Goal: Task Accomplishment & Management: Complete application form

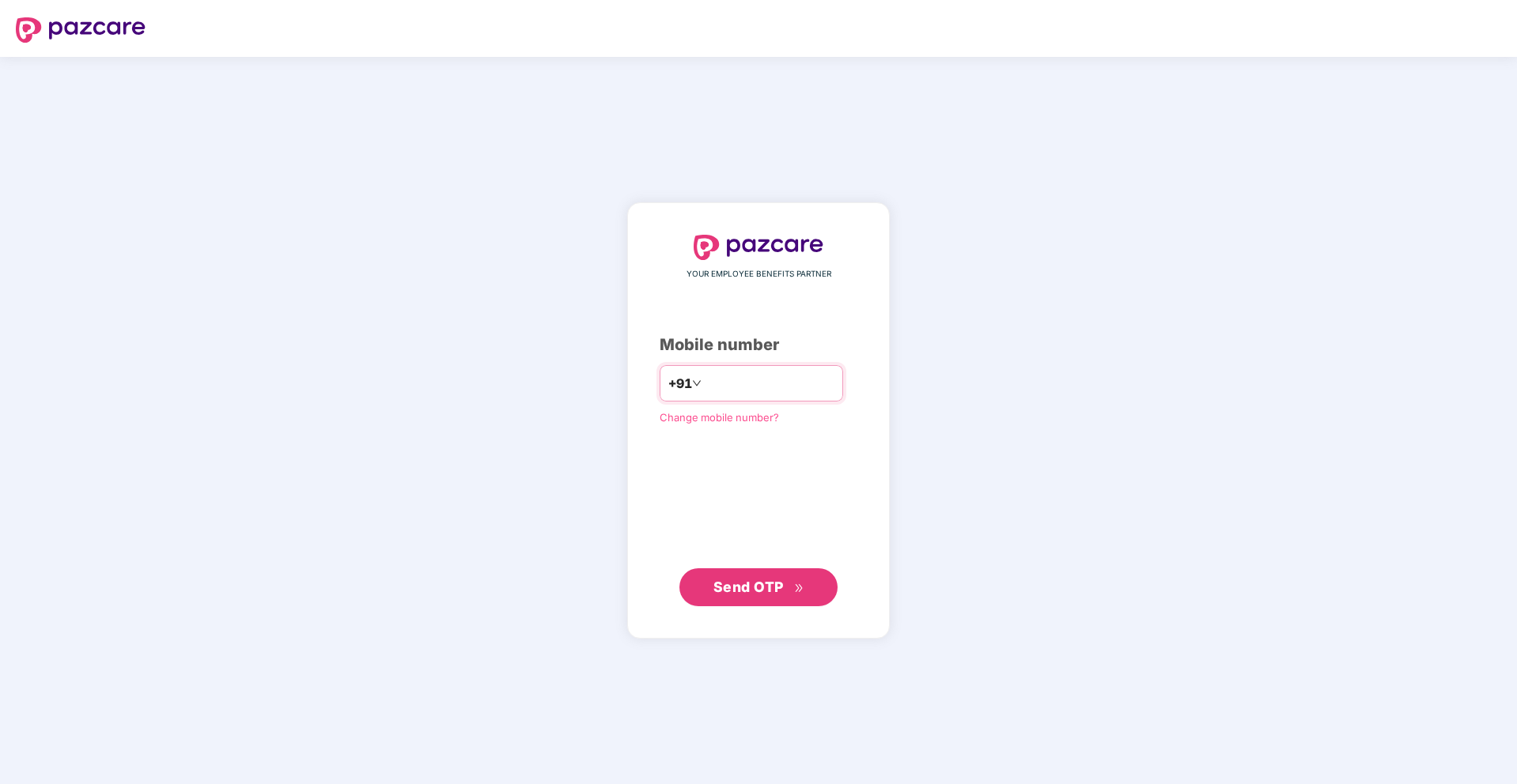
click at [726, 397] on div "+91" at bounding box center [751, 383] width 183 height 36
click at [715, 374] on input "number" at bounding box center [769, 383] width 130 height 25
type input "**********"
click at [730, 576] on span "Send OTP" at bounding box center [759, 587] width 91 height 22
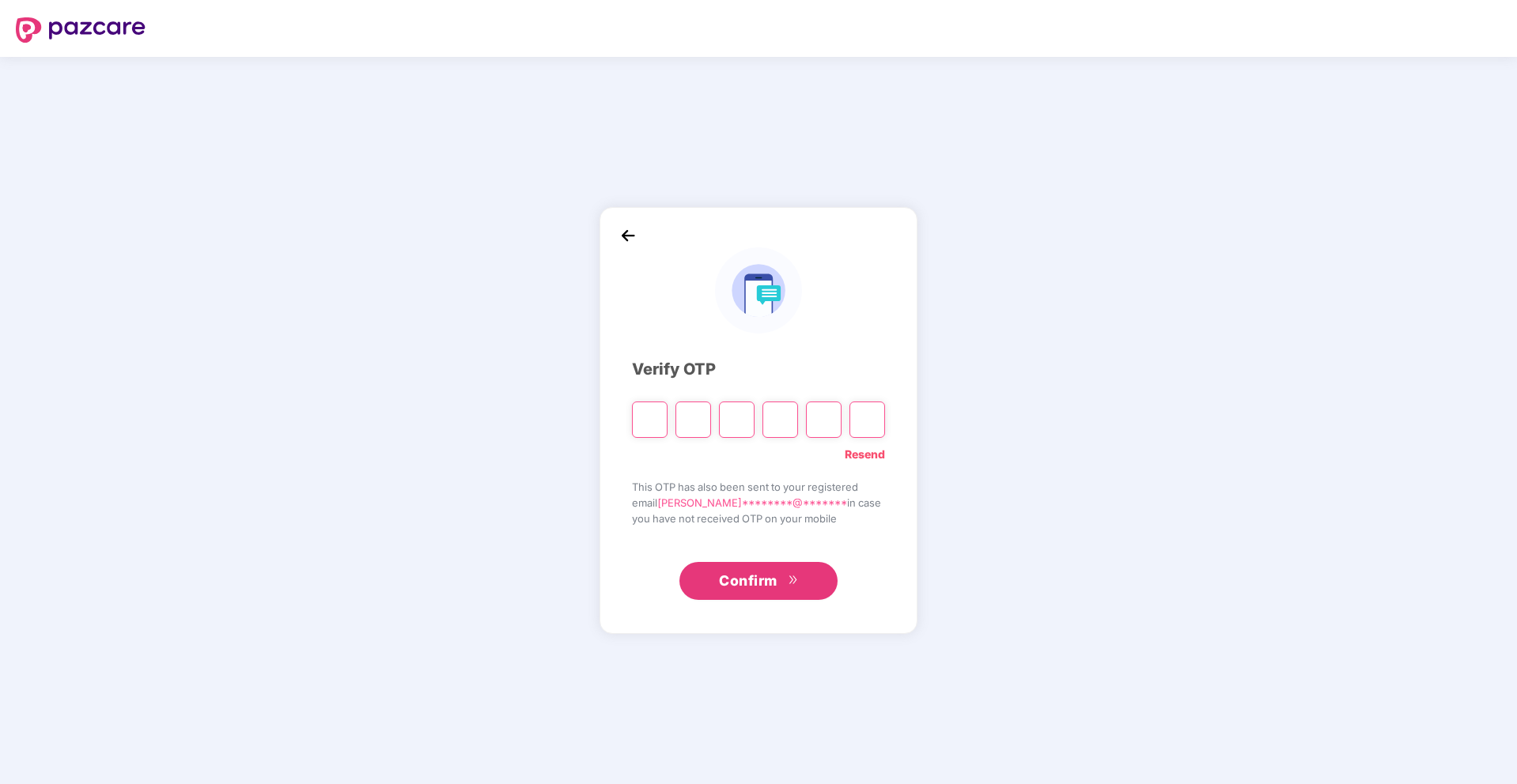
type input "*"
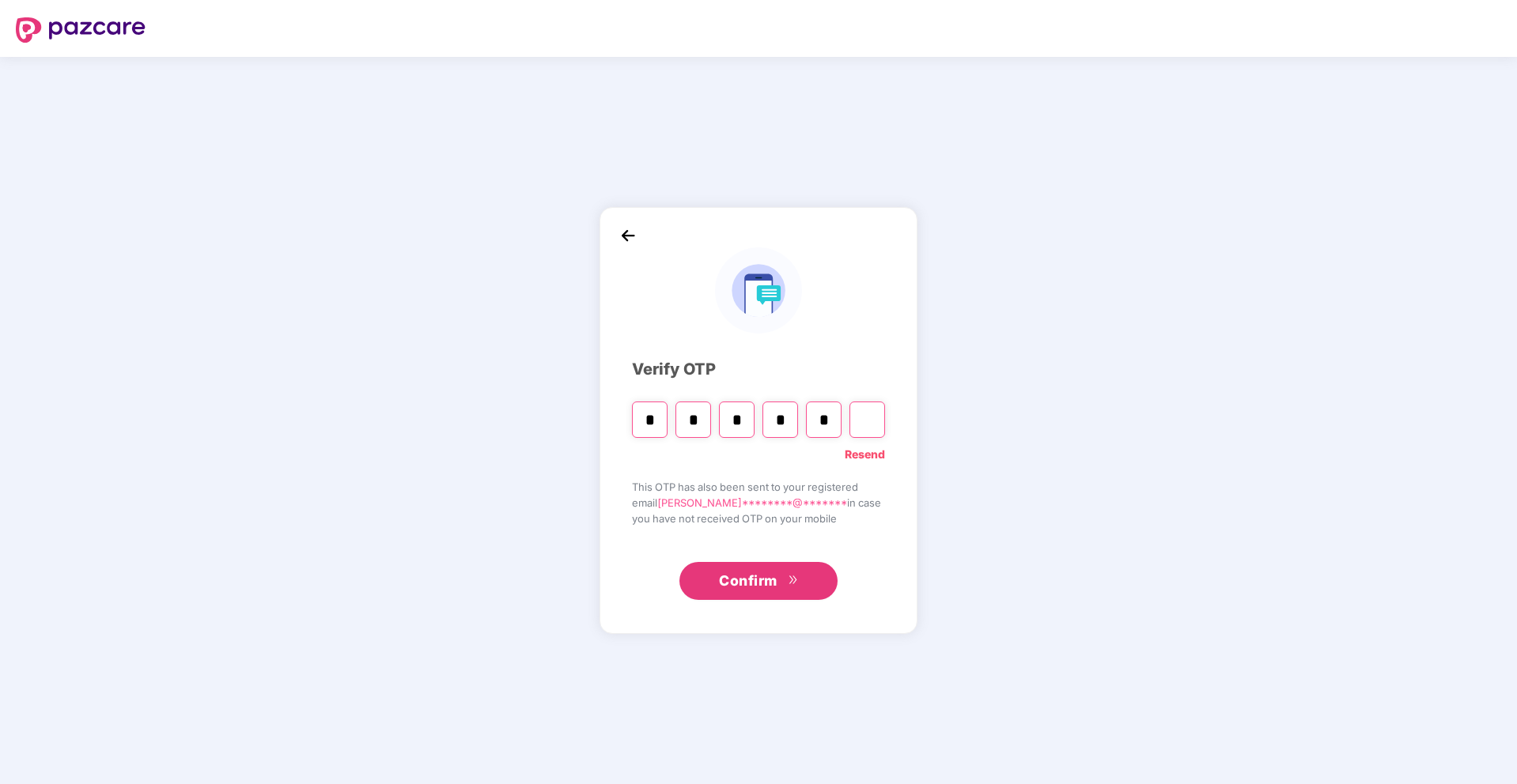
type input "*"
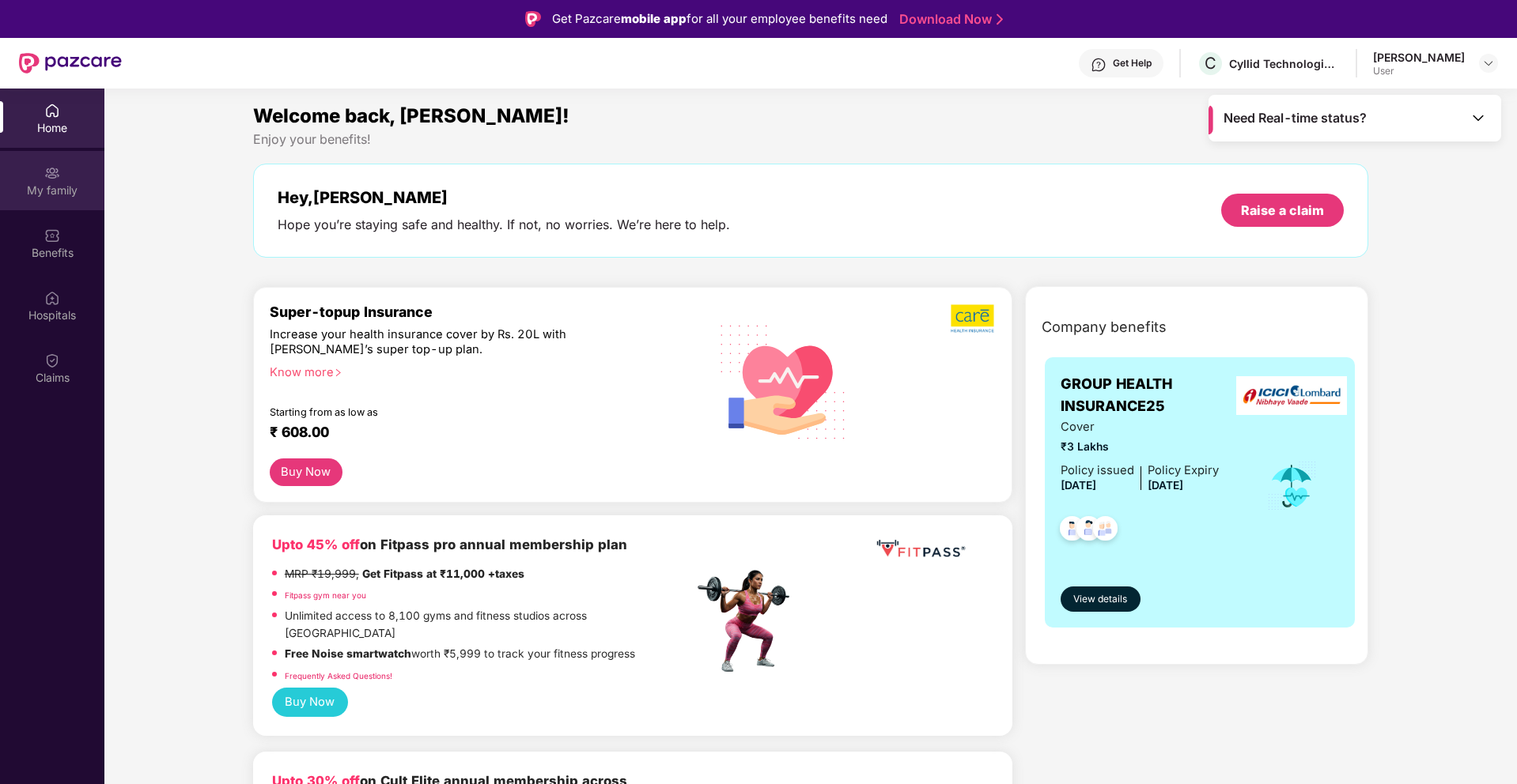
click at [51, 186] on div "My family" at bounding box center [52, 189] width 104 height 15
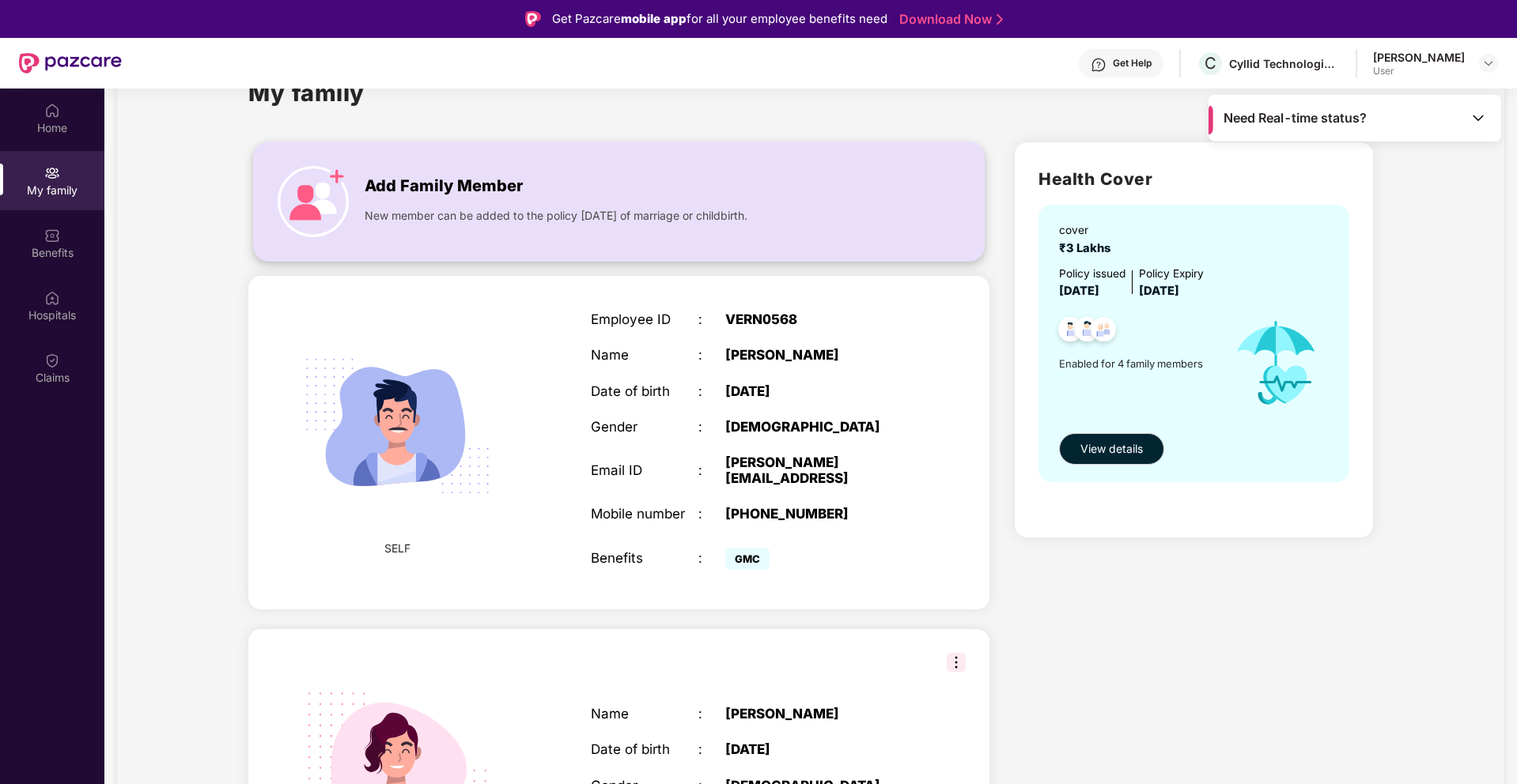
scroll to position [69, 0]
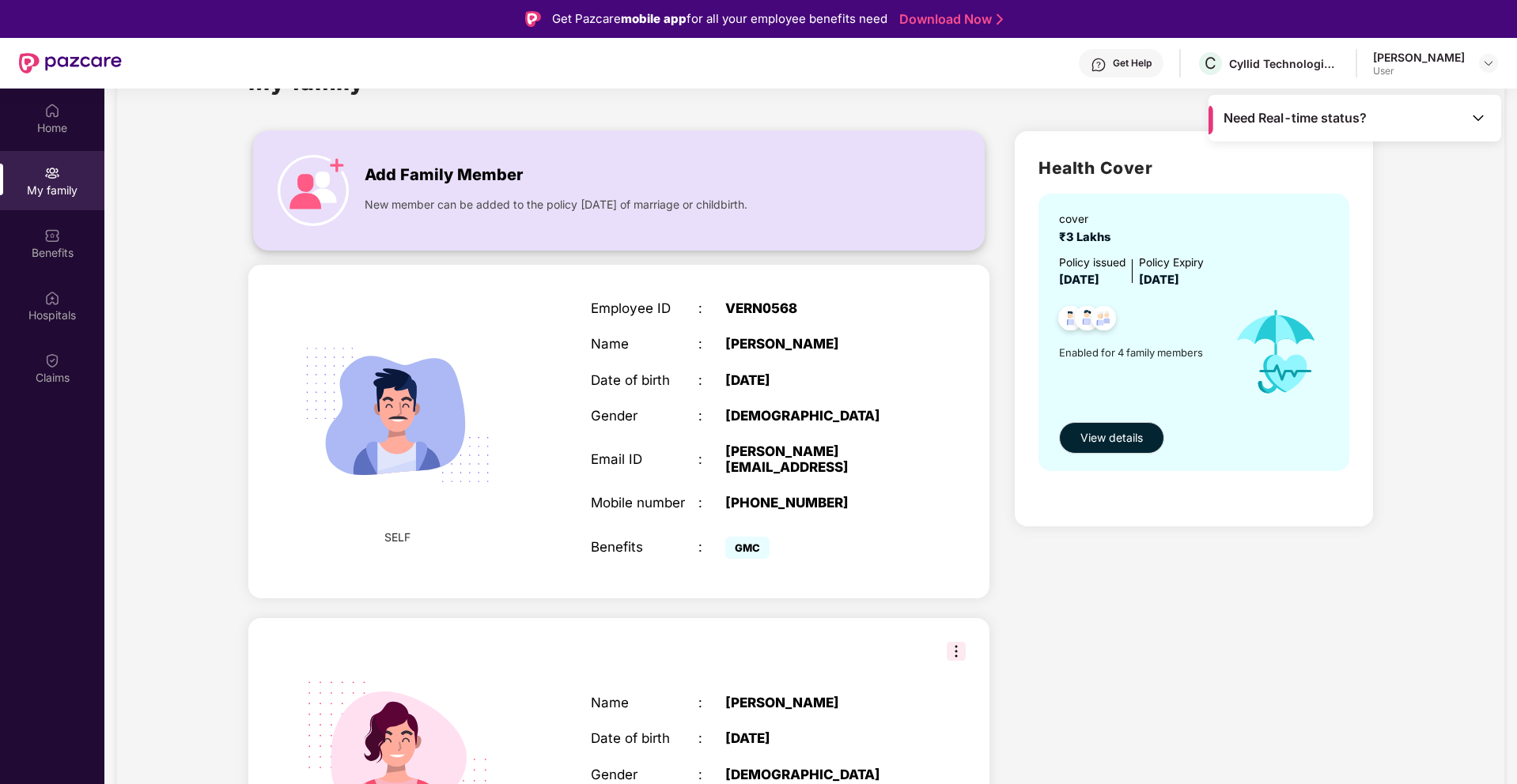
click at [337, 169] on img at bounding box center [313, 190] width 71 height 71
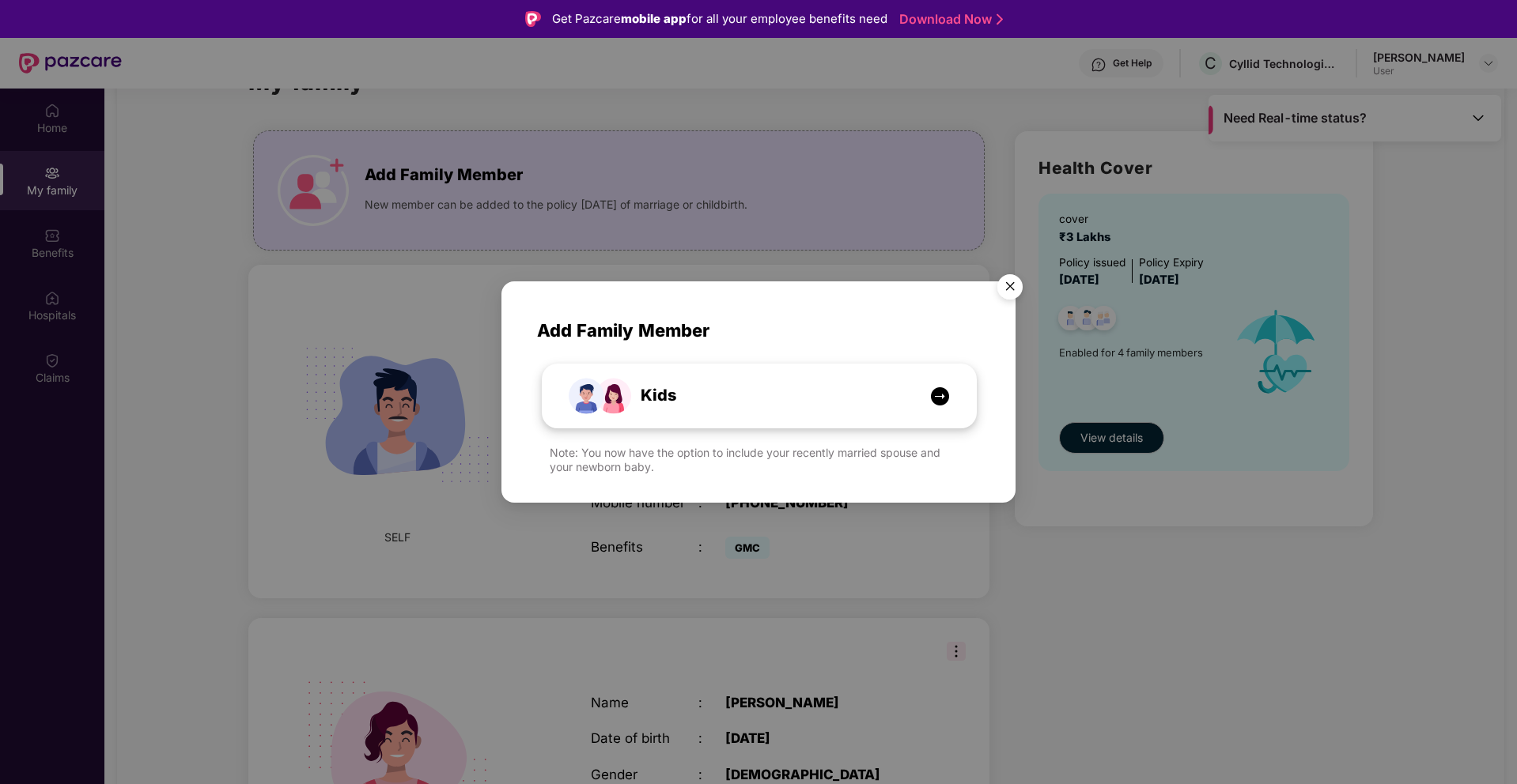
click at [943, 394] on img at bounding box center [940, 396] width 20 height 20
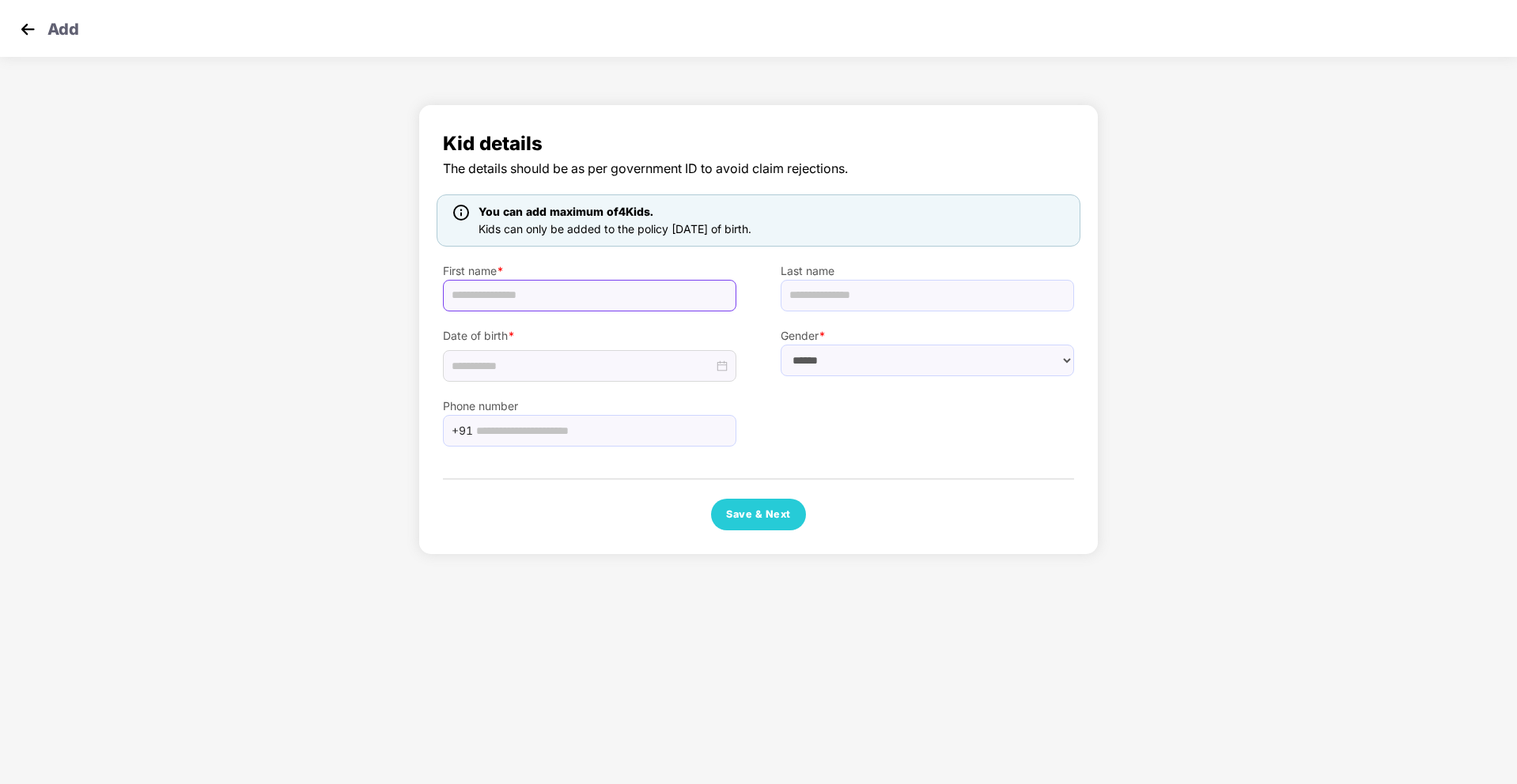
click at [516, 296] on input "text" at bounding box center [589, 295] width 294 height 32
click at [722, 367] on div at bounding box center [589, 365] width 276 height 17
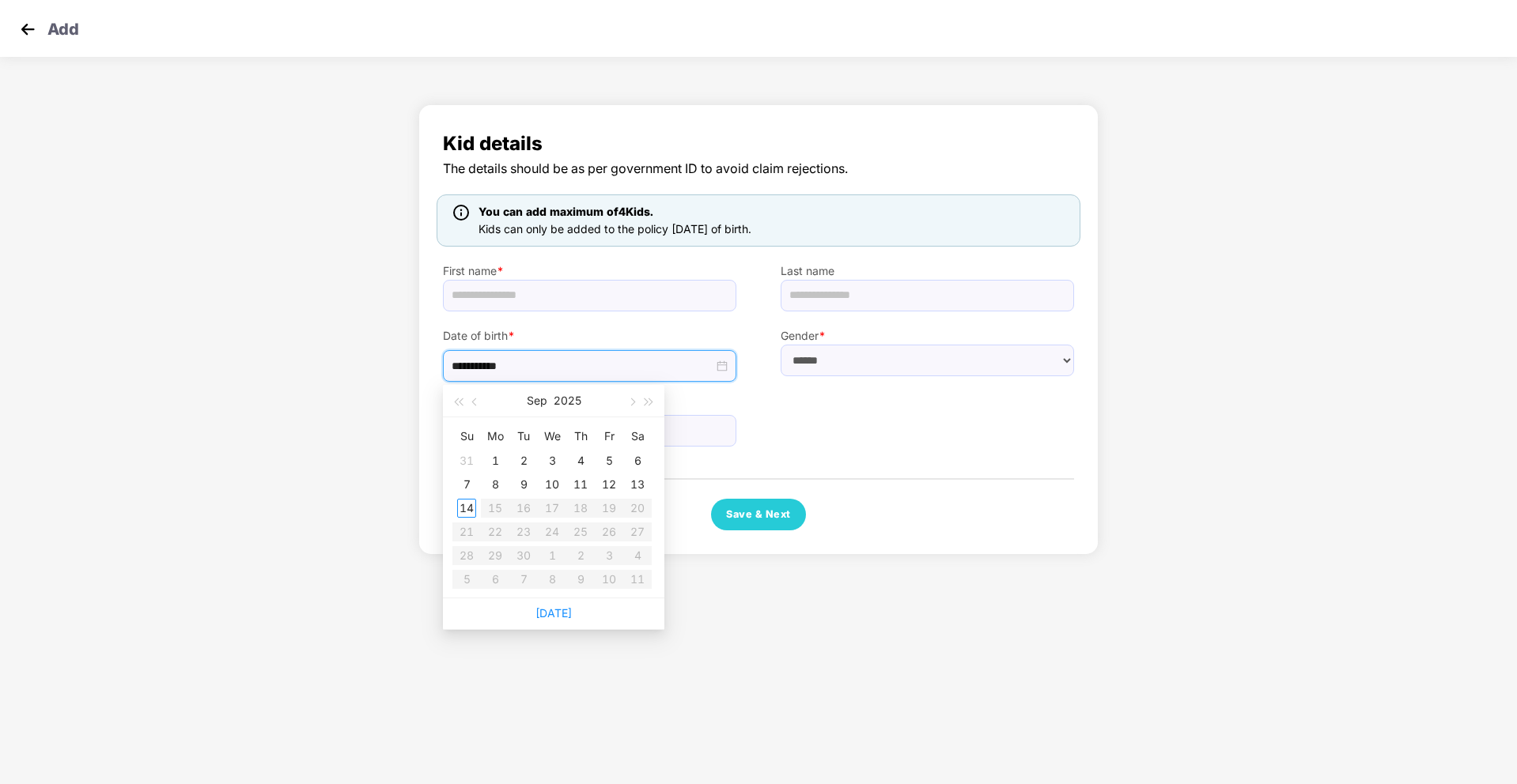
type input "**********"
click at [609, 462] on div "5" at bounding box center [608, 460] width 19 height 19
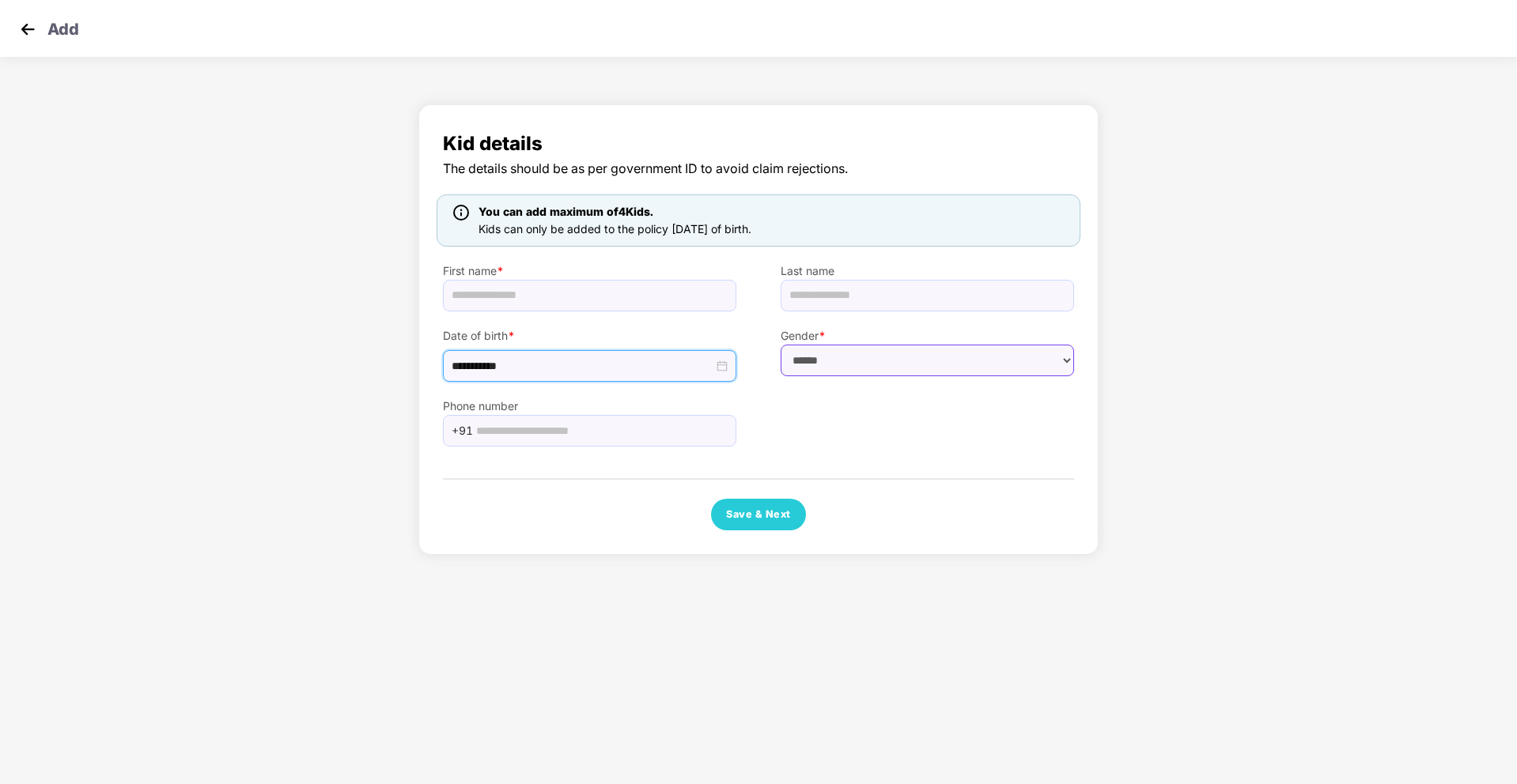
click at [853, 364] on select "****** **** ******" at bounding box center [928, 360] width 294 height 32
select select "******"
click at [781, 344] on select "****** **** ******" at bounding box center [928, 360] width 294 height 32
click at [534, 305] on input "text" at bounding box center [589, 295] width 294 height 32
type input "**********"
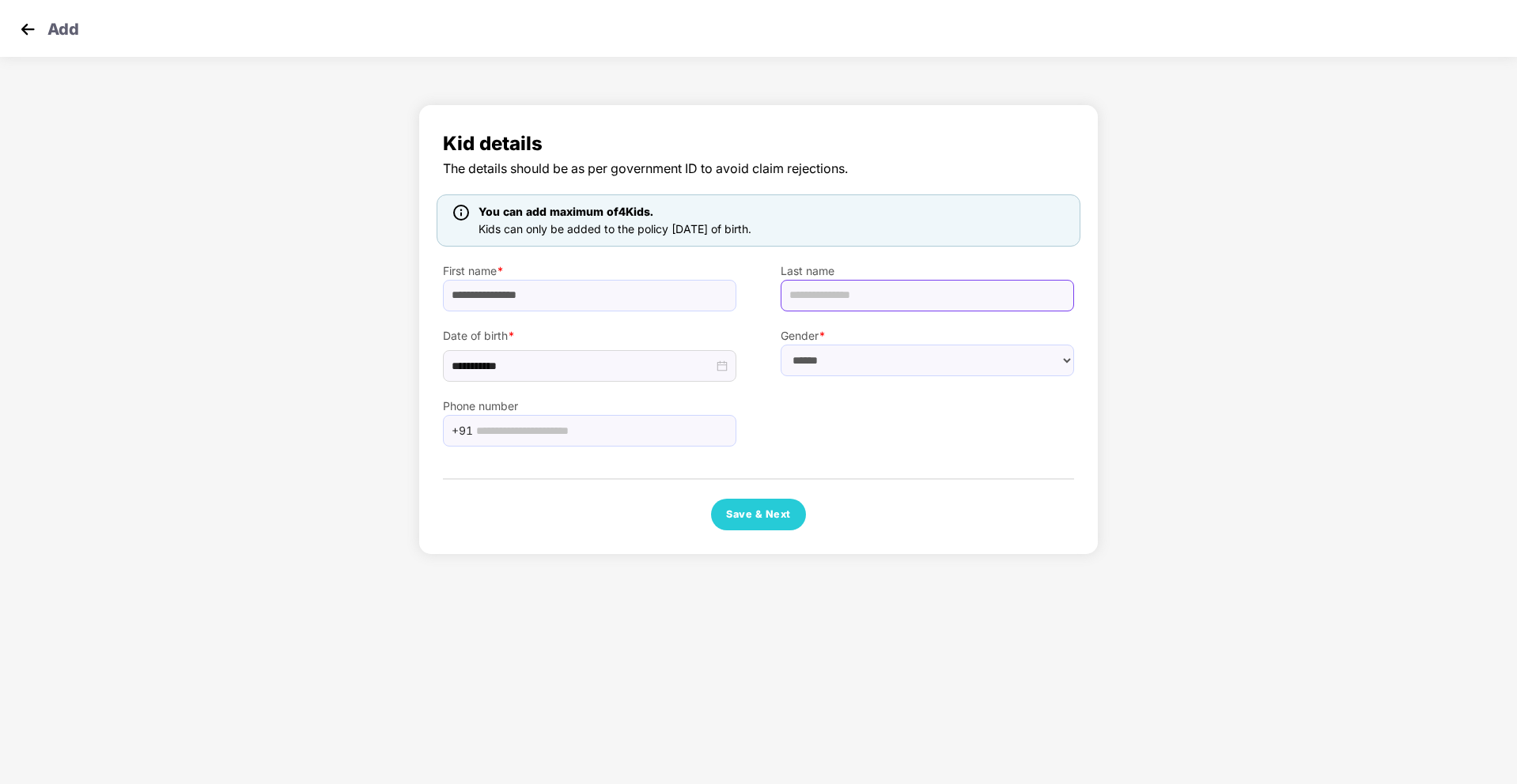
click at [800, 303] on input "text" at bounding box center [928, 295] width 294 height 32
click at [528, 368] on input "**********" at bounding box center [582, 365] width 262 height 17
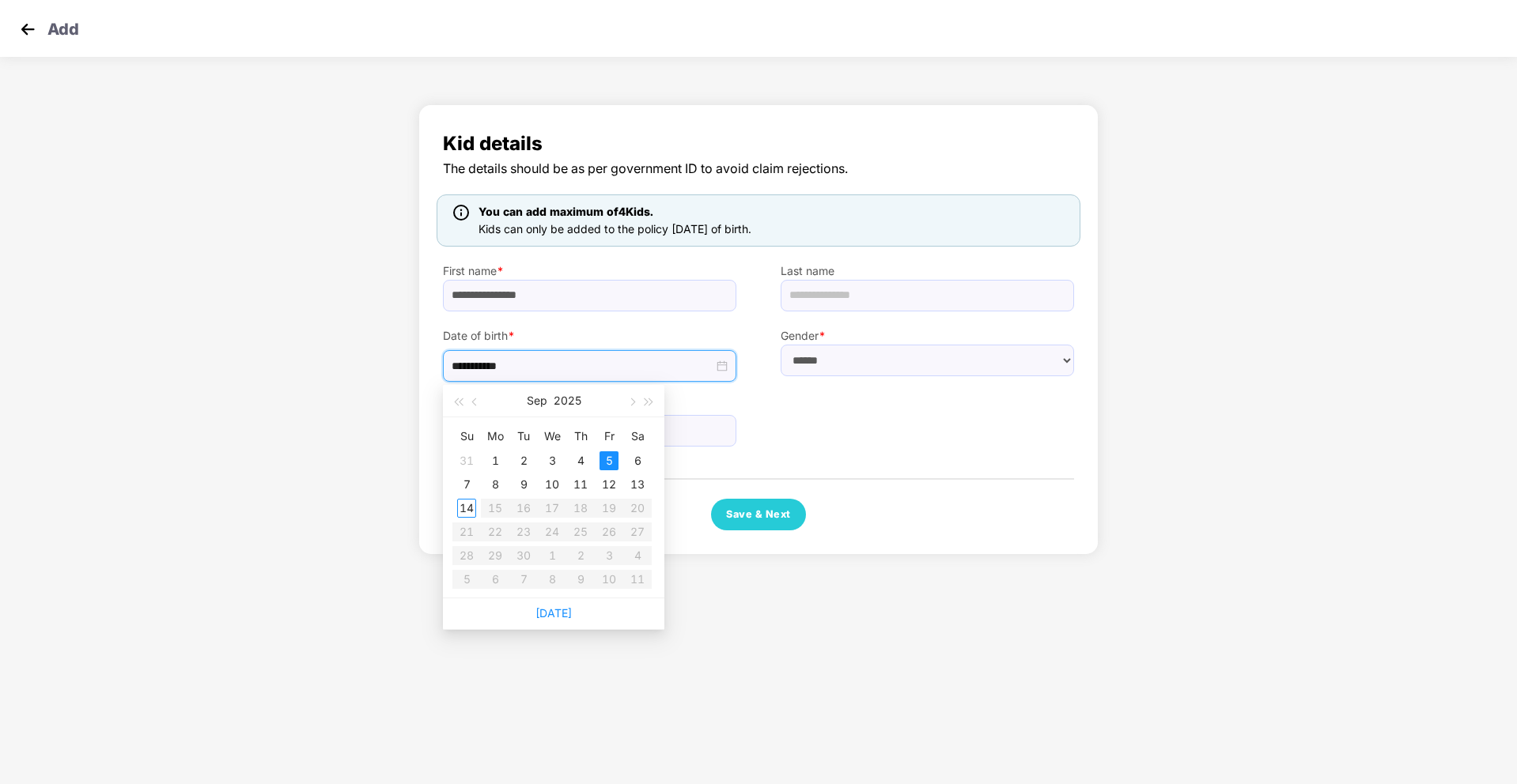
click at [870, 436] on div "Phone number +91" at bounding box center [758, 414] width 676 height 65
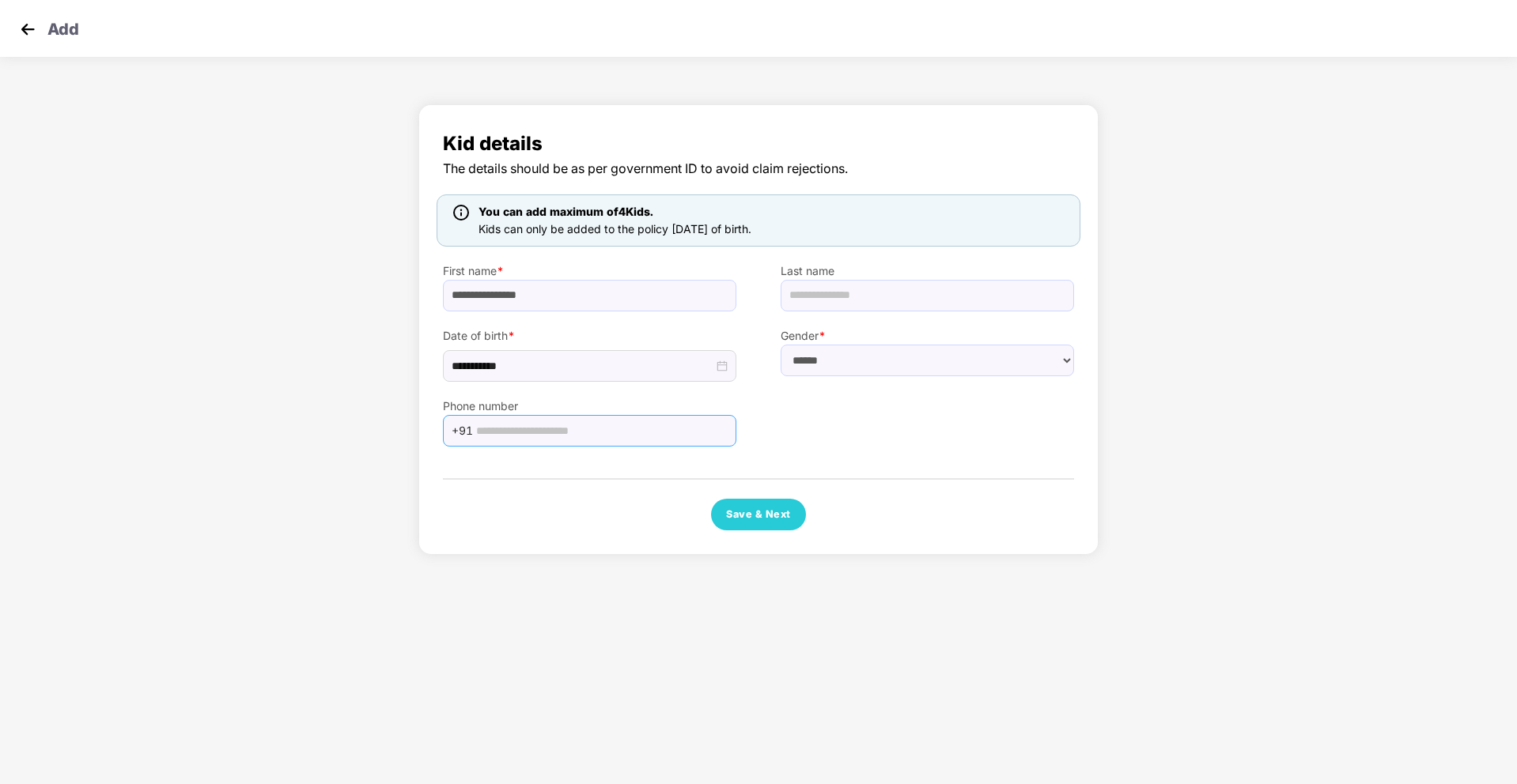
click at [621, 421] on input "text" at bounding box center [601, 431] width 250 height 24
type input "**********"
click at [753, 520] on button "Save & Next" at bounding box center [758, 514] width 95 height 32
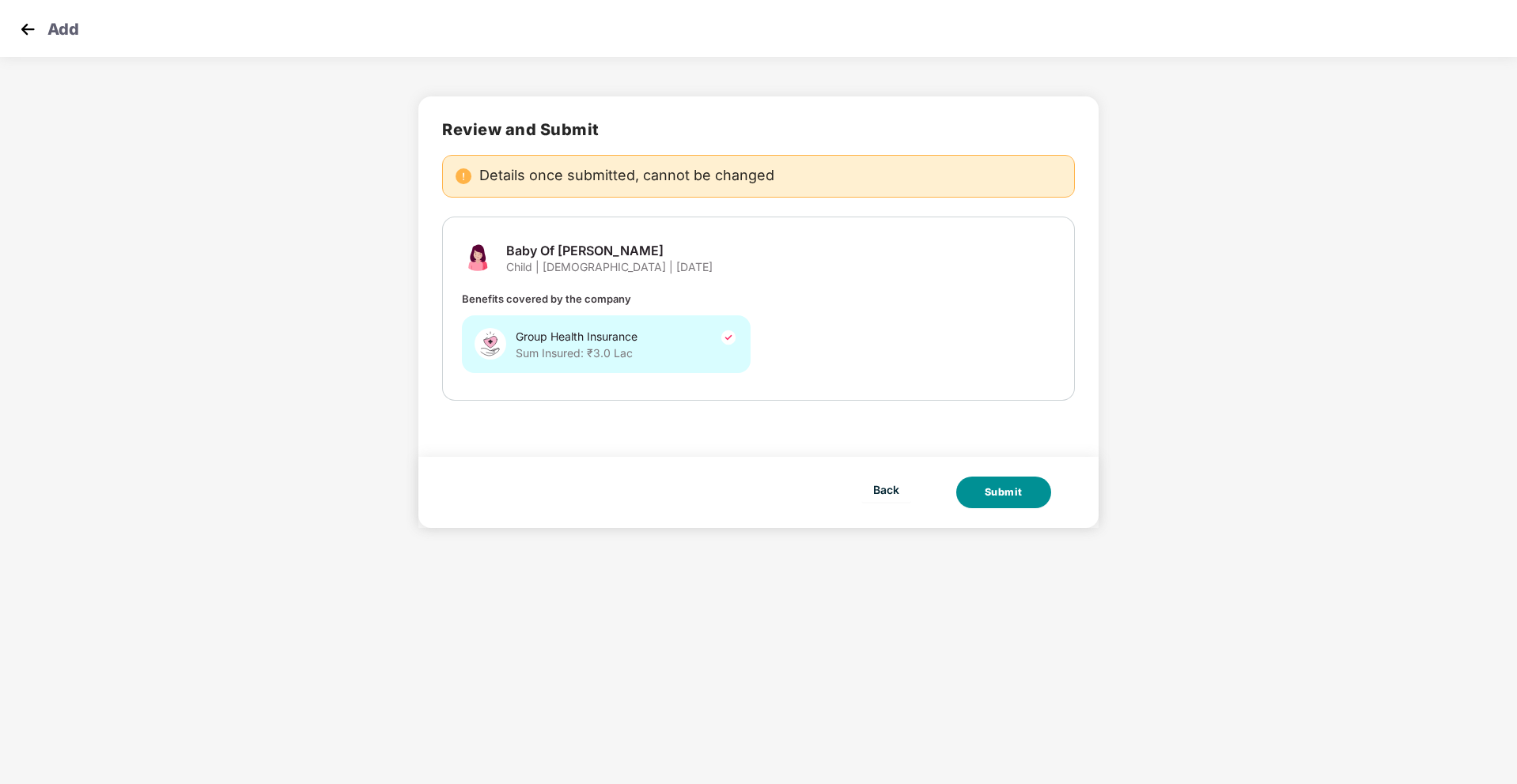
click at [999, 494] on div "Submit" at bounding box center [1004, 492] width 38 height 15
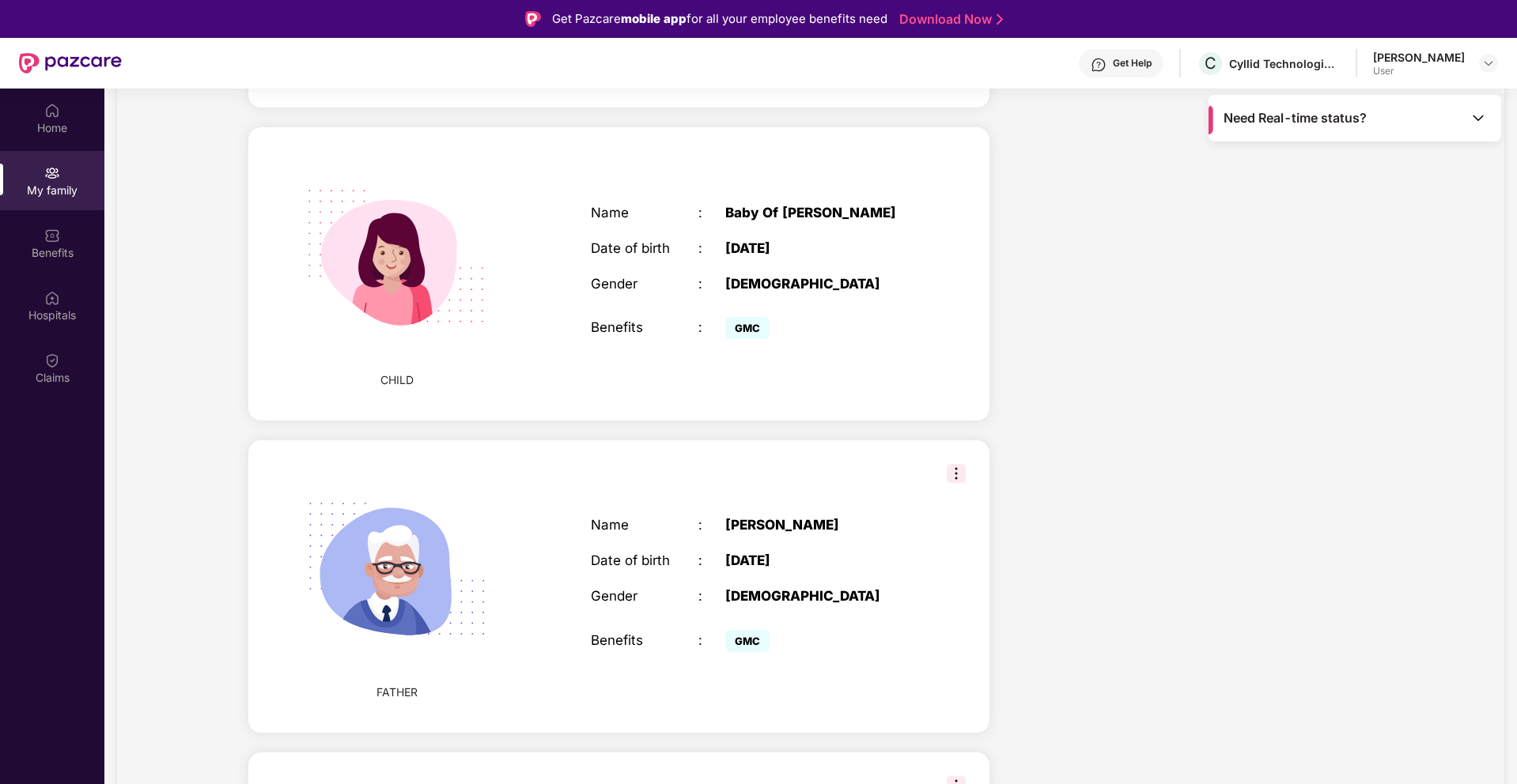
scroll to position [837, 0]
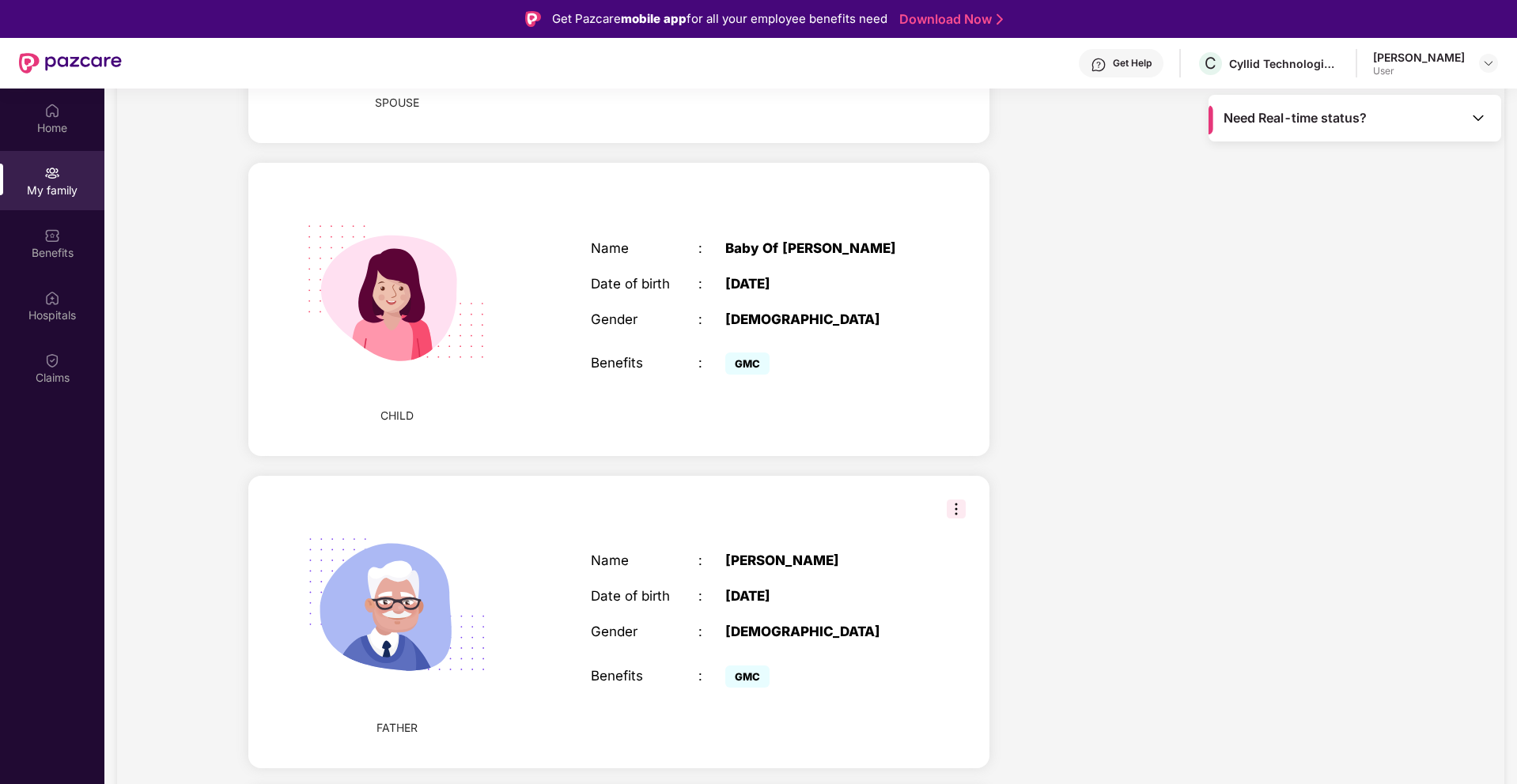
click at [1307, 124] on span "Need Real-time status?" at bounding box center [1295, 118] width 143 height 16
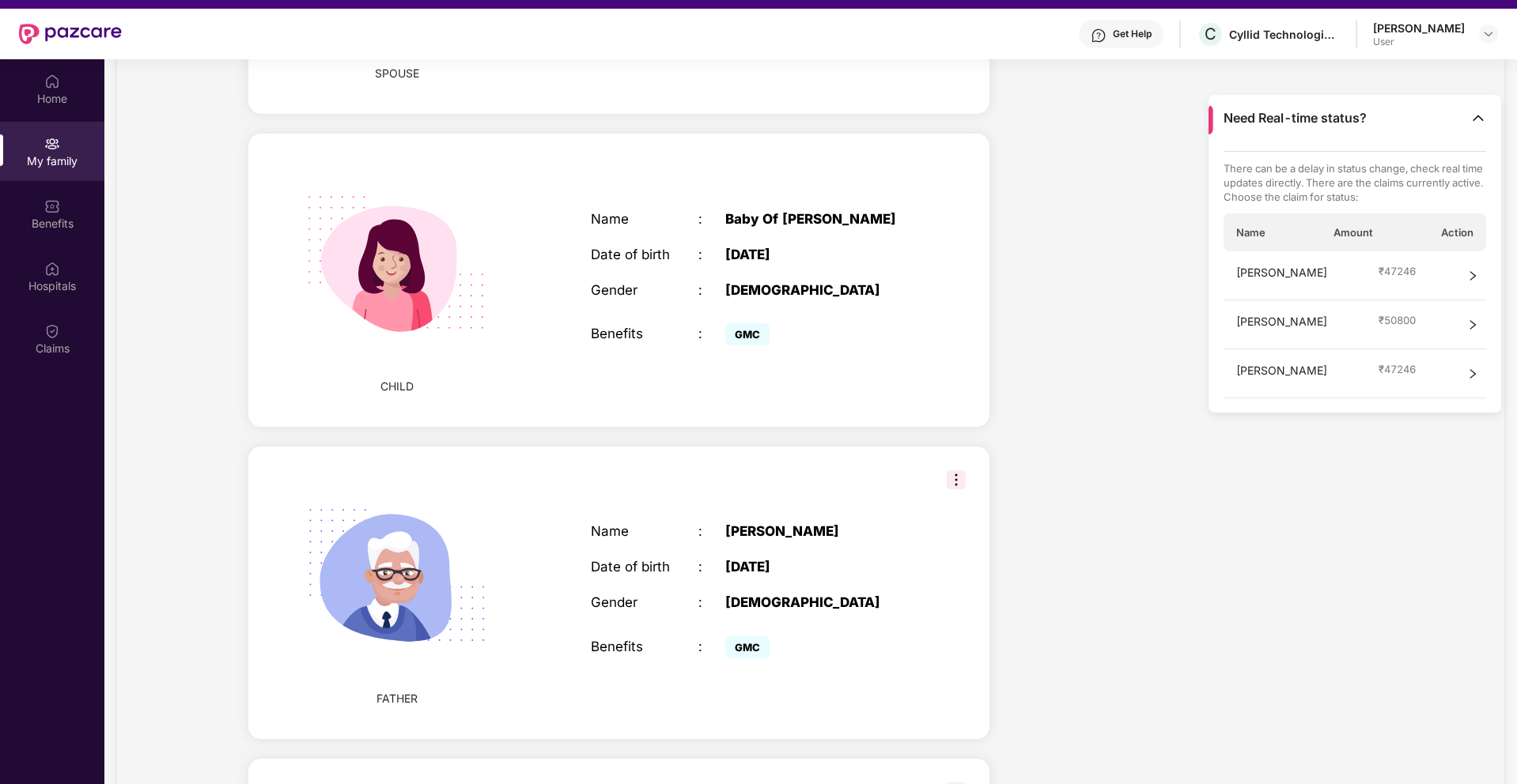
scroll to position [0, 0]
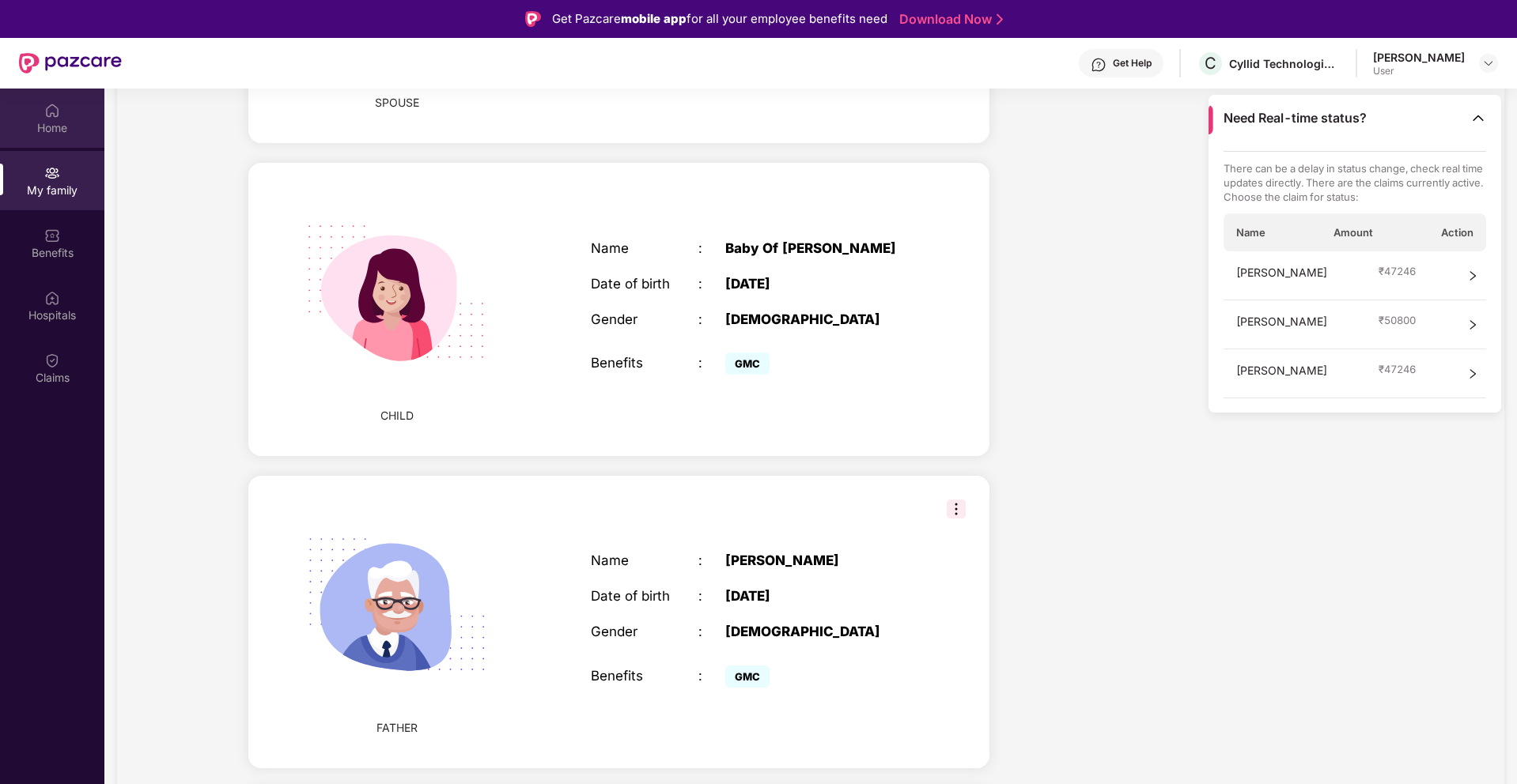
click at [48, 108] on img at bounding box center [52, 110] width 15 height 15
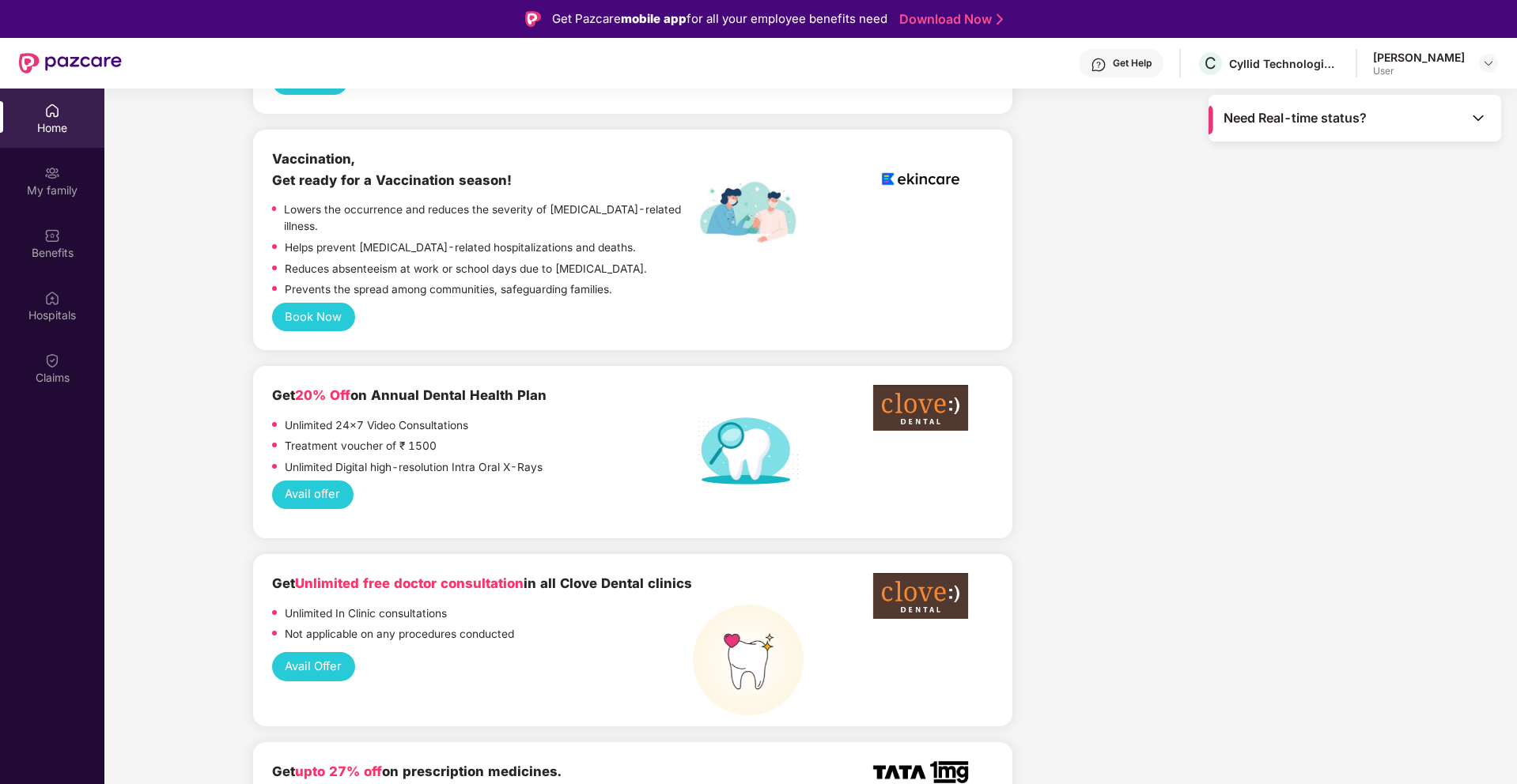
scroll to position [968, 0]
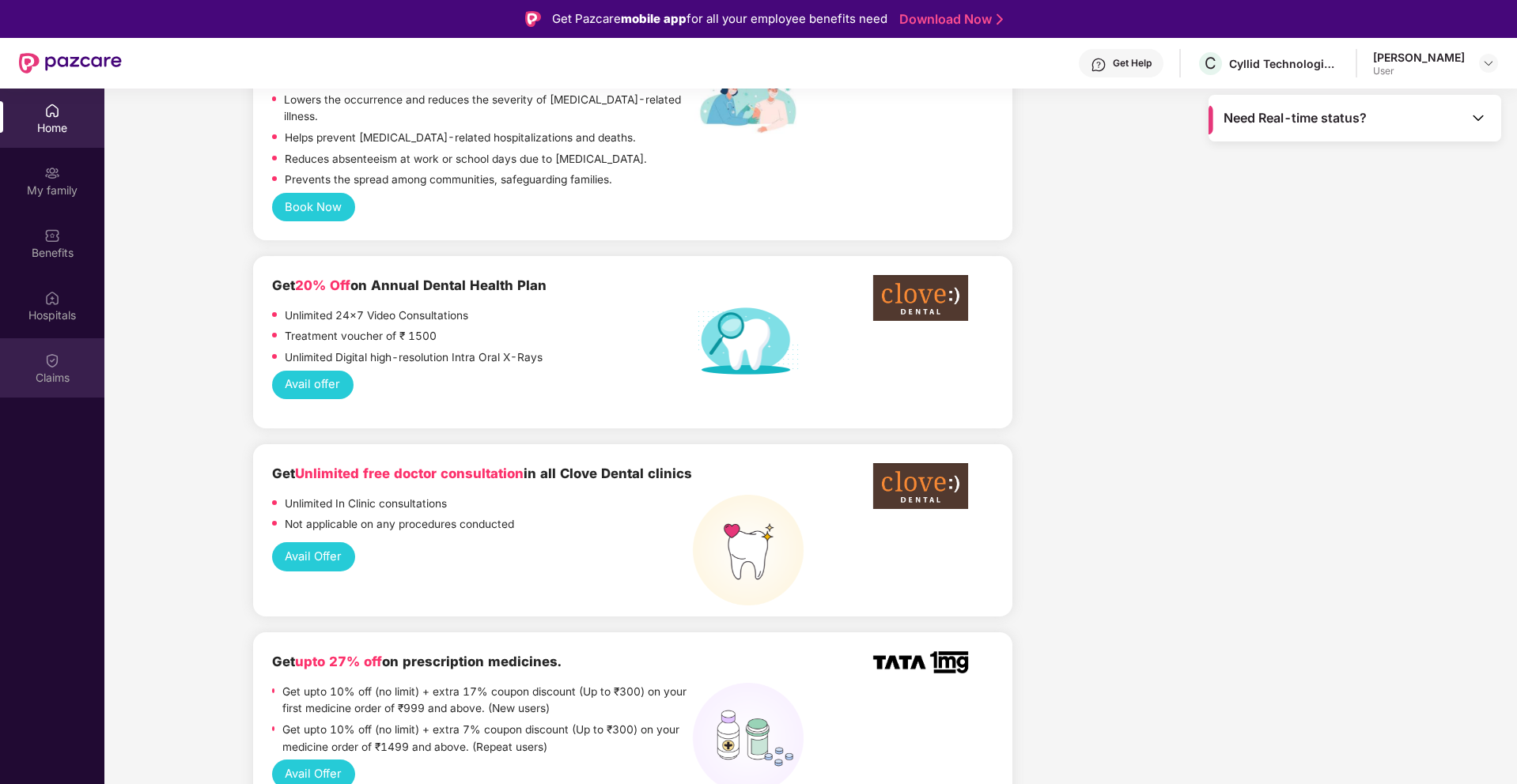
click at [46, 375] on div "Claims" at bounding box center [52, 377] width 104 height 15
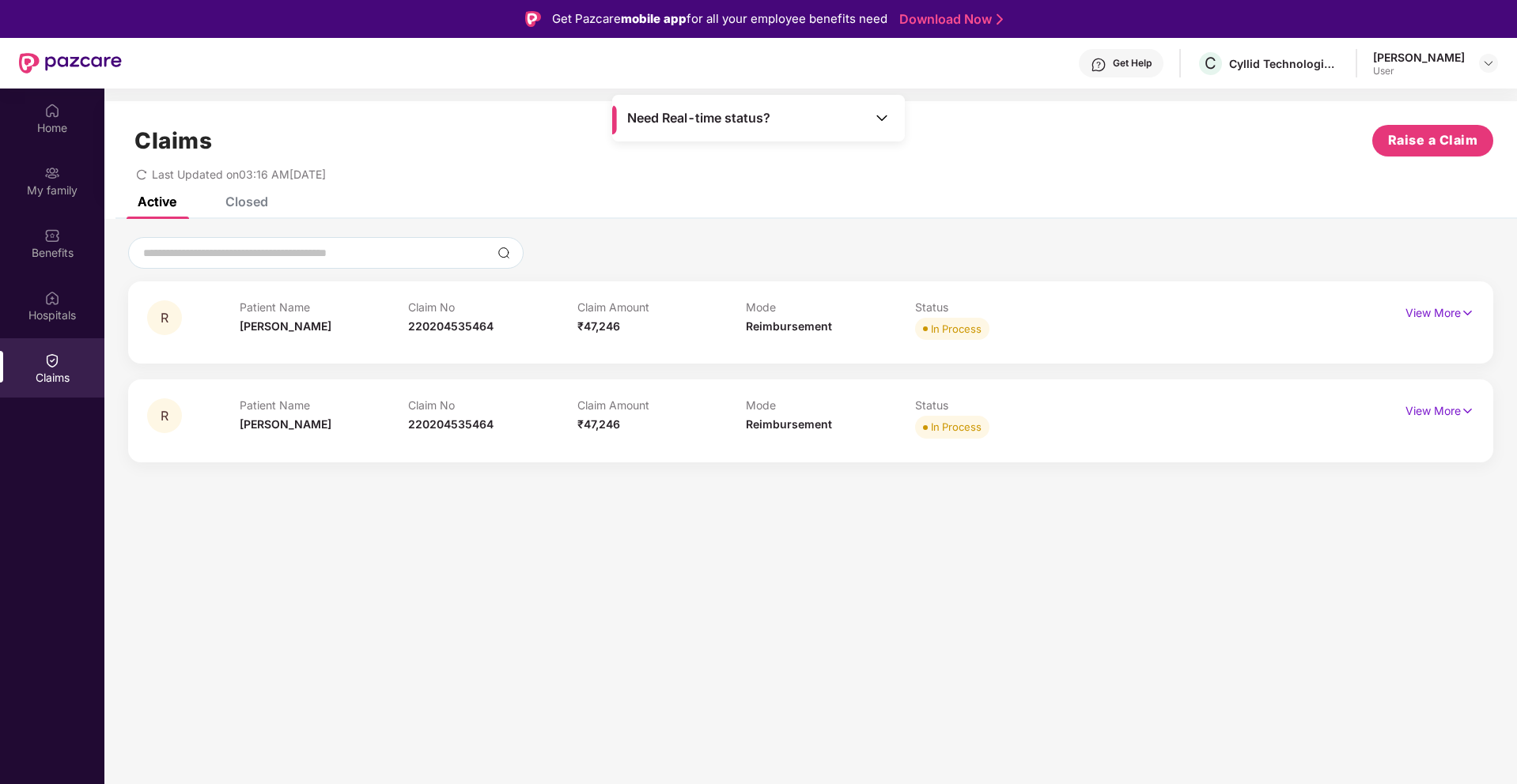
click at [254, 197] on div "Closed" at bounding box center [247, 201] width 43 height 15
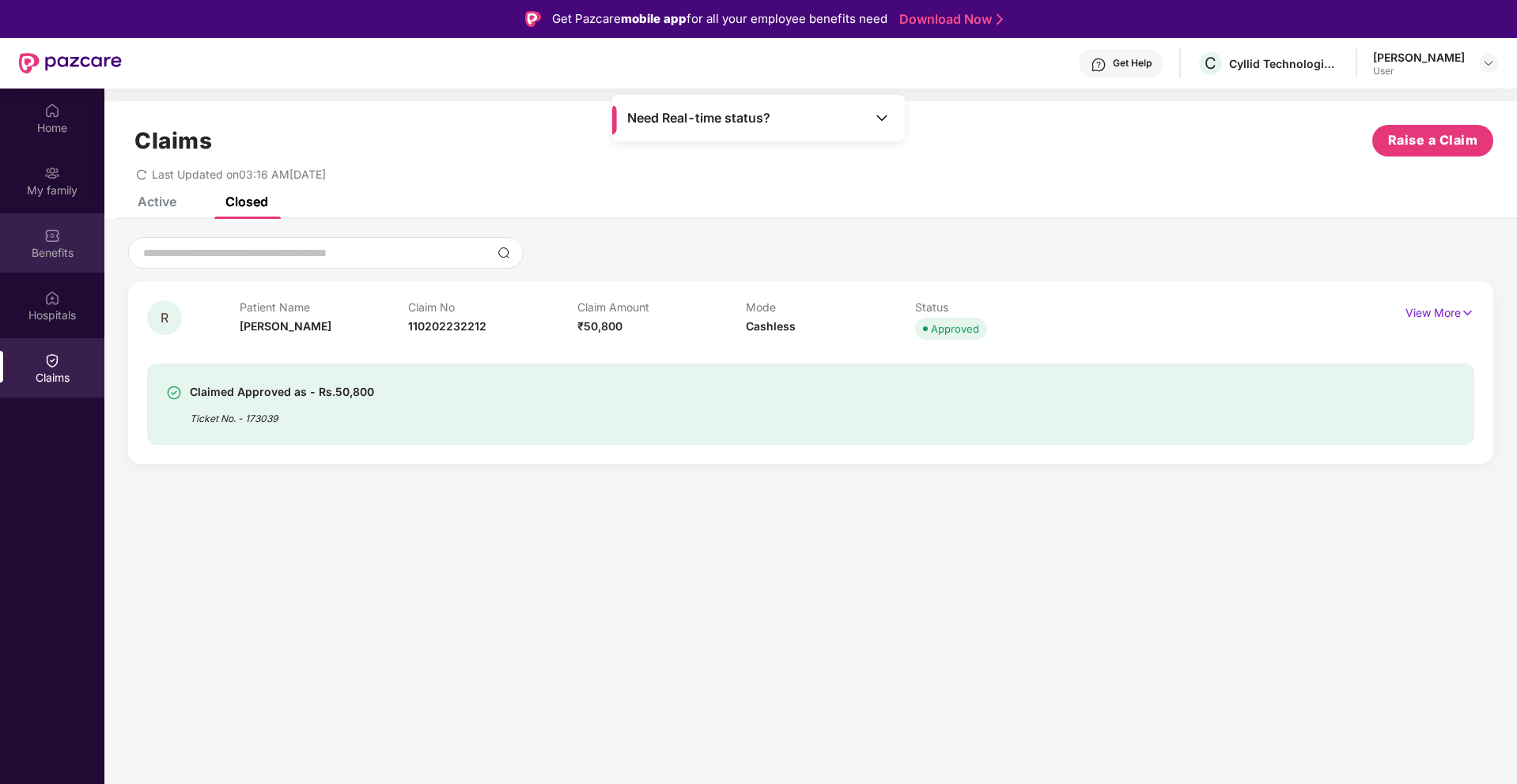
click at [50, 241] on img at bounding box center [52, 235] width 15 height 15
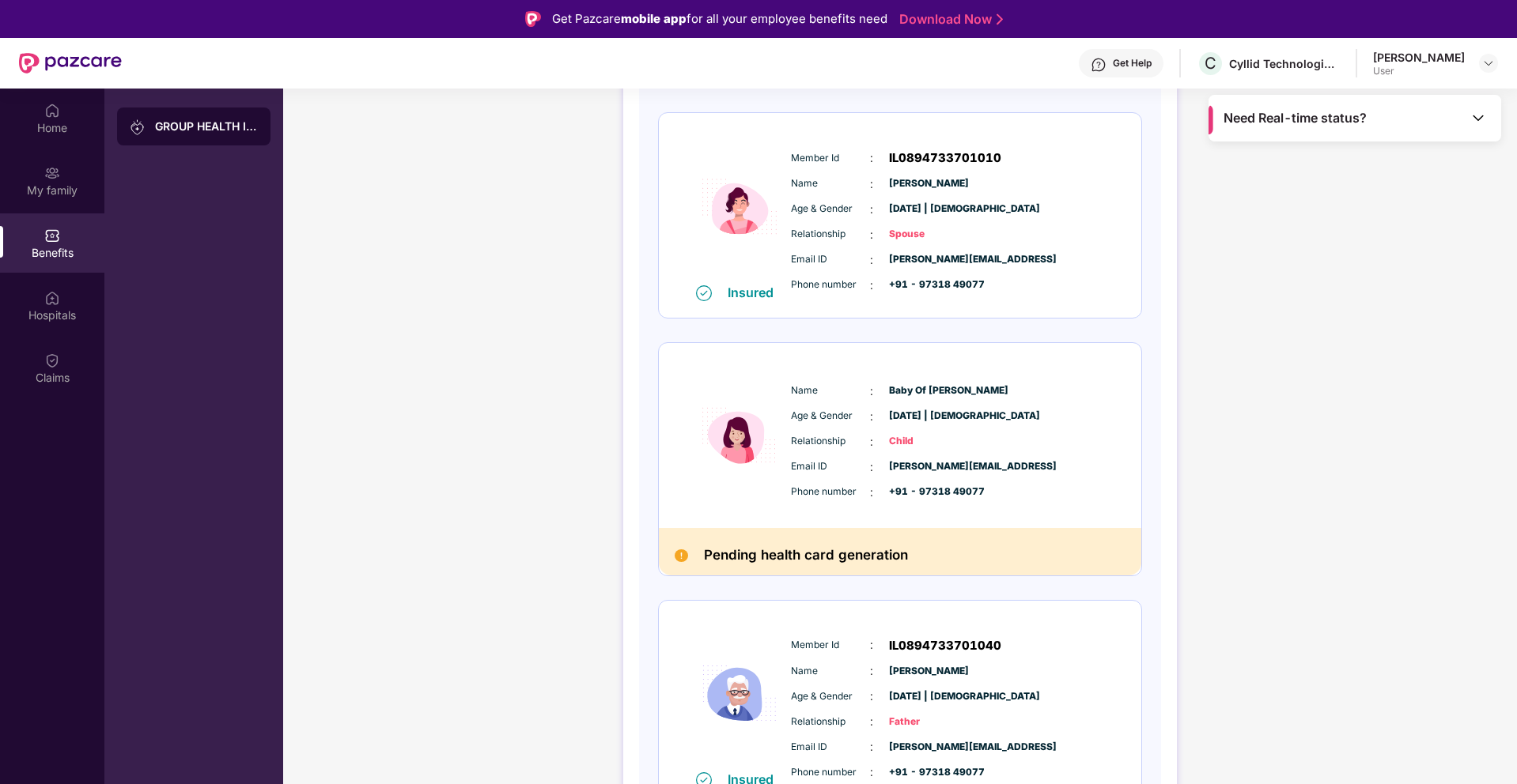
scroll to position [442, 0]
click at [829, 553] on h2 "Pending health card generation" at bounding box center [805, 554] width 204 height 23
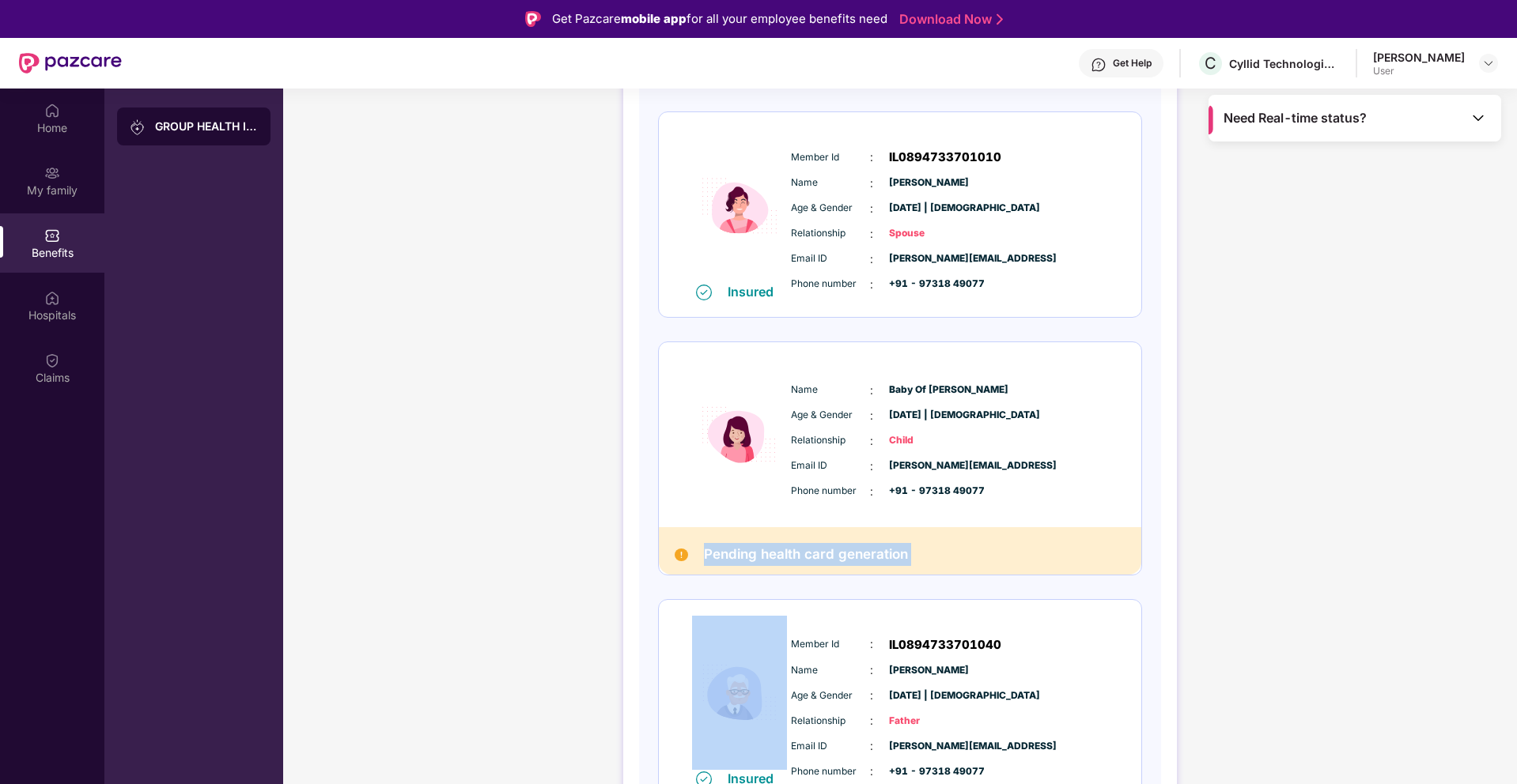
click at [829, 553] on h2 "Pending health card generation" at bounding box center [805, 554] width 204 height 23
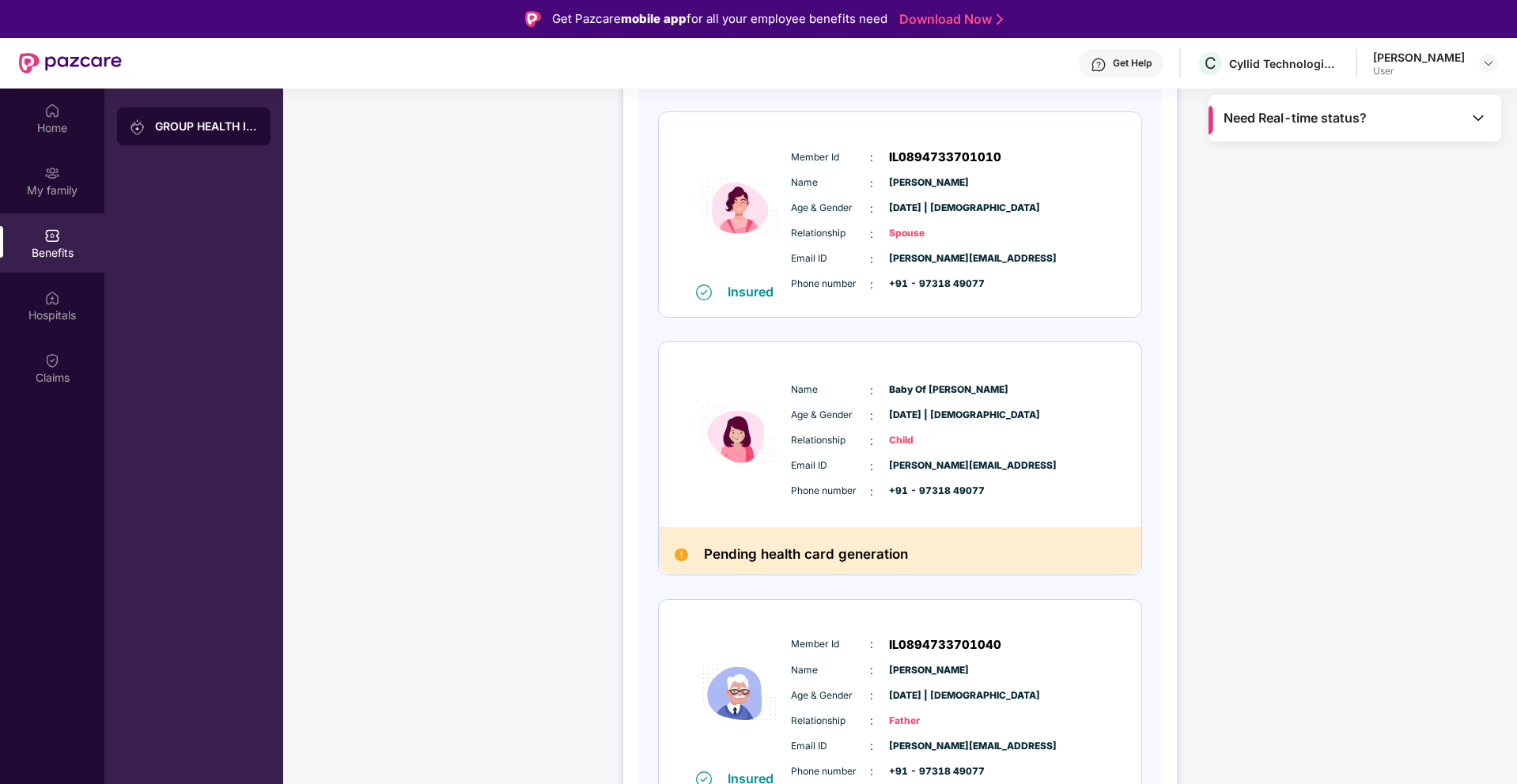
click at [829, 553] on h2 "Pending health card generation" at bounding box center [805, 554] width 204 height 23
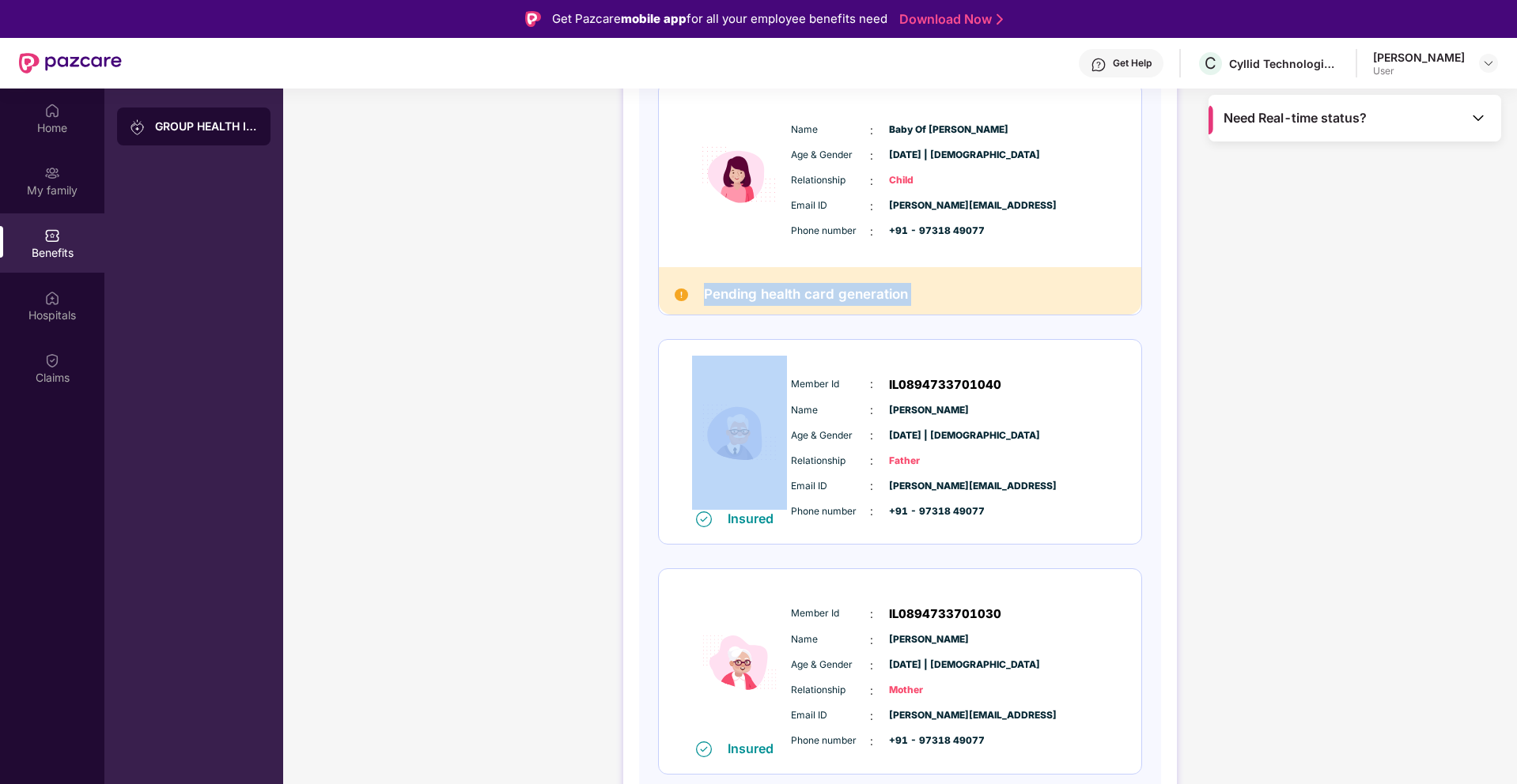
scroll to position [46, 0]
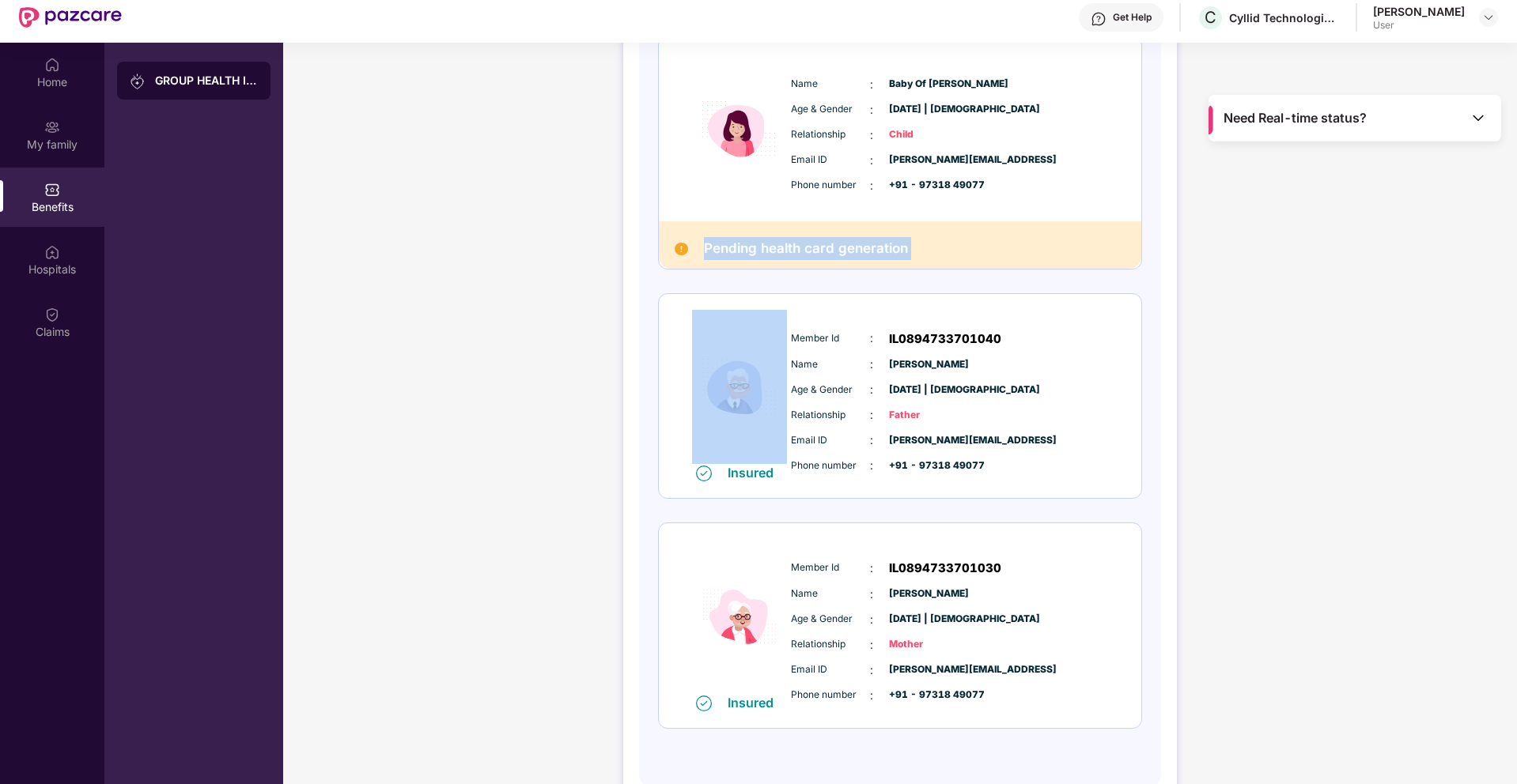
click at [919, 339] on span "IL0894733701040" at bounding box center [945, 339] width 112 height 19
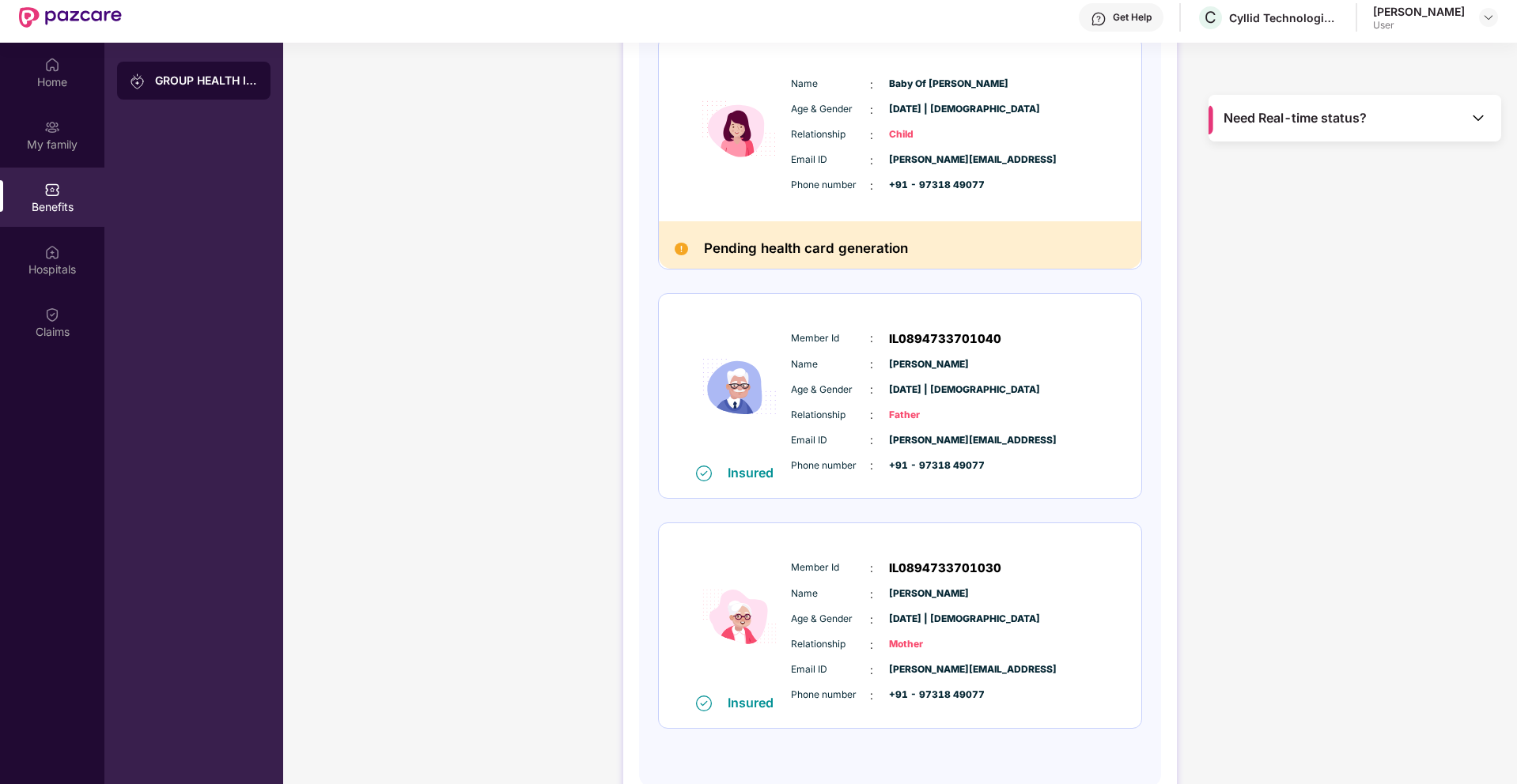
click at [919, 339] on span "IL0894733701040" at bounding box center [945, 339] width 112 height 19
click at [920, 363] on span "[PERSON_NAME]" at bounding box center [928, 364] width 79 height 15
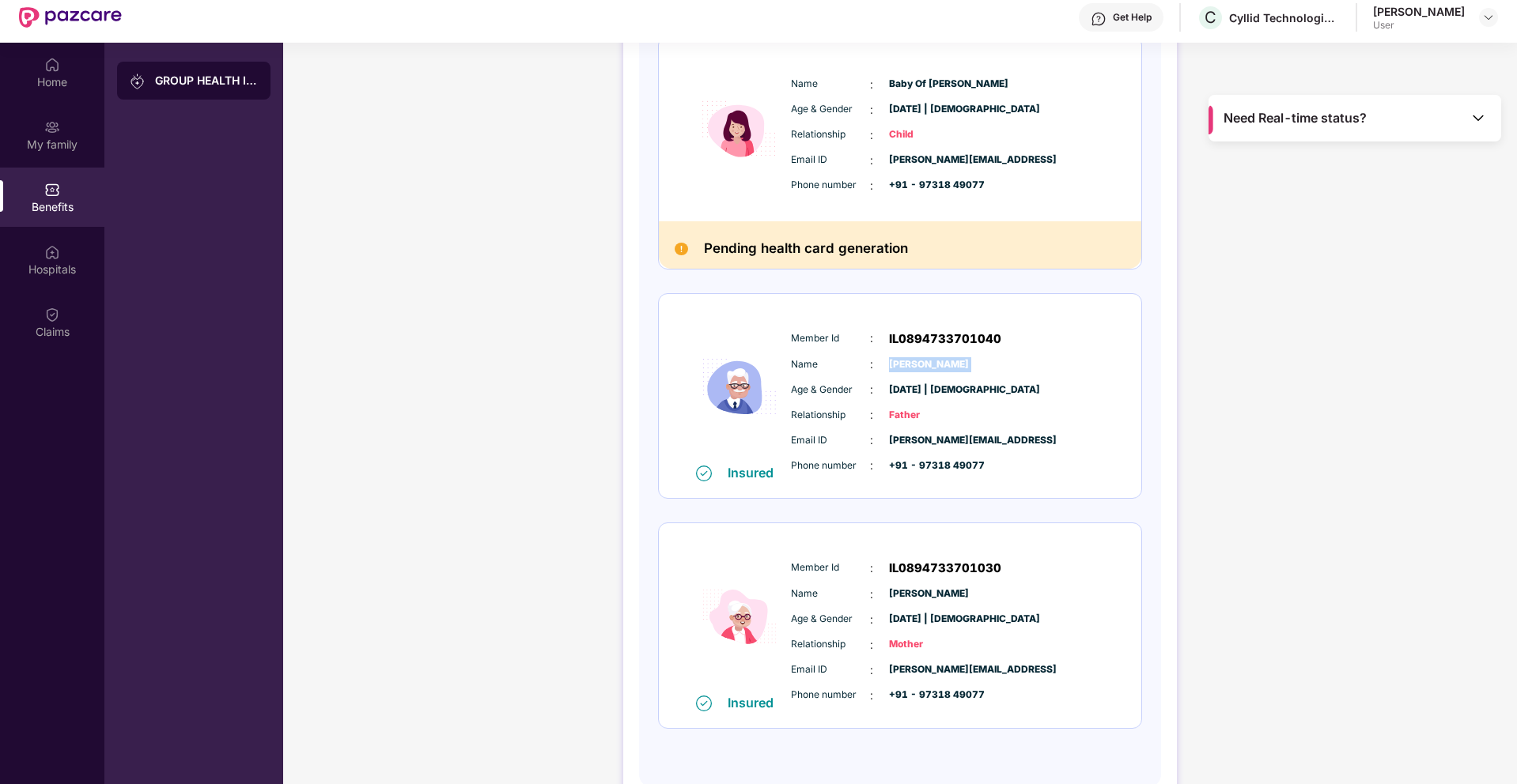
click at [928, 388] on span "[DATE] | [DEMOGRAPHIC_DATA]" at bounding box center [928, 390] width 79 height 15
click at [927, 435] on span "[PERSON_NAME][EMAIL_ADDRESS]" at bounding box center [928, 440] width 79 height 15
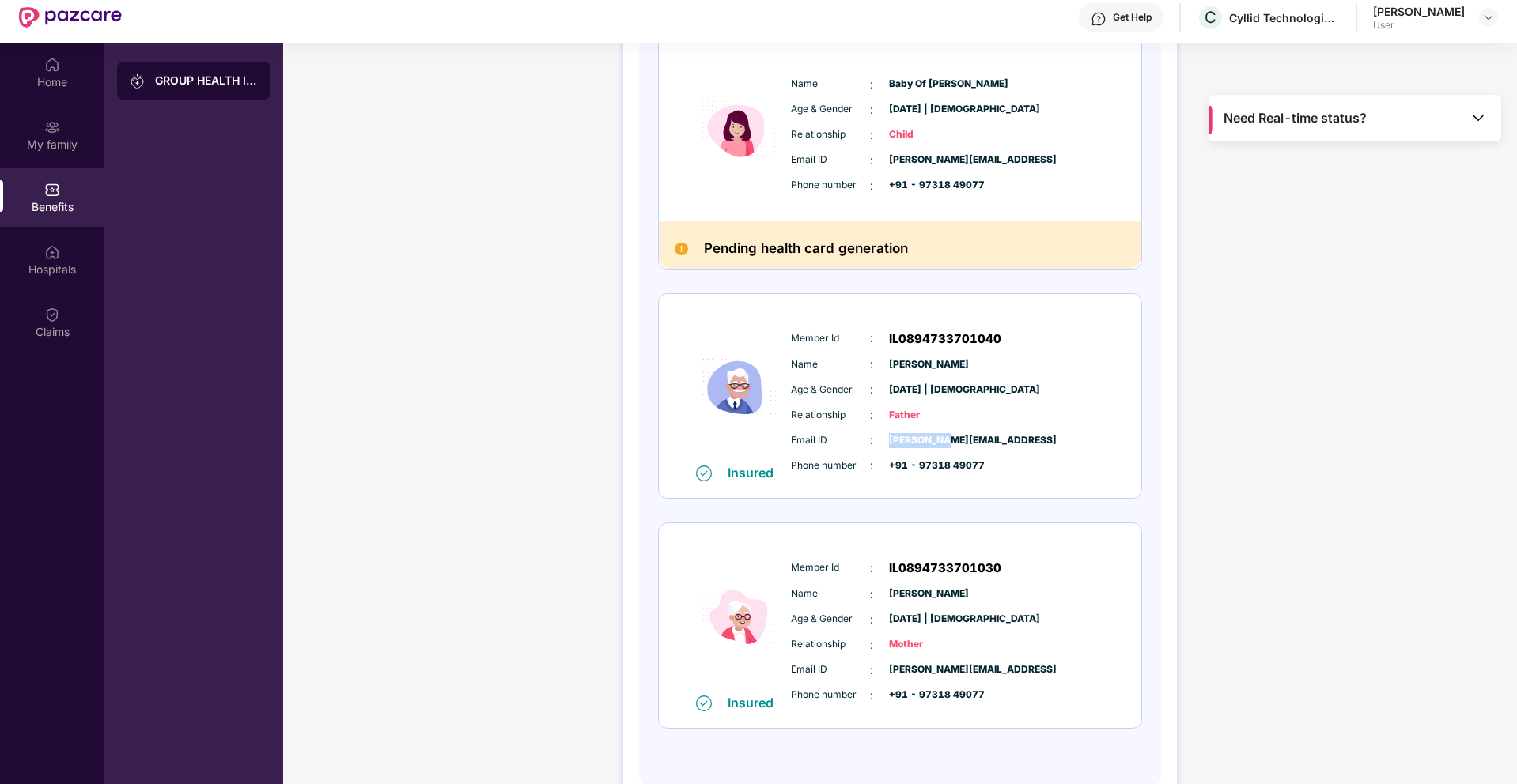
click at [927, 435] on span "[PERSON_NAME][EMAIL_ADDRESS]" at bounding box center [928, 440] width 79 height 15
click at [919, 473] on div "Phone number : +91 - 97318 49077" at bounding box center [948, 465] width 314 height 17
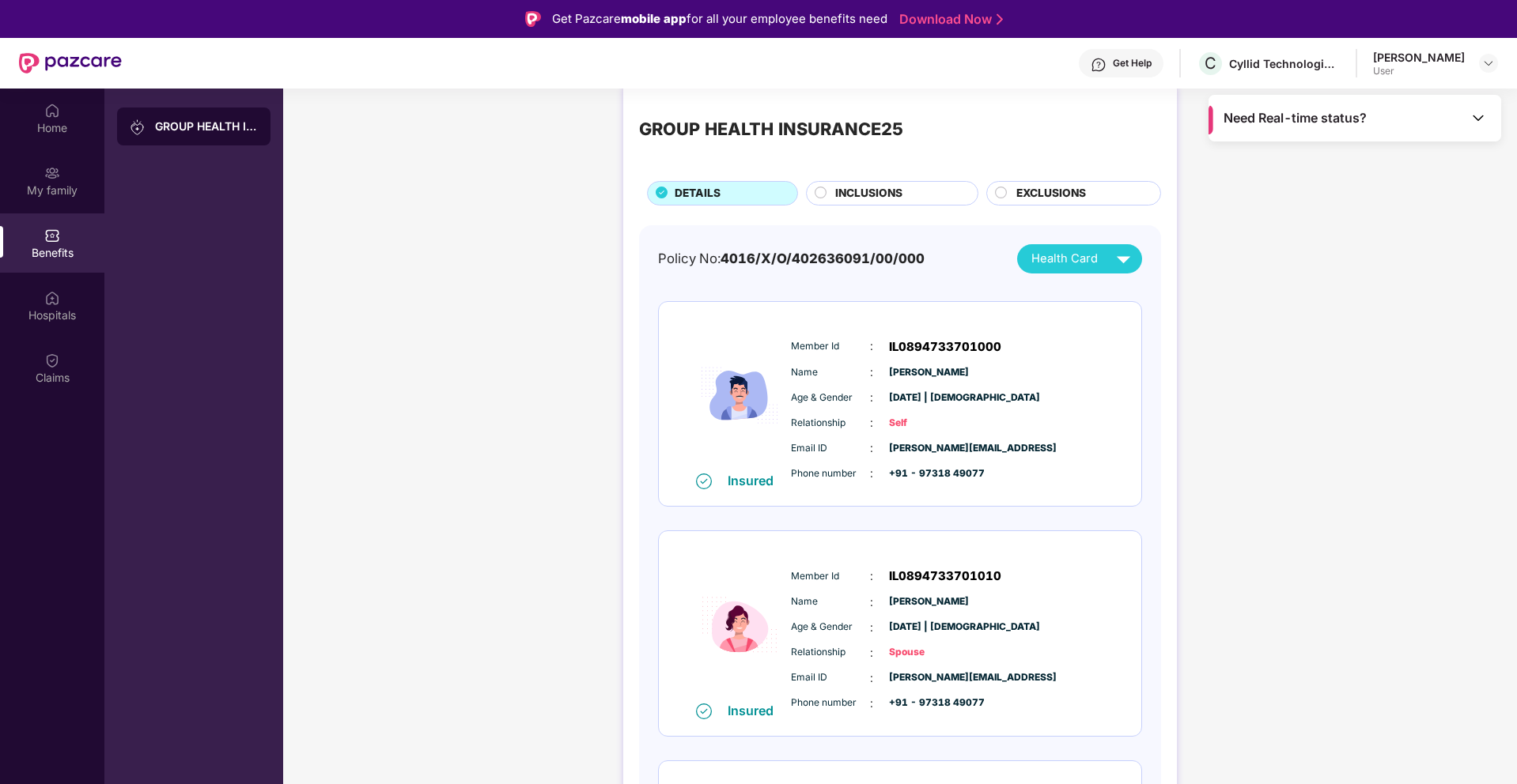
scroll to position [0, 0]
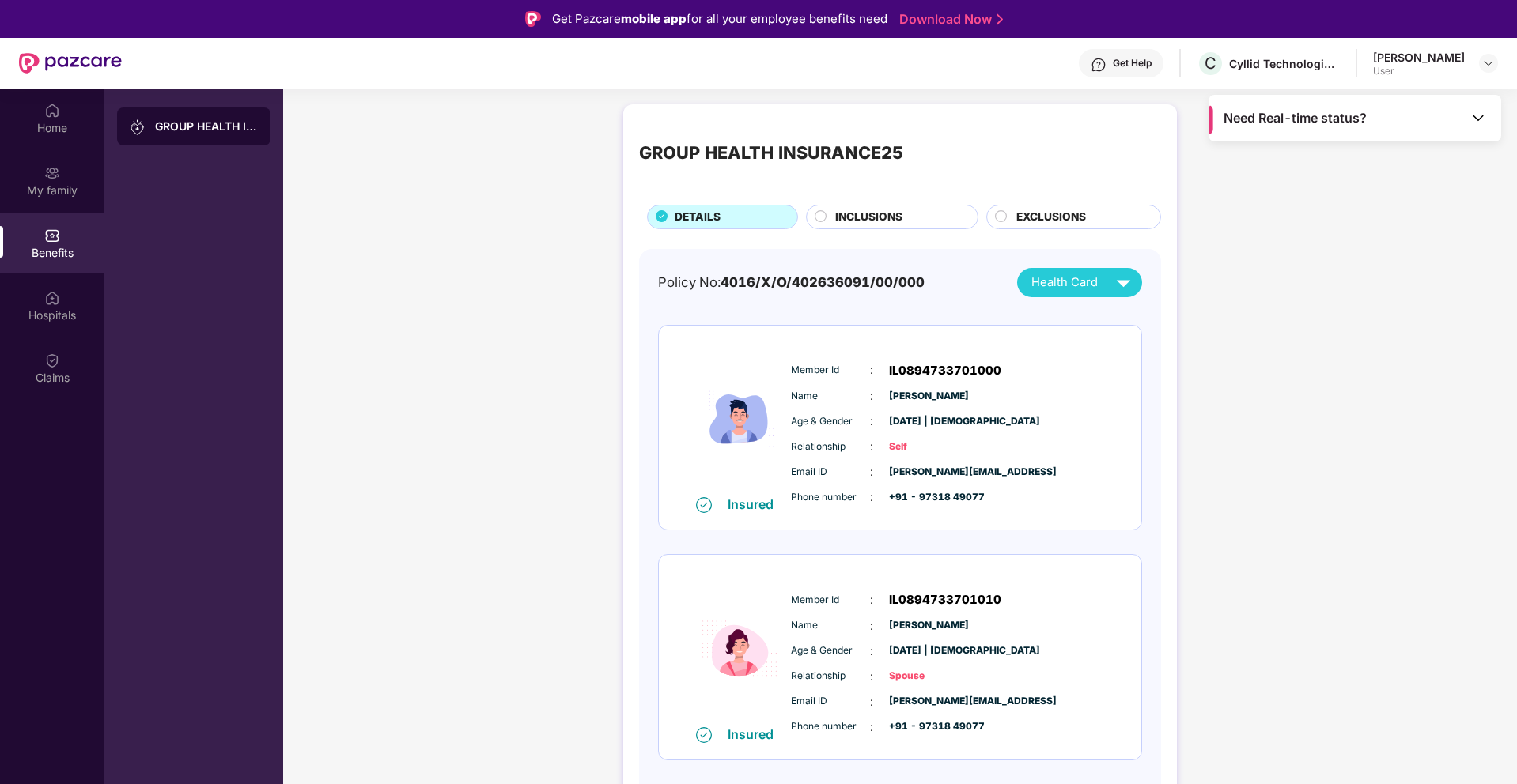
click at [999, 217] on circle at bounding box center [1001, 216] width 11 height 11
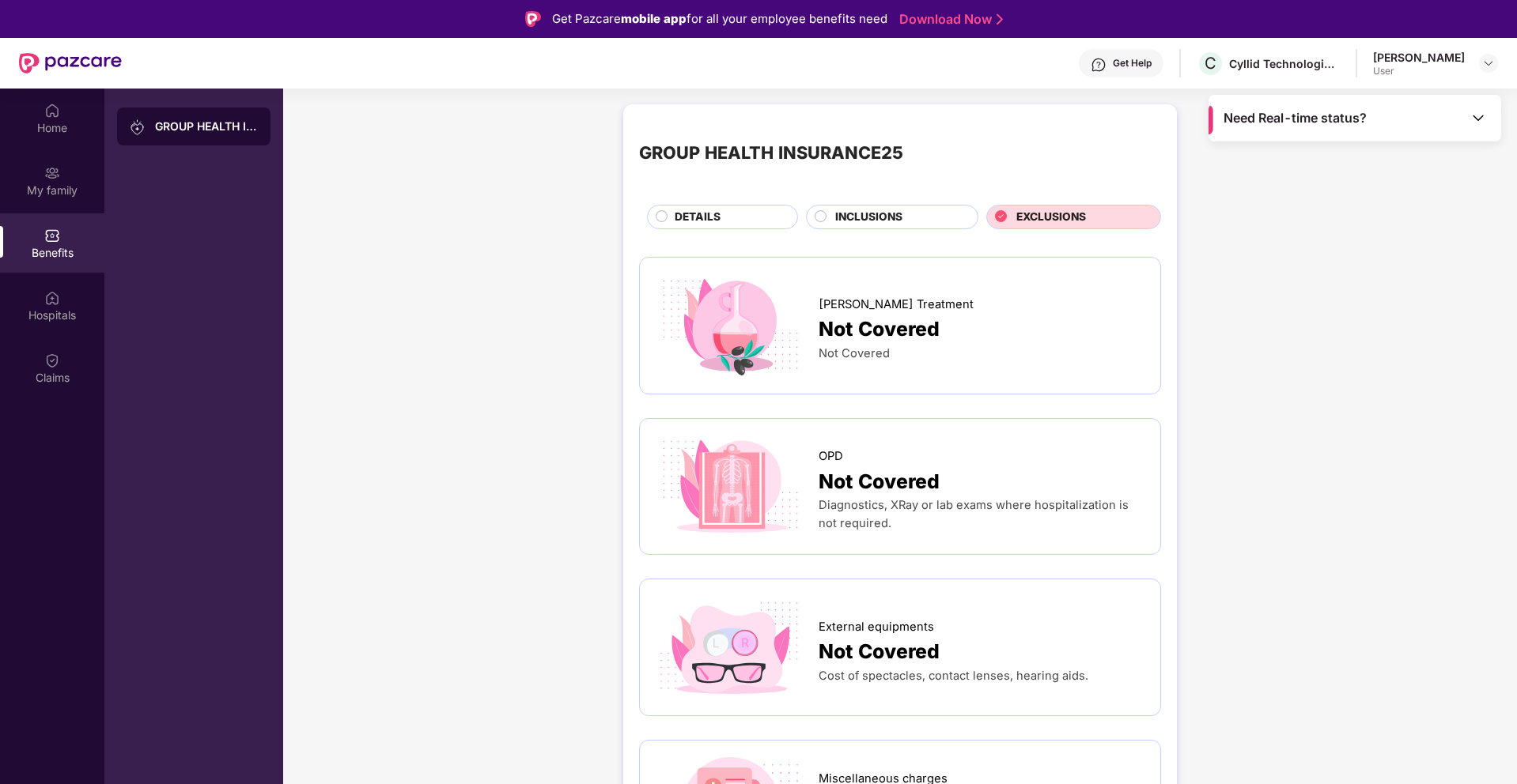
click at [861, 216] on span "INCLUSIONS" at bounding box center [869, 217] width 67 height 17
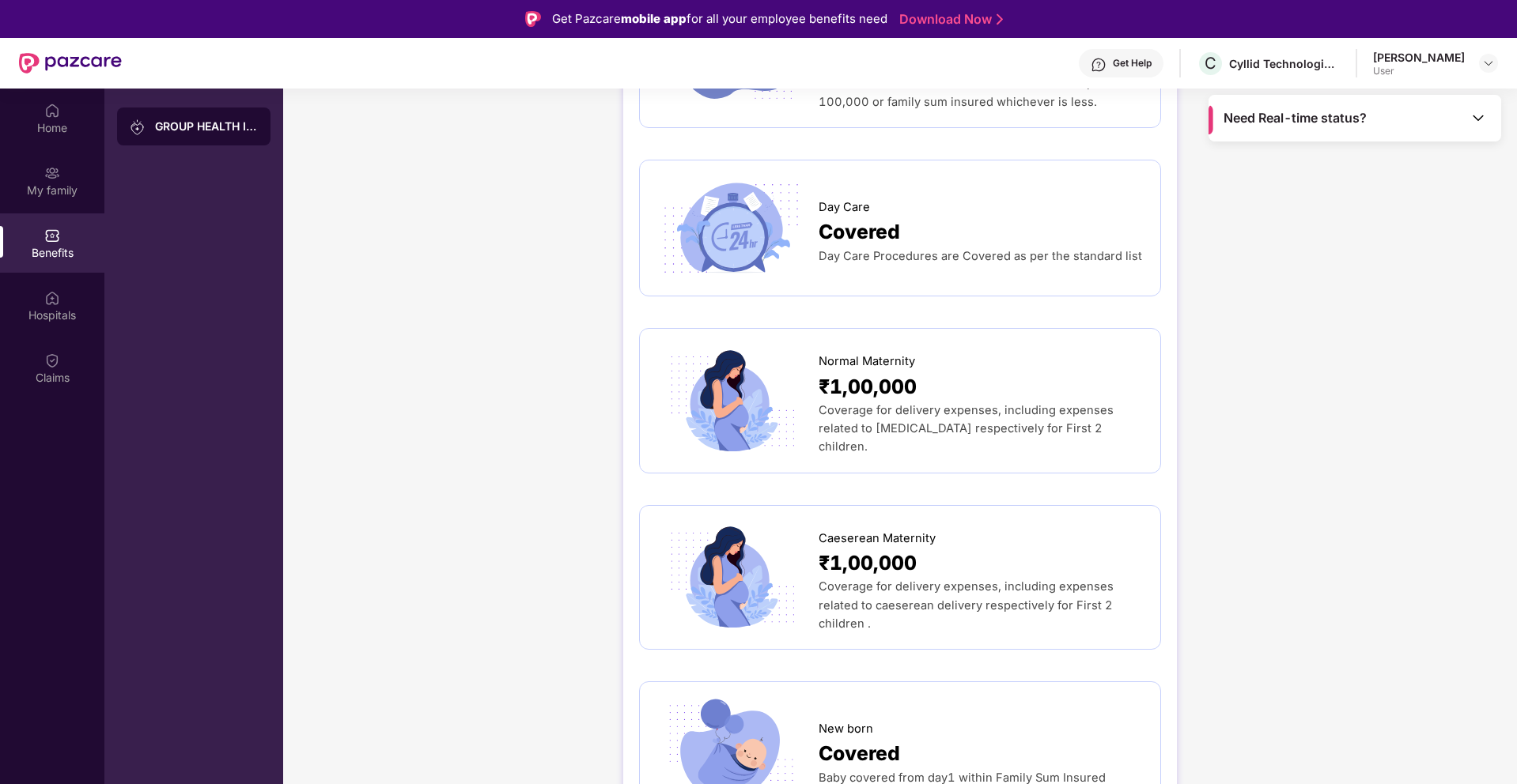
scroll to position [1563, 0]
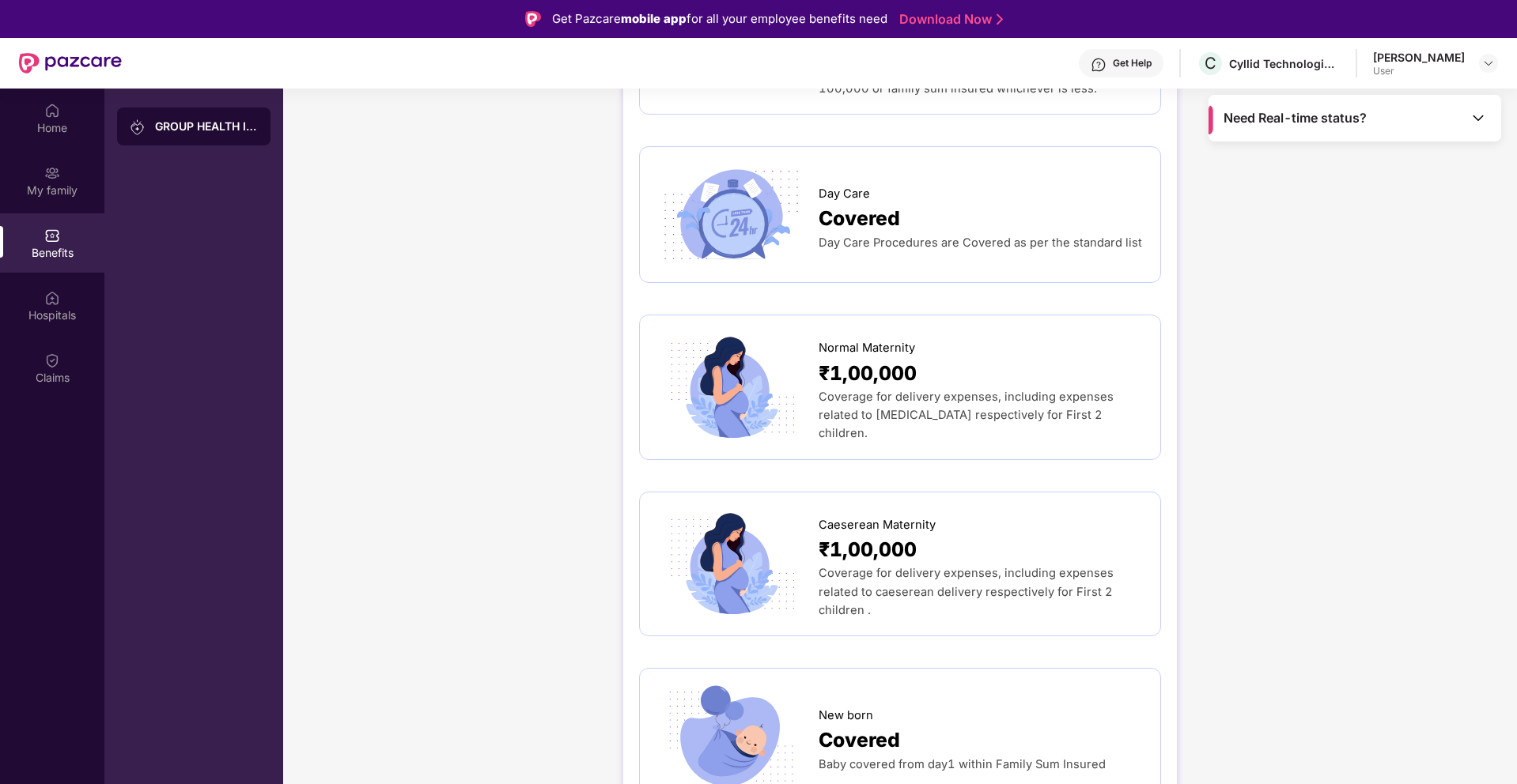
click at [949, 566] on span "Coverage for delivery expenses, including expenses related to caeserean deliver…" at bounding box center [966, 591] width 295 height 51
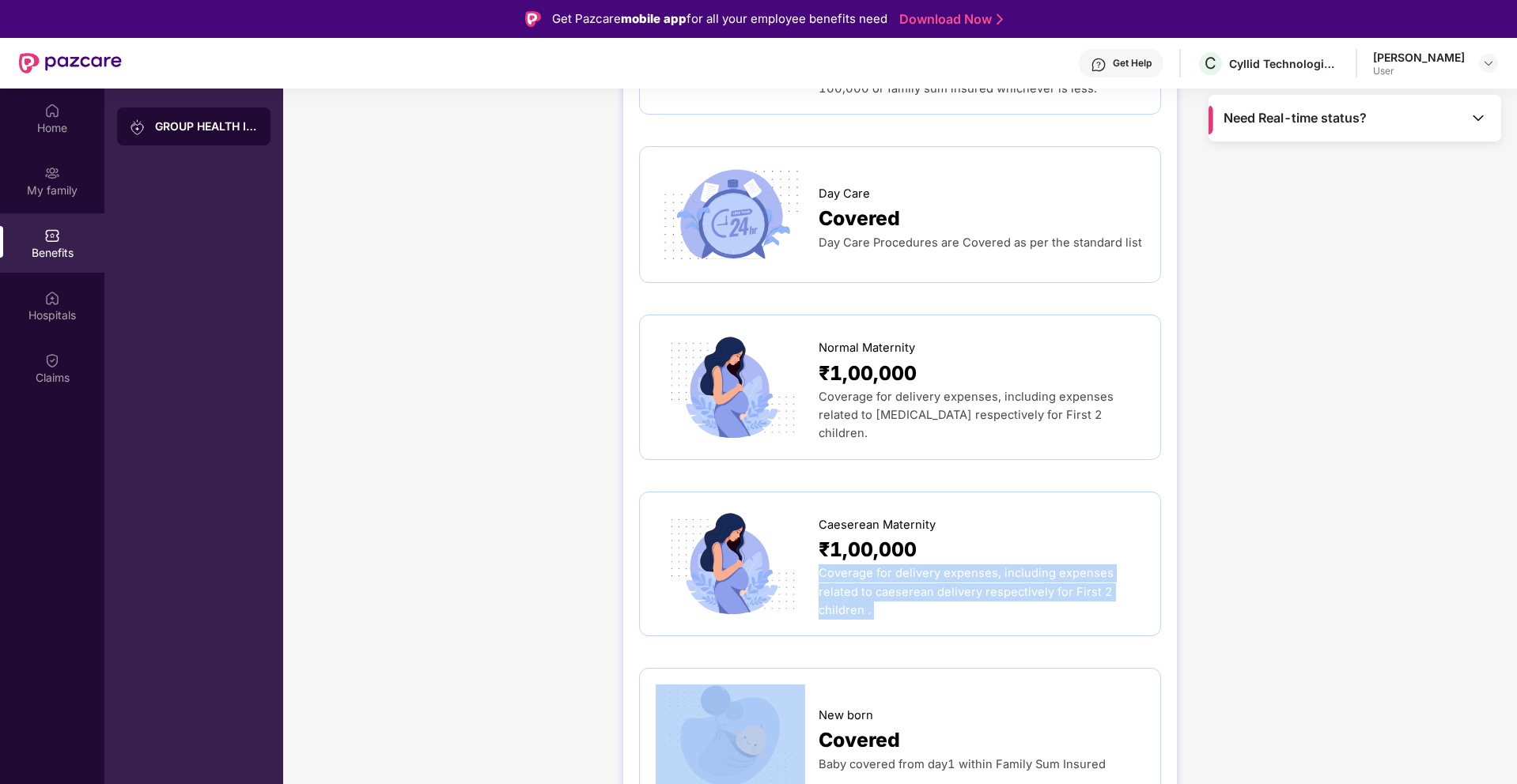
click at [928, 579] on div "Caeserean Maternity ₹1,00,000 Coverage for delivery expenses, including expense…" at bounding box center [900, 564] width 522 height 145
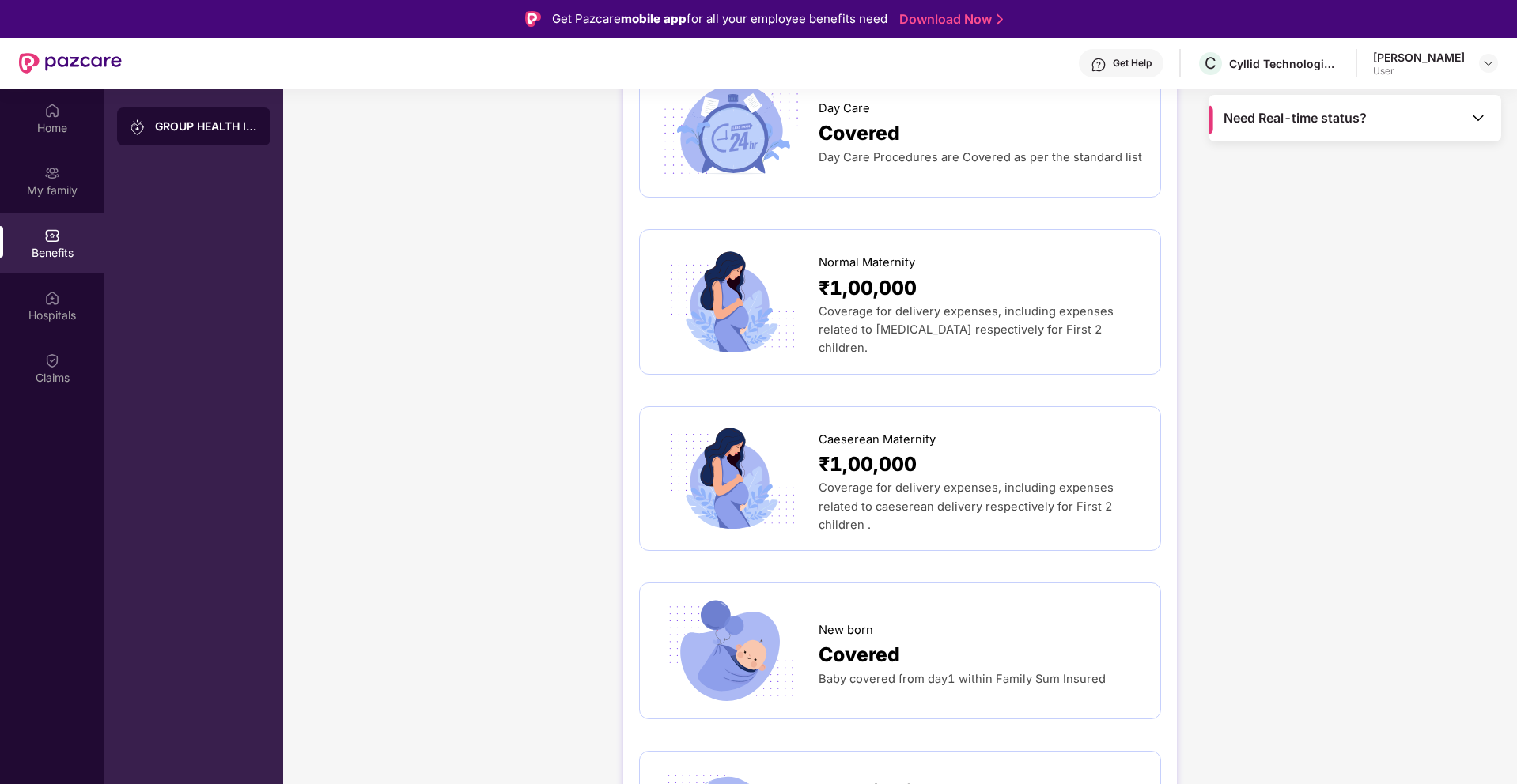
scroll to position [1653, 0]
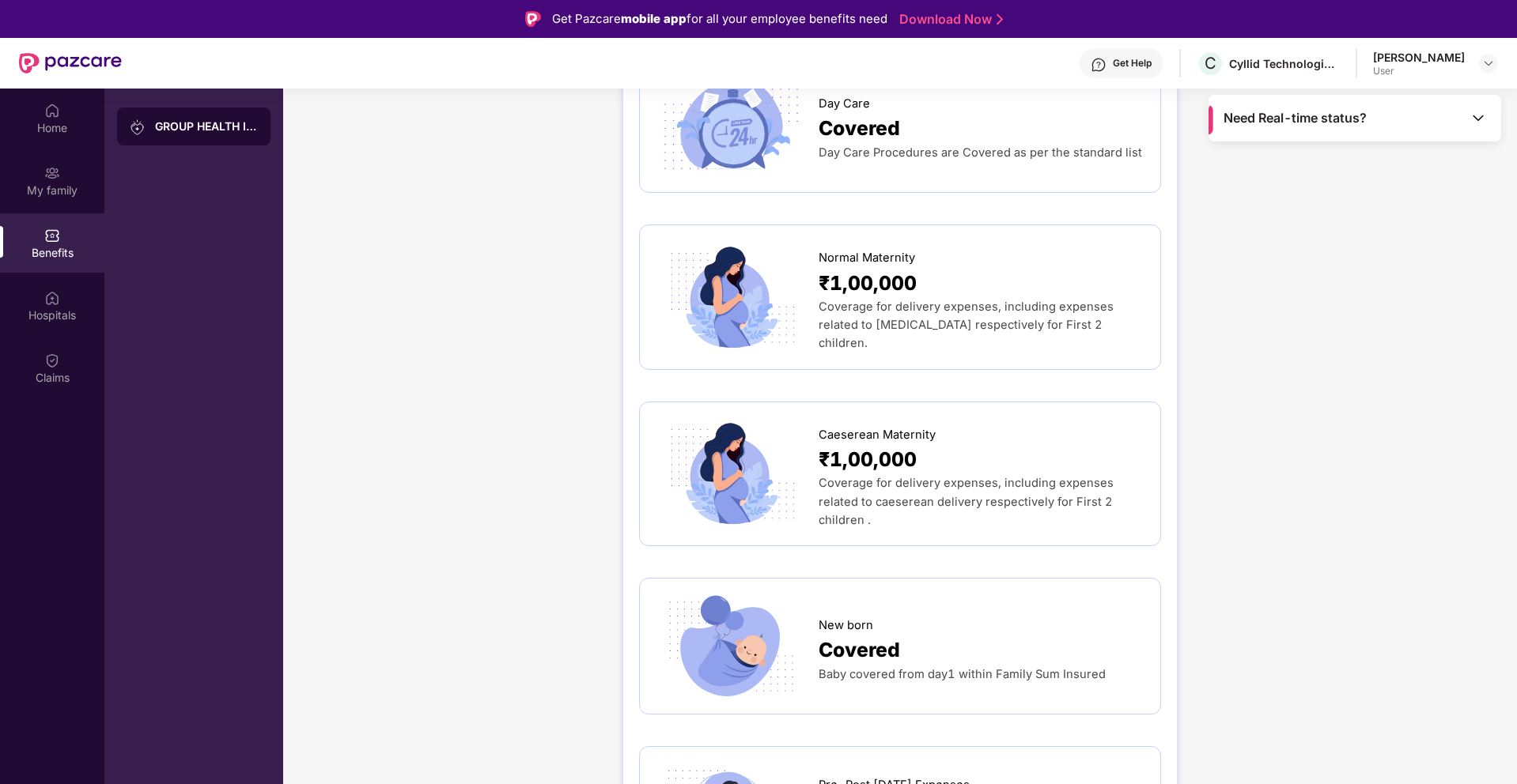
click at [929, 667] on span "Baby covered from day1 within Family Sum Insured" at bounding box center [962, 674] width 287 height 15
click at [847, 616] on span "New born" at bounding box center [846, 625] width 54 height 18
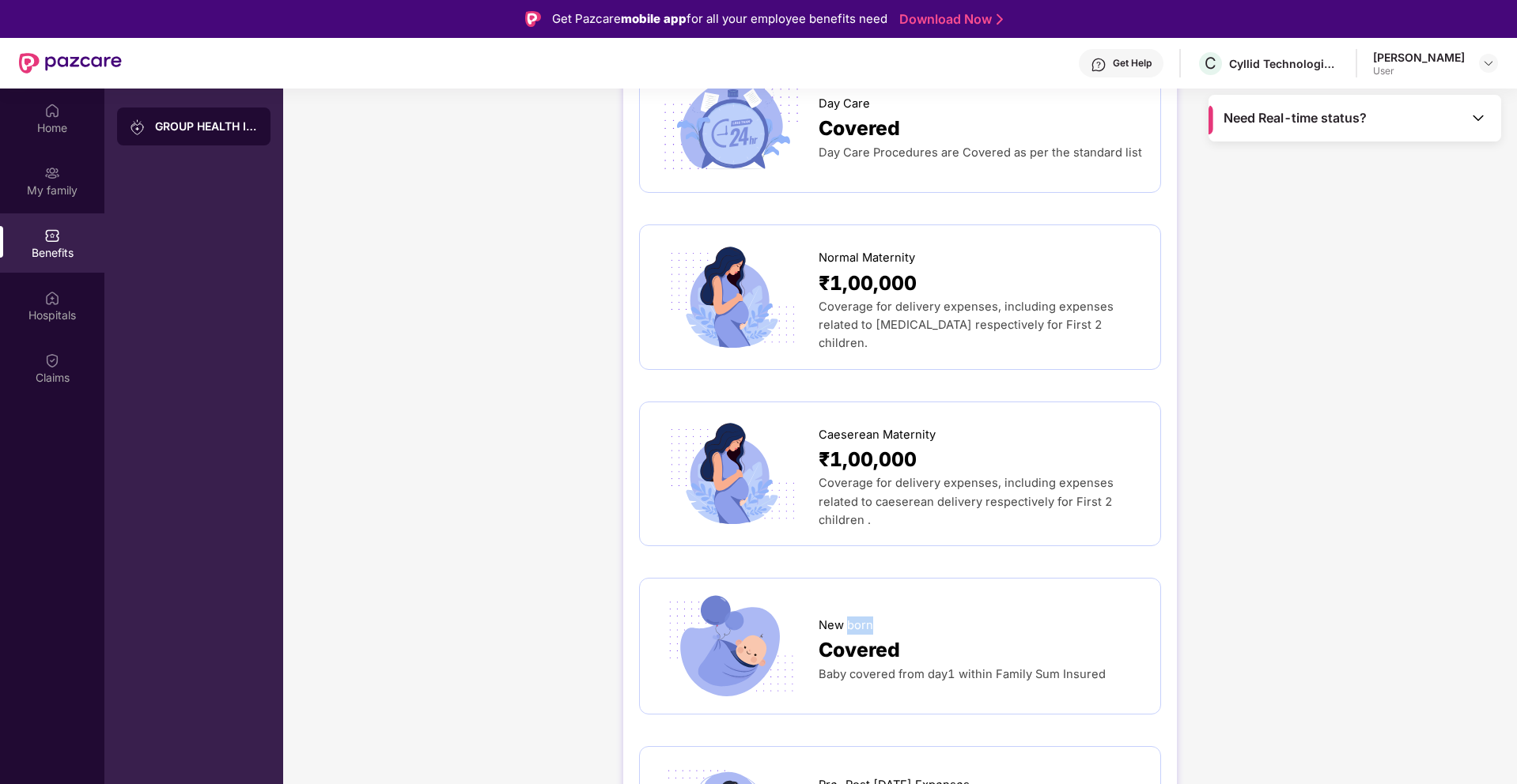
click at [847, 616] on span "New born" at bounding box center [846, 625] width 54 height 18
click at [877, 667] on span "Baby covered from day1 within Family Sum Insured" at bounding box center [962, 674] width 287 height 15
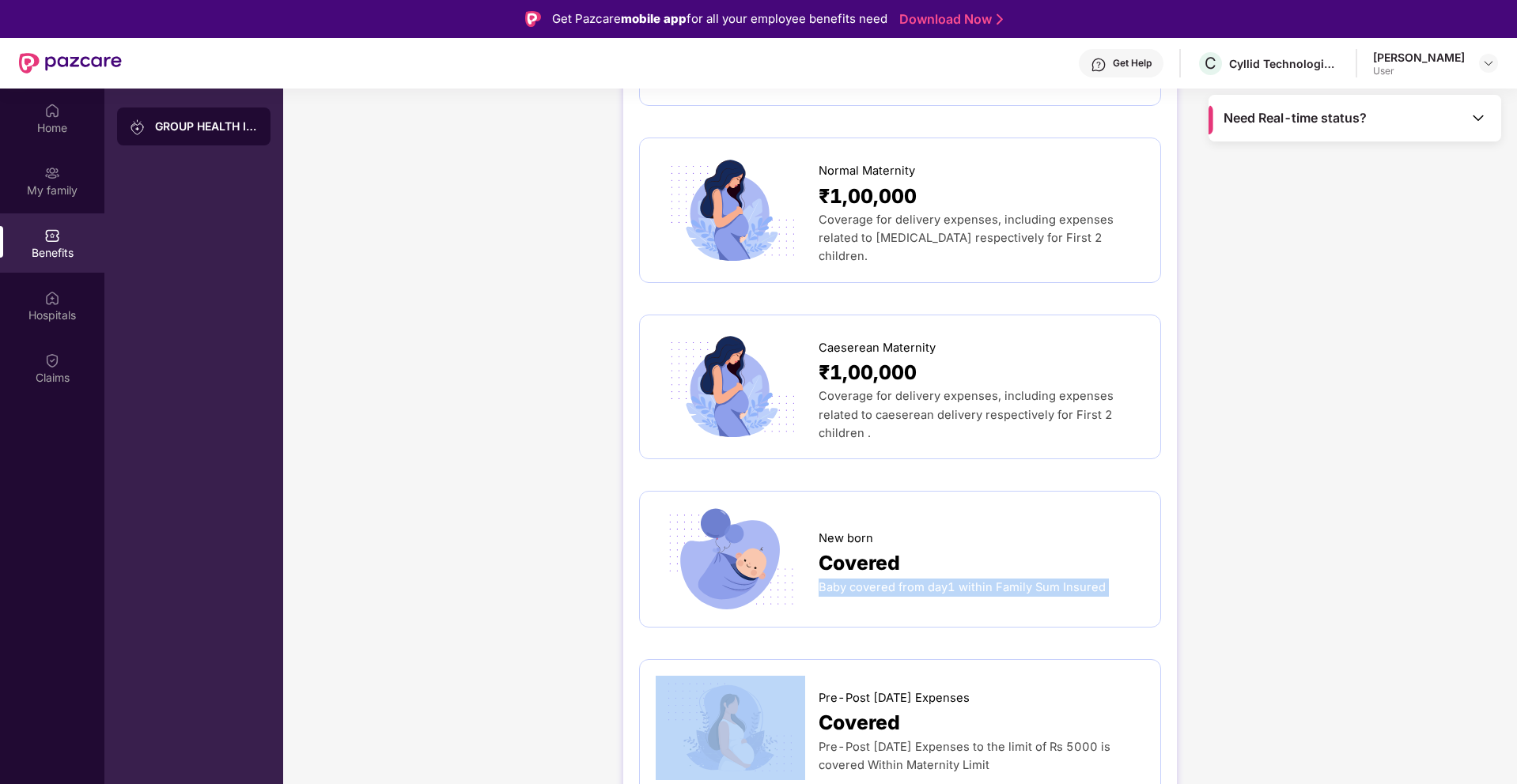
scroll to position [1741, 0]
click at [880, 739] on span "Pre-Post [DATE] Expenses to the limit of Rs 5000 is covered Within Maternity Li…" at bounding box center [965, 755] width 292 height 33
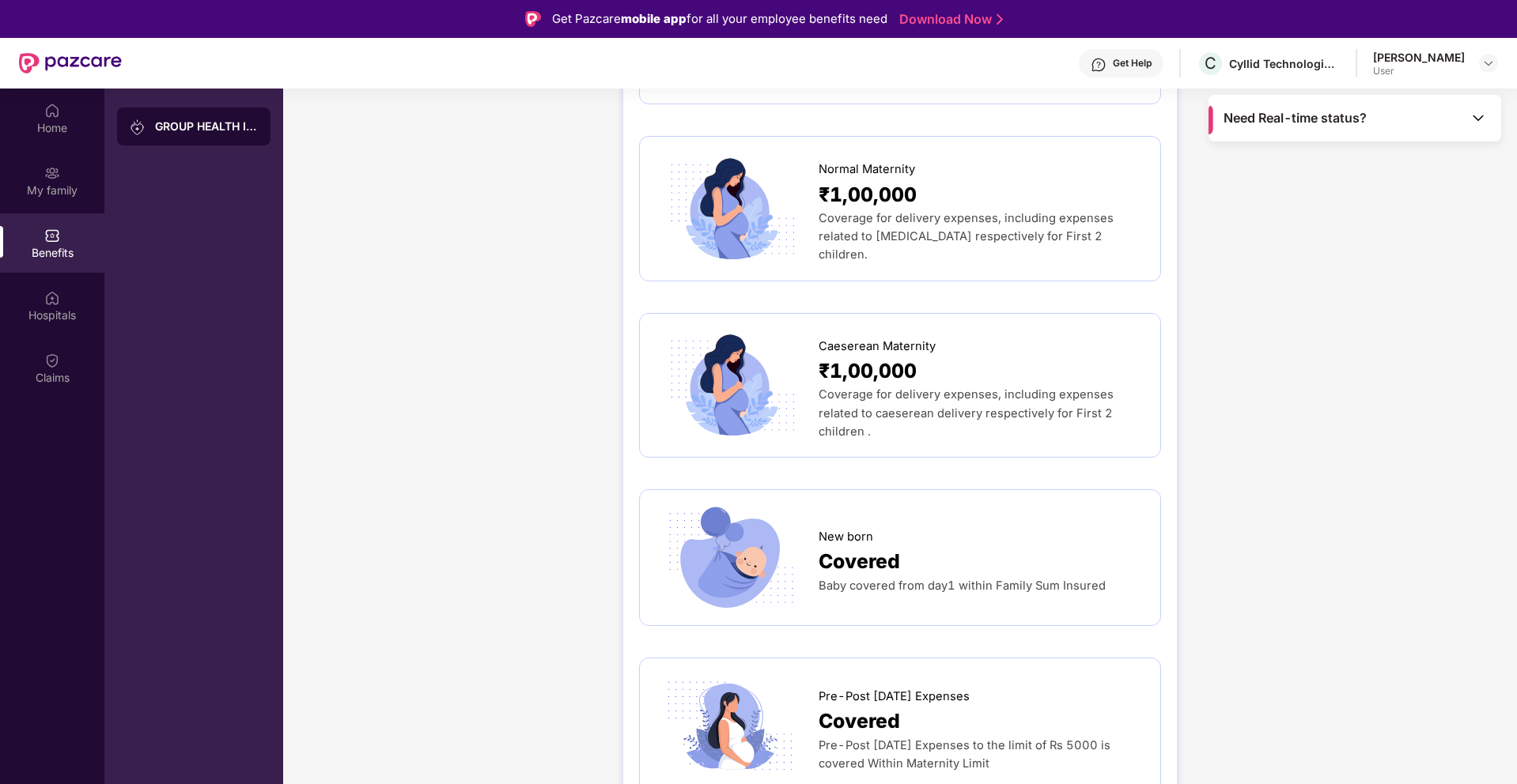
click at [880, 739] on span "Pre-Post [DATE] Expenses to the limit of Rs 5000 is covered Within Maternity Li…" at bounding box center [965, 755] width 292 height 33
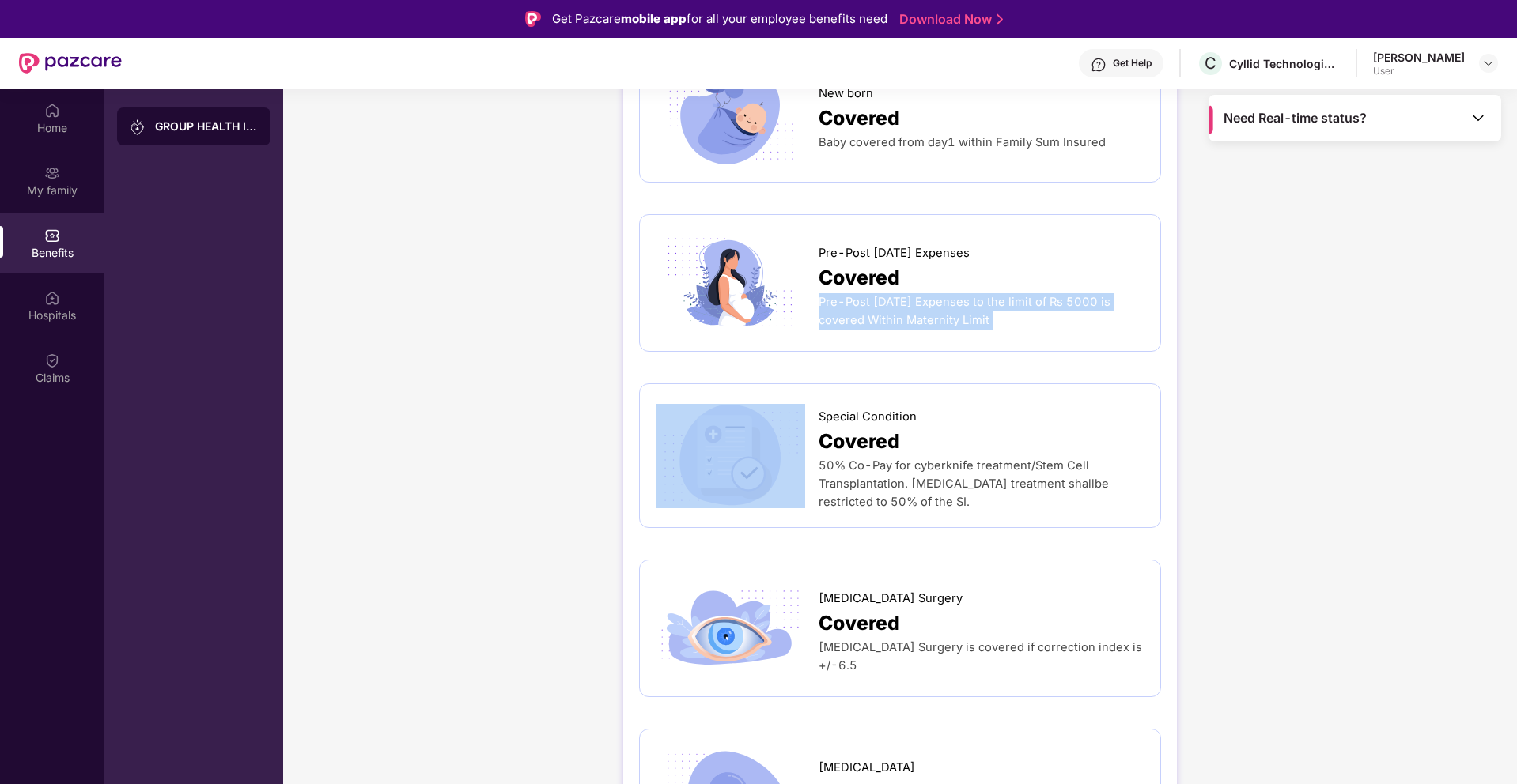
scroll to position [2185, 0]
click at [931, 640] on span "[MEDICAL_DATA] Surgery is covered if correction index is +/-6.5" at bounding box center [980, 656] width 324 height 33
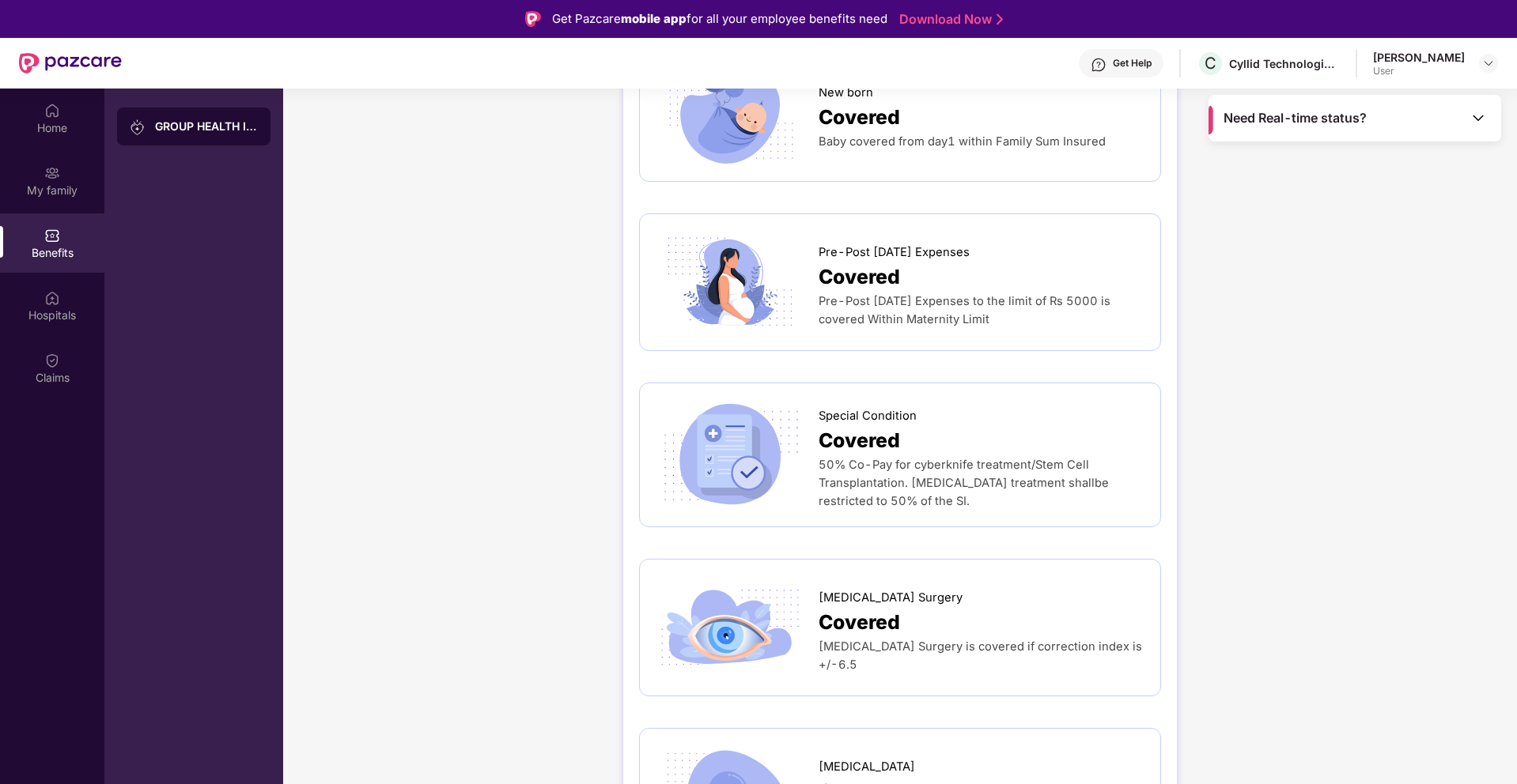
click at [931, 640] on span "[MEDICAL_DATA] Surgery is covered if correction index is +/-6.5" at bounding box center [980, 656] width 324 height 33
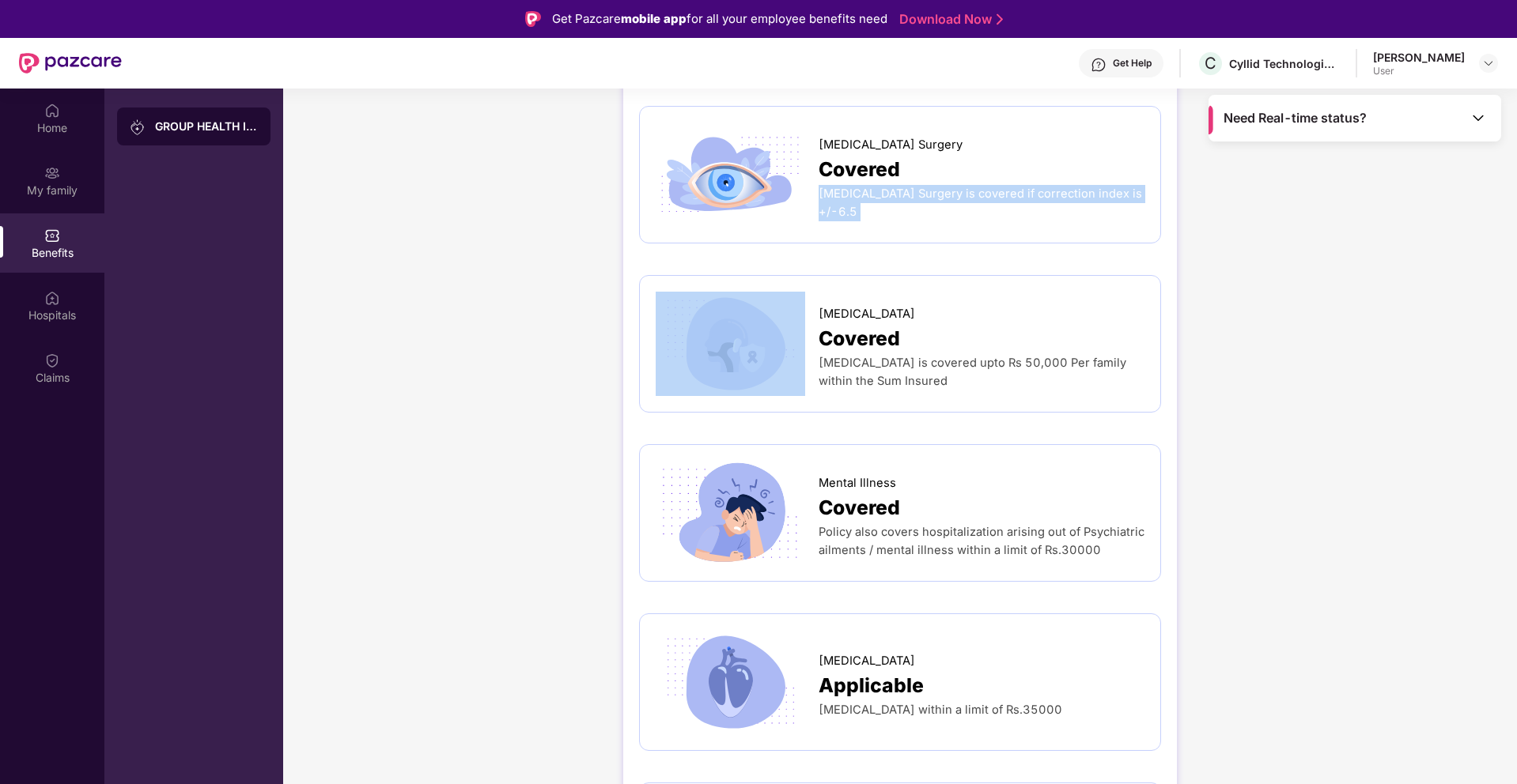
scroll to position [2646, 0]
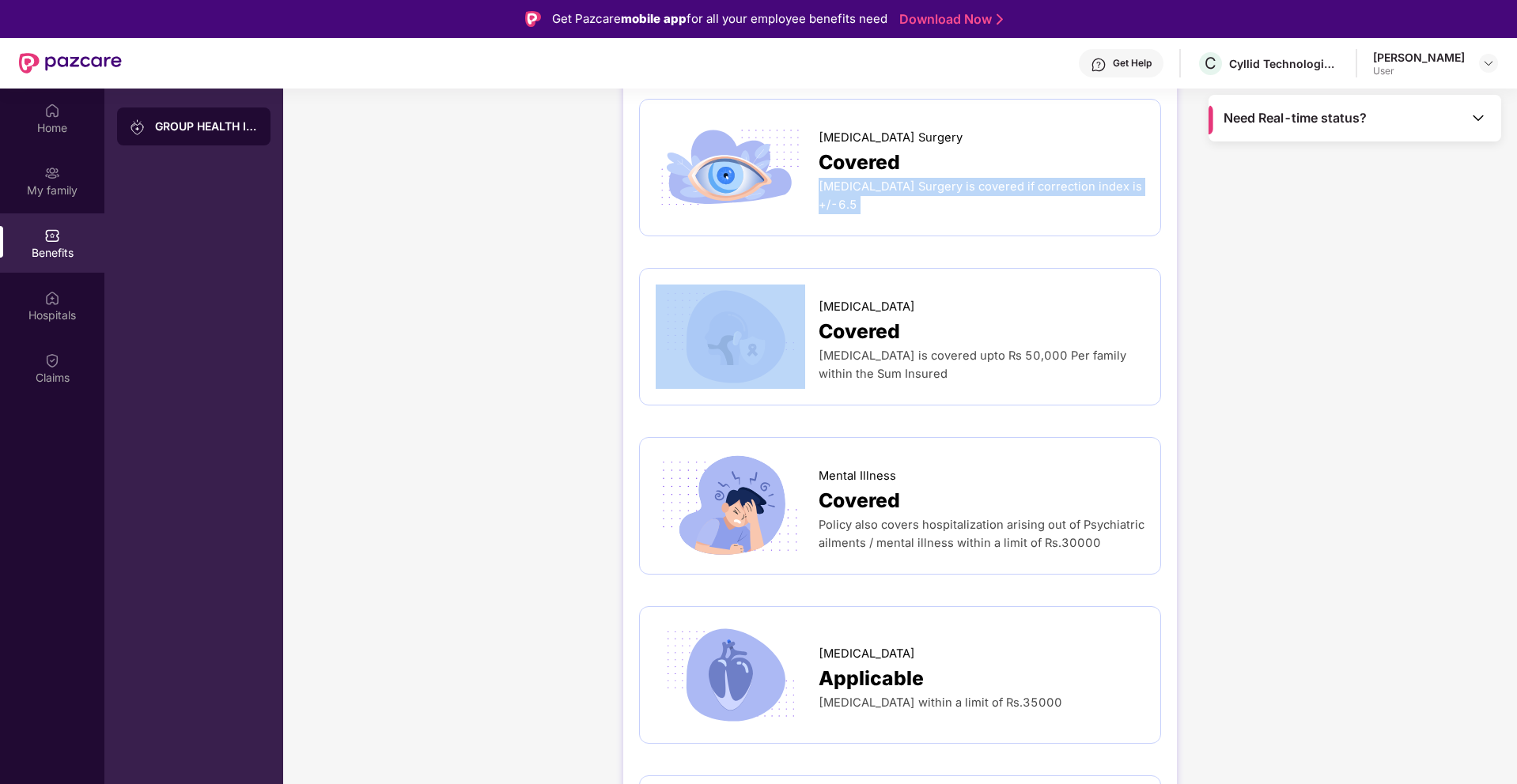
click at [912, 695] on span "[MEDICAL_DATA] within a limit of Rs.35000" at bounding box center [940, 702] width 244 height 15
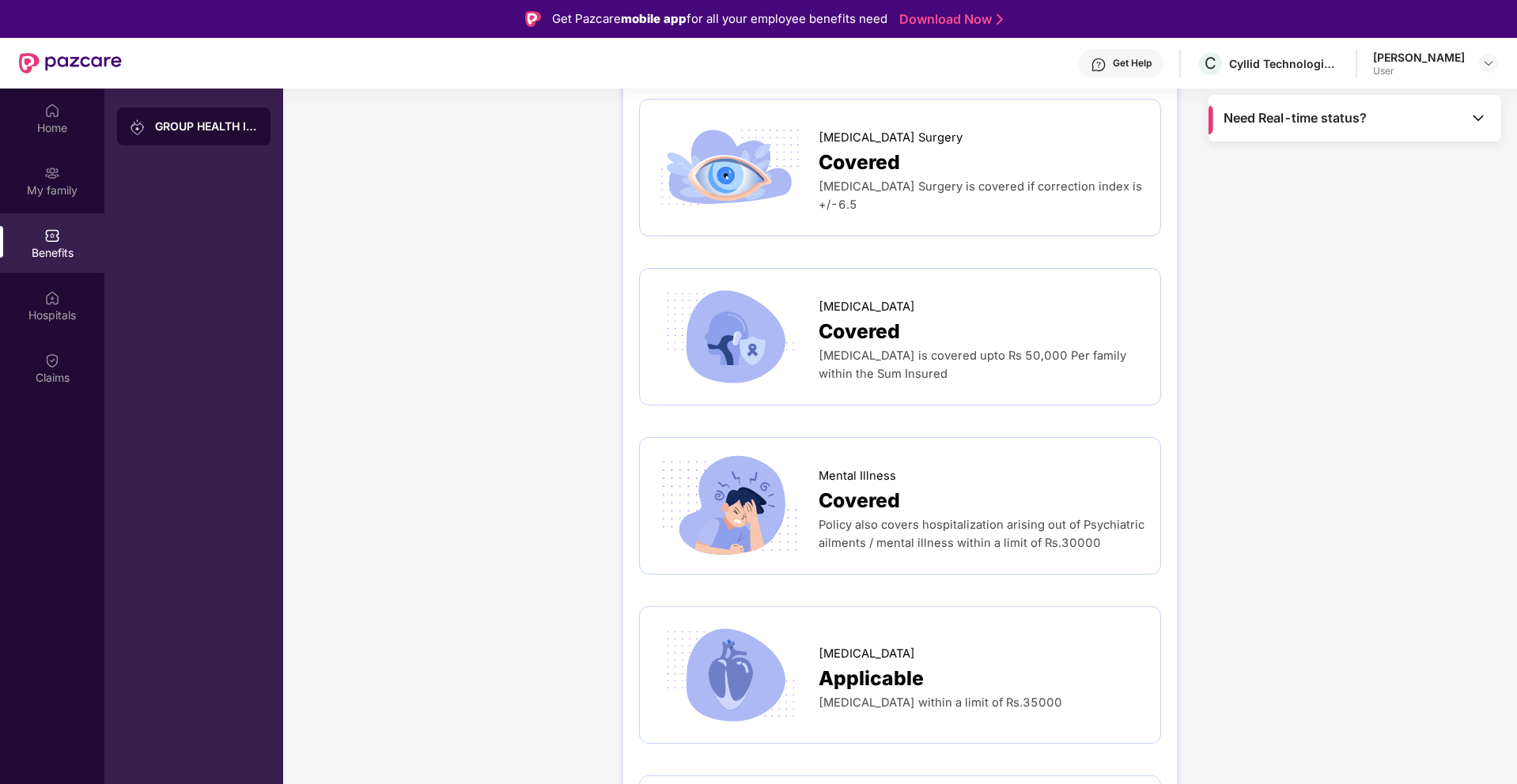
click at [912, 695] on span "[MEDICAL_DATA] within a limit of Rs.35000" at bounding box center [940, 702] width 244 height 15
click at [908, 694] on div "[MEDICAL_DATA] within a limit of Rs.35000" at bounding box center [981, 703] width 326 height 18
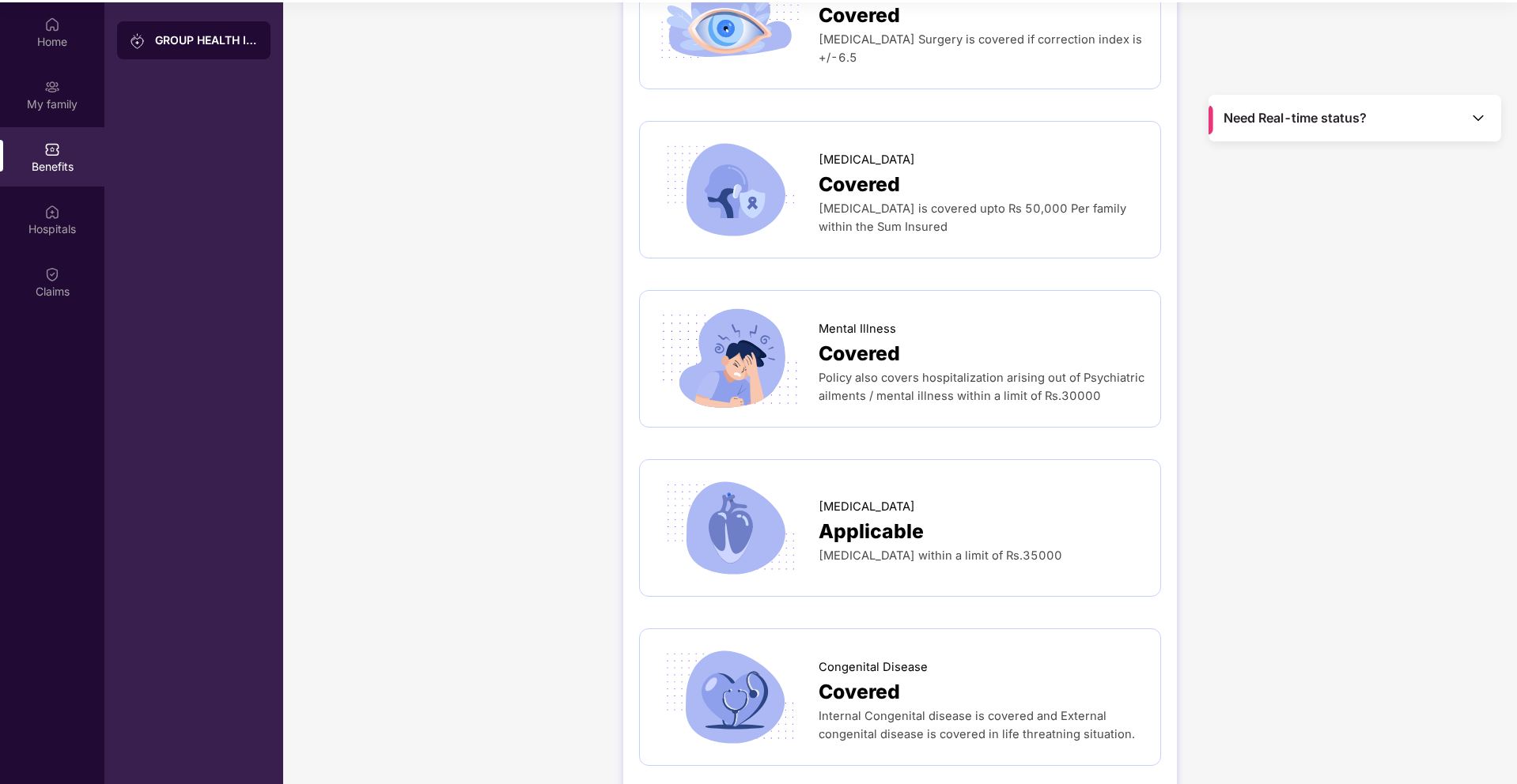
scroll to position [89, 0]
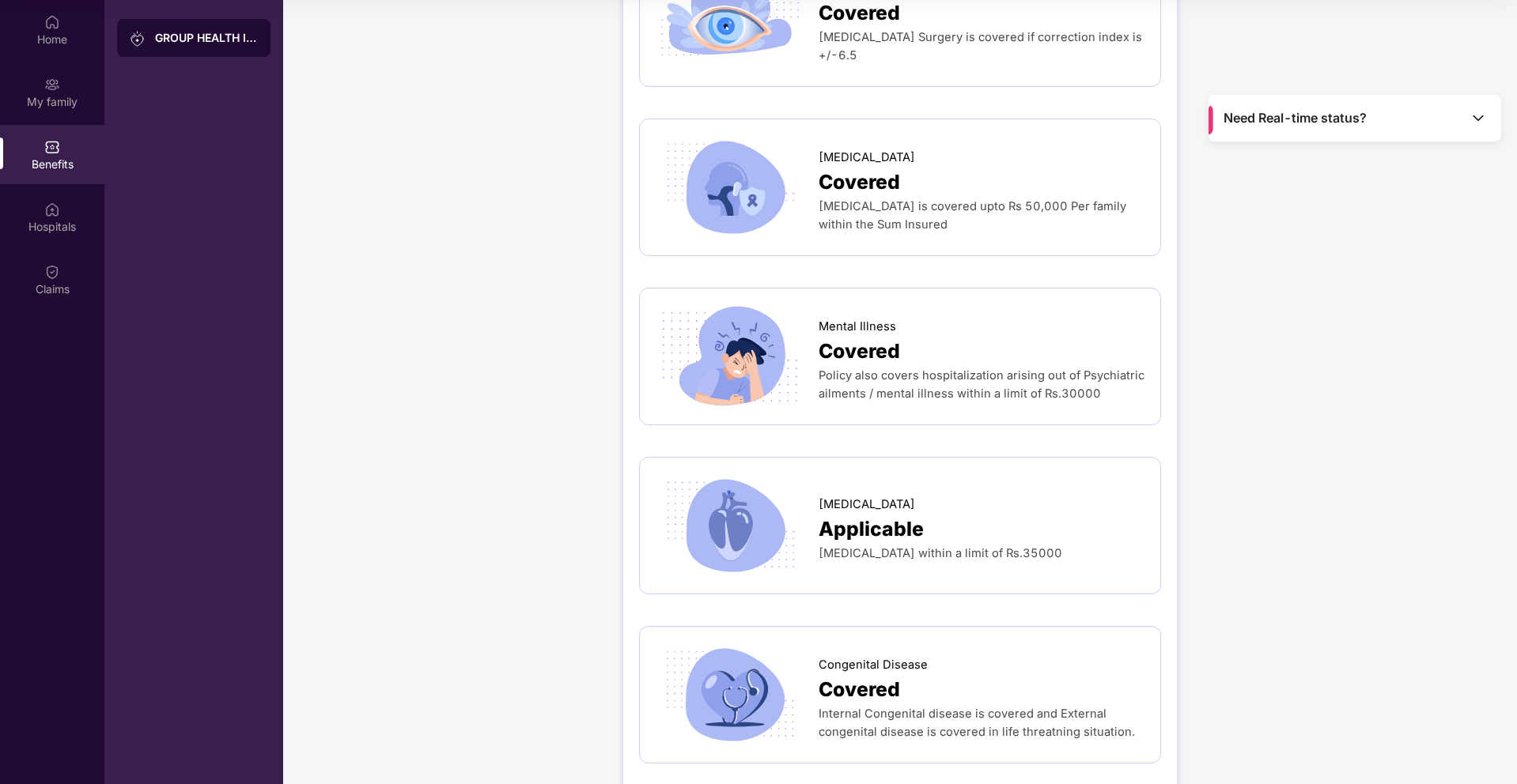
click at [891, 707] on span "Internal Congenital disease is covered and External congenital disease is cover…" at bounding box center [977, 723] width 316 height 33
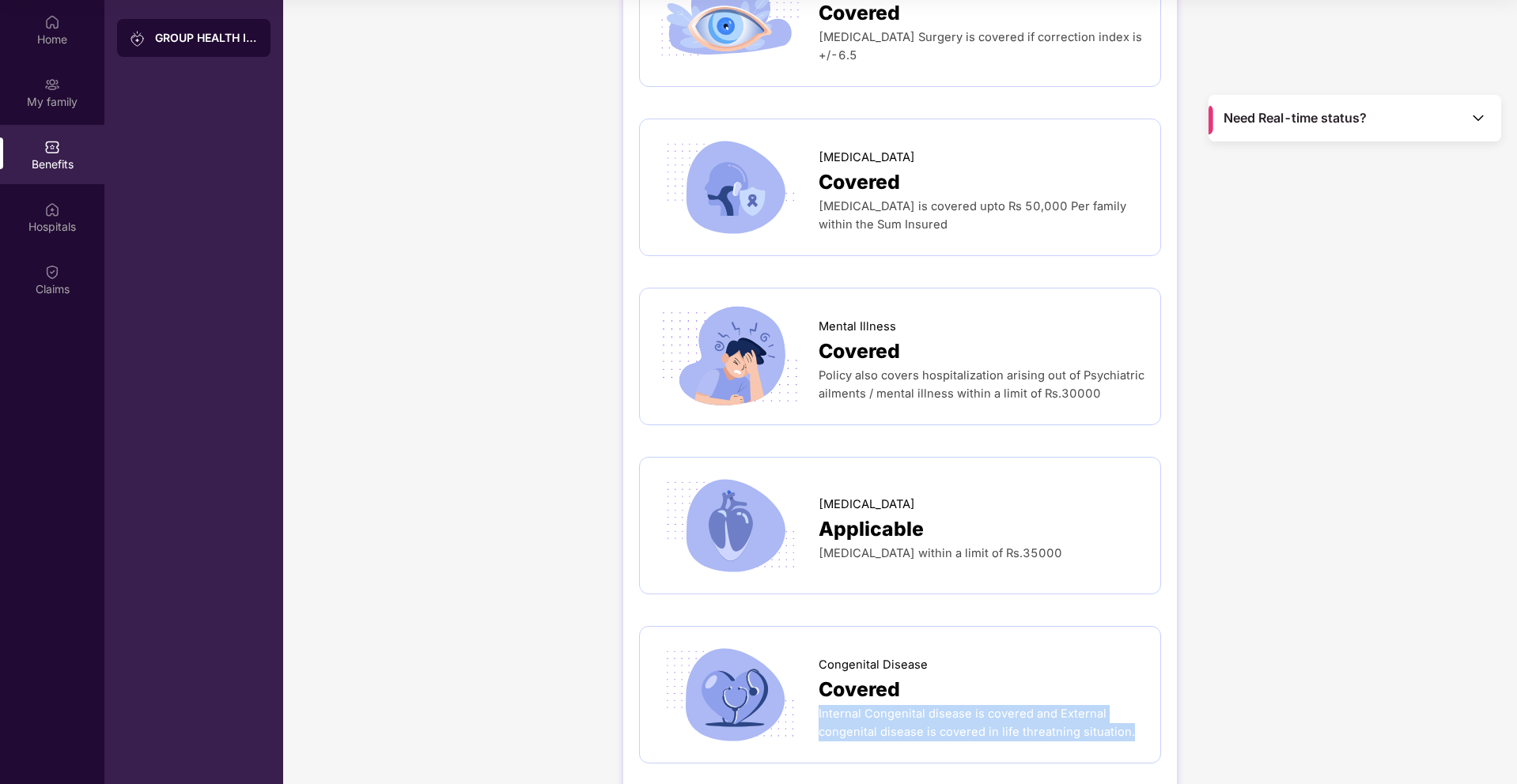
click at [891, 707] on span "Internal Congenital disease is covered and External congenital disease is cover…" at bounding box center [977, 723] width 316 height 33
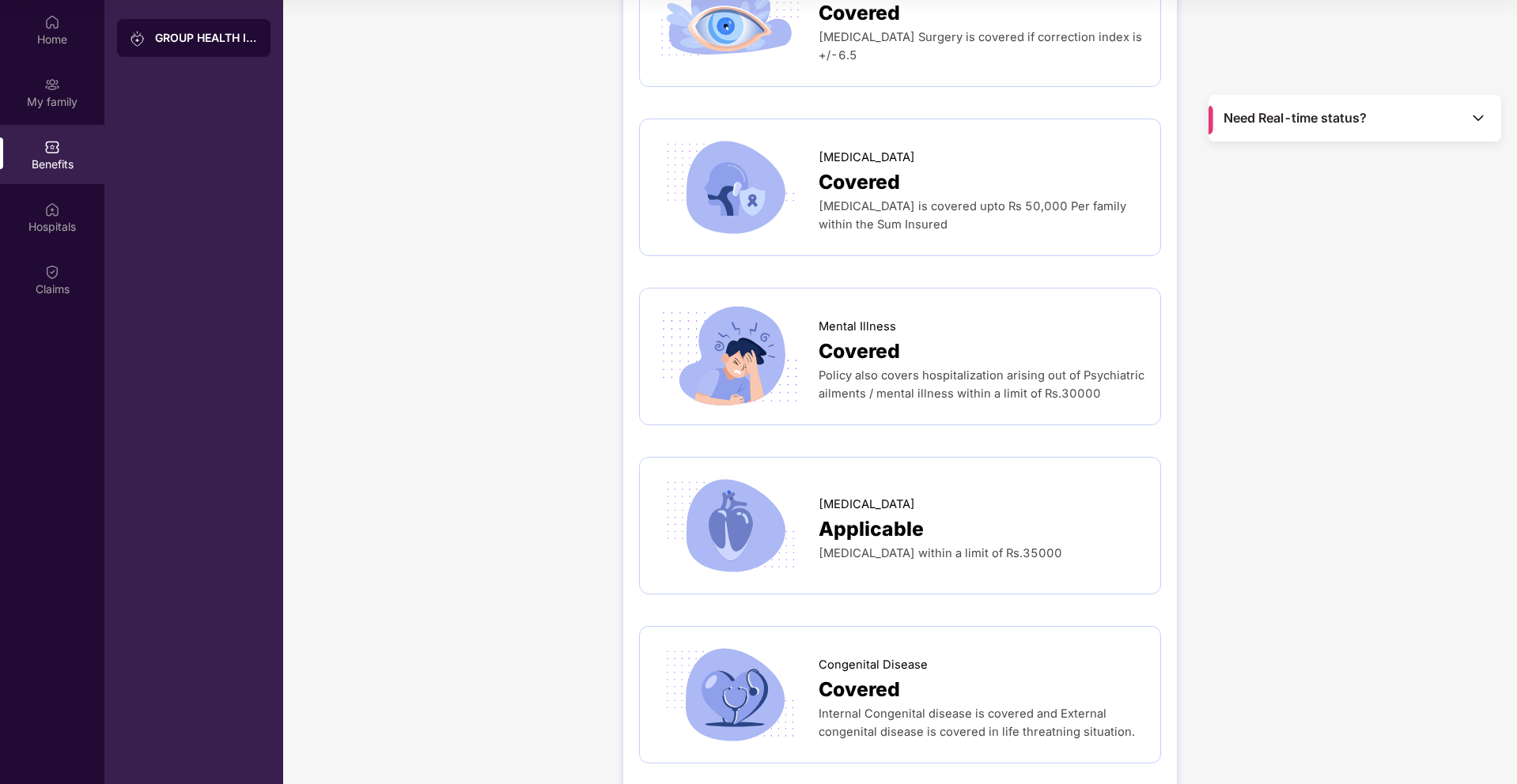
click at [891, 707] on span "Internal Congenital disease is covered and External congenital disease is cover…" at bounding box center [977, 723] width 316 height 33
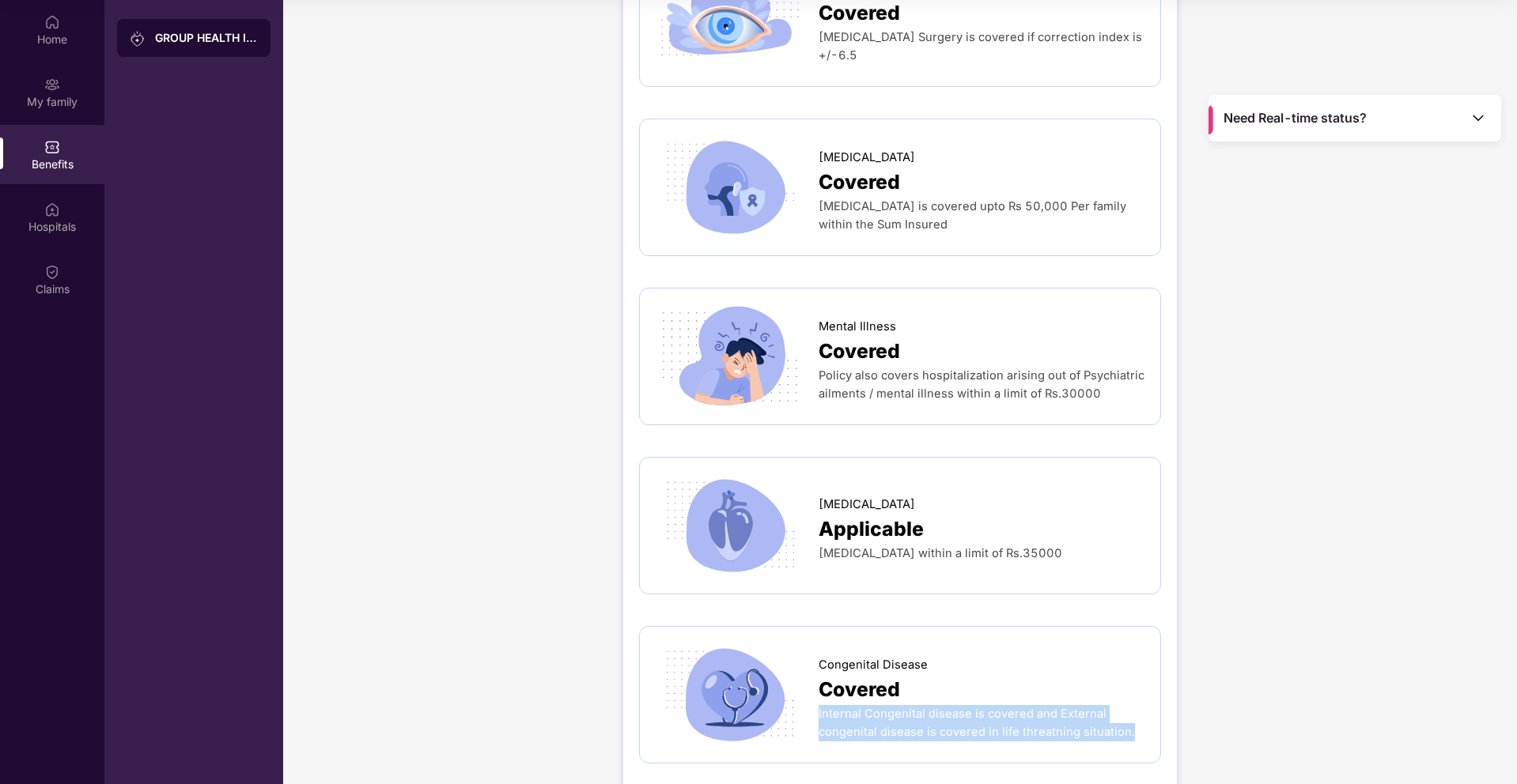
click at [891, 707] on span "Internal Congenital disease is covered and External congenital disease is cover…" at bounding box center [977, 723] width 316 height 33
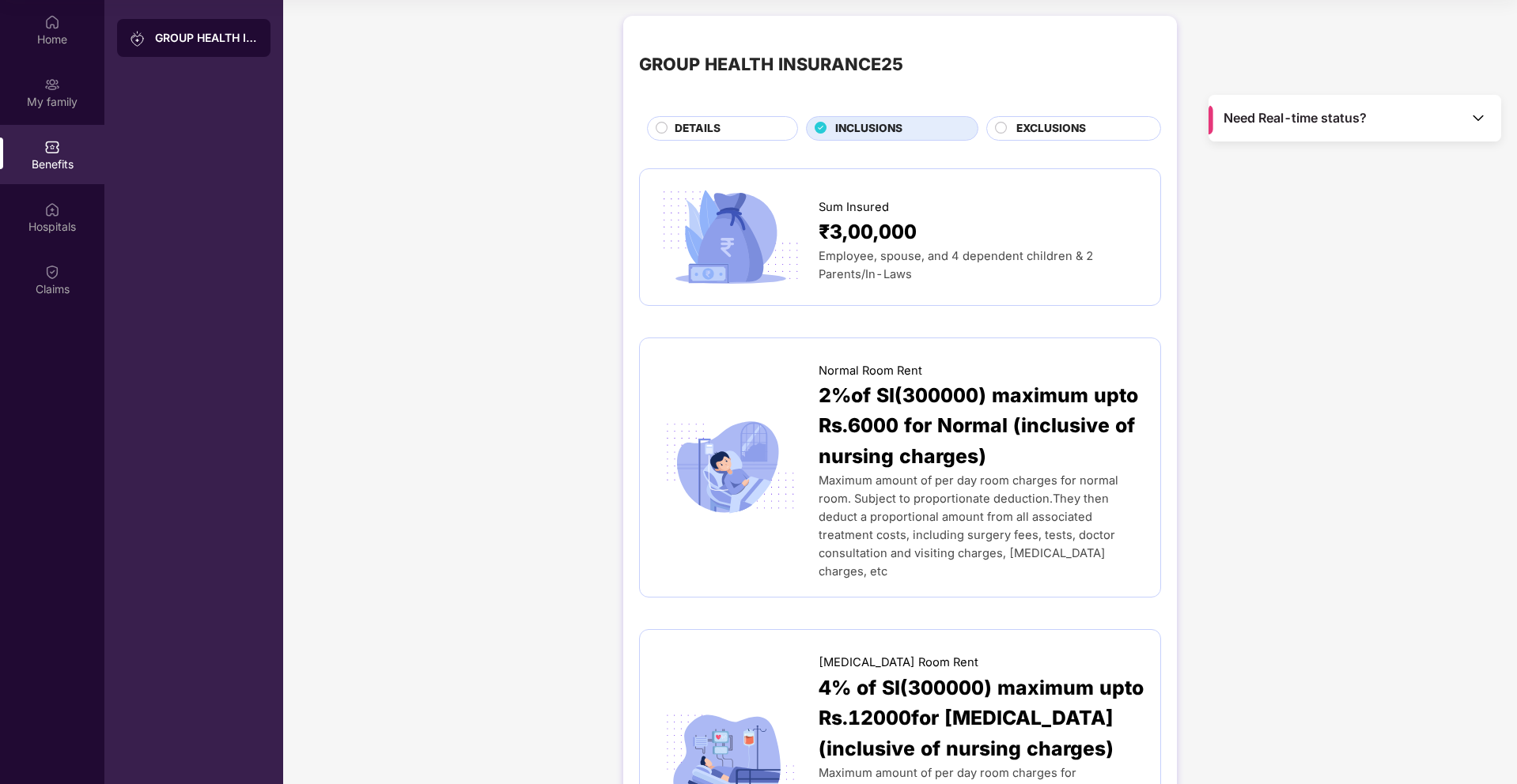
scroll to position [0, 0]
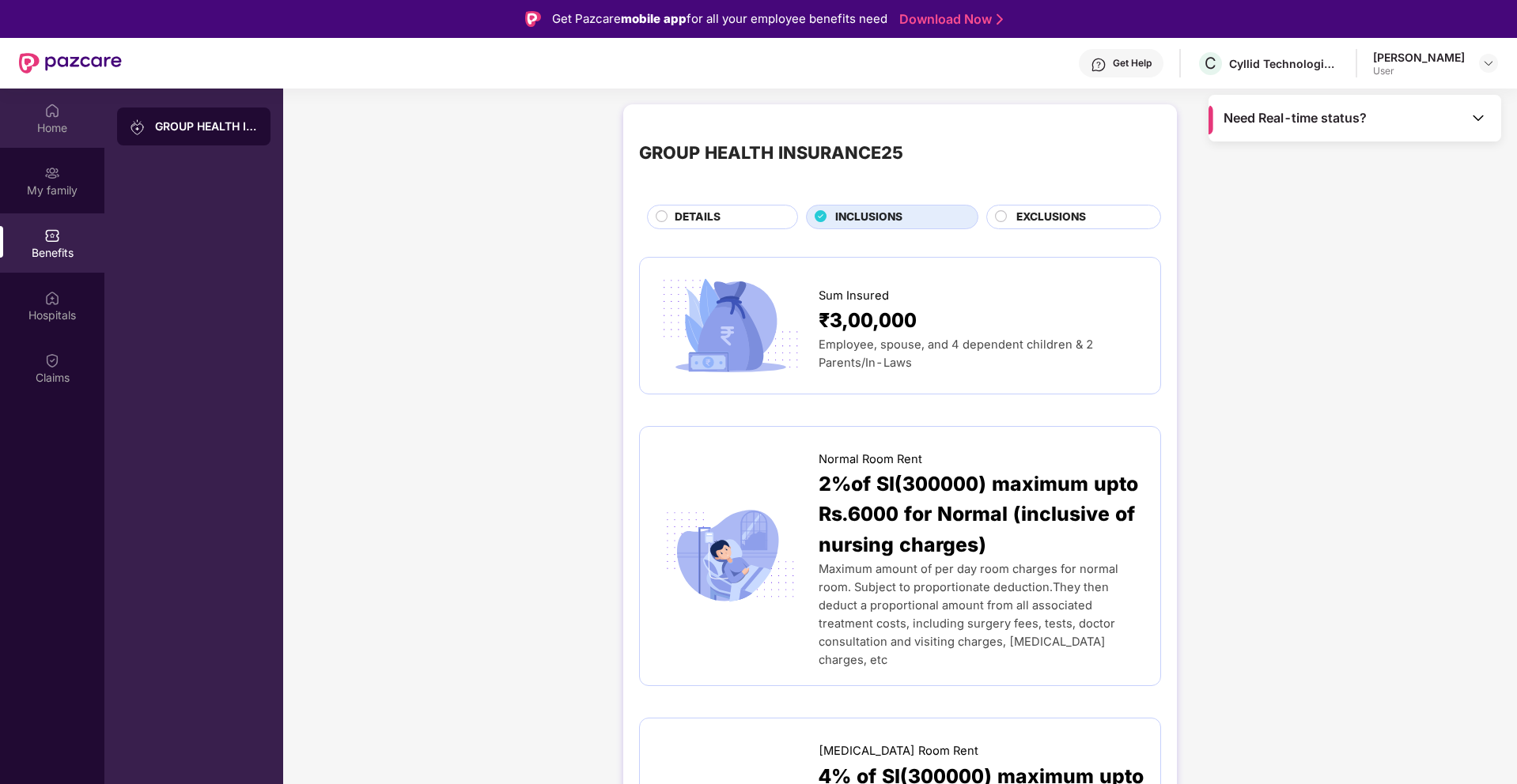
click at [67, 115] on div "Home" at bounding box center [52, 118] width 104 height 59
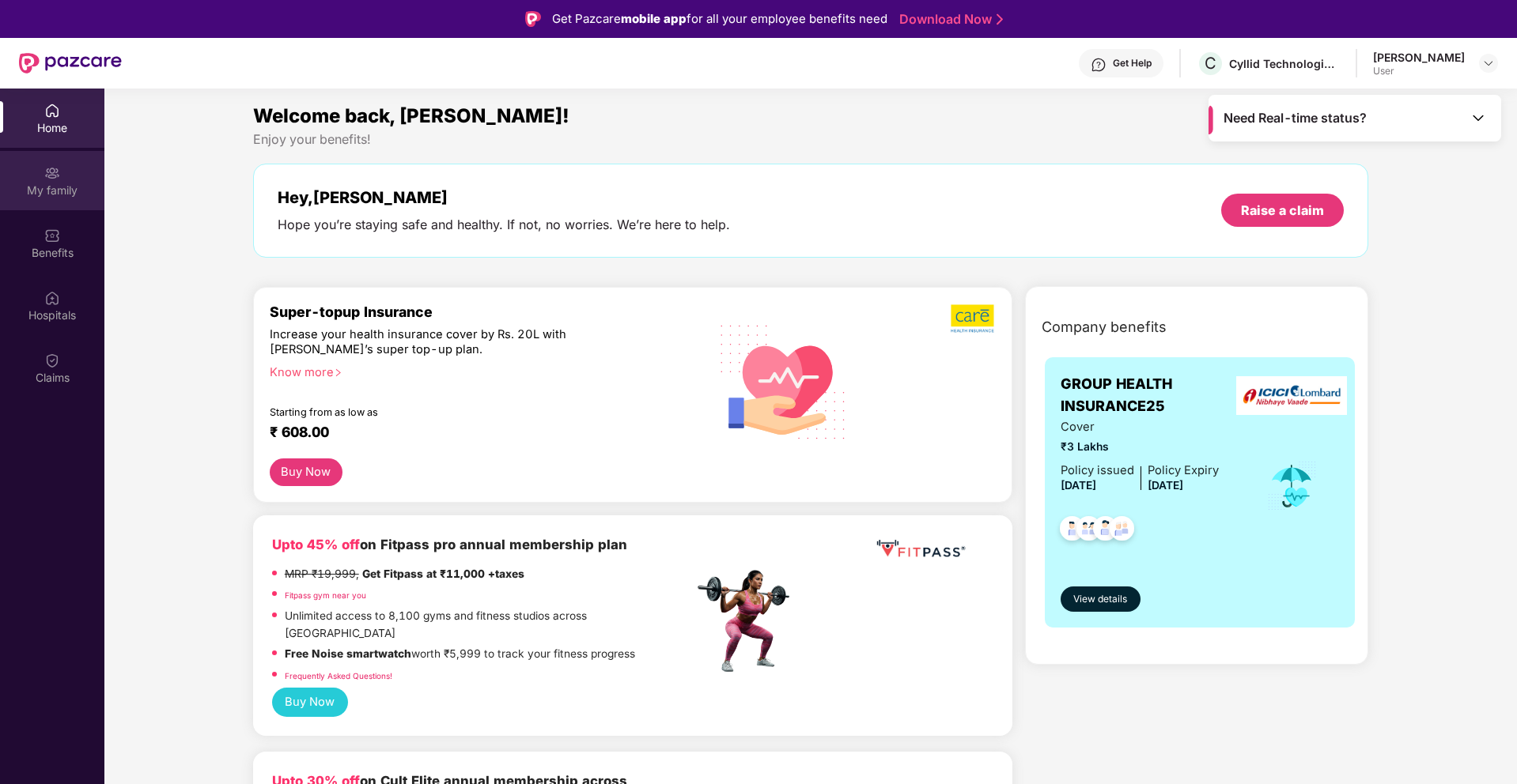
click at [55, 179] on img at bounding box center [52, 172] width 15 height 15
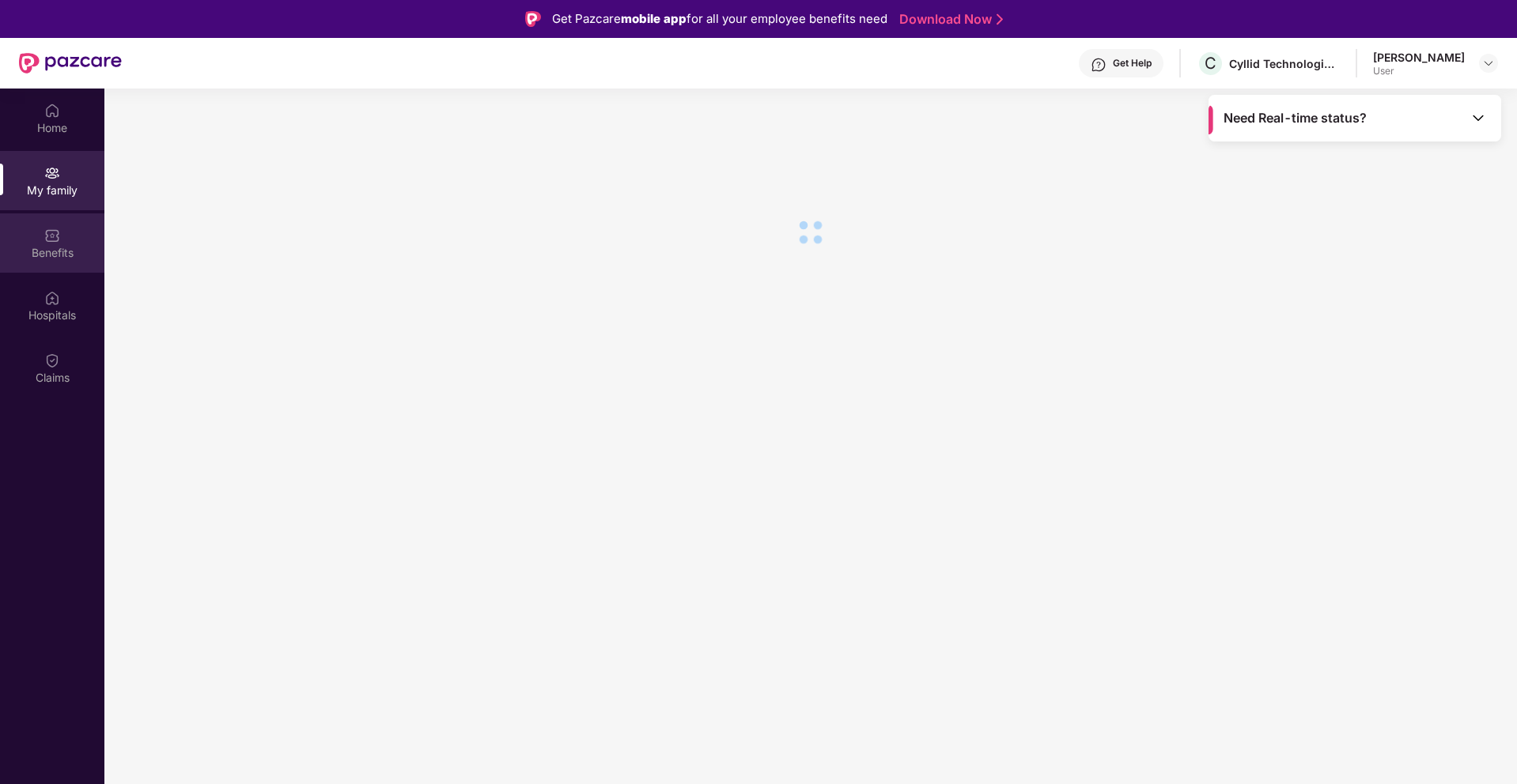
click at [46, 234] on img at bounding box center [52, 235] width 15 height 15
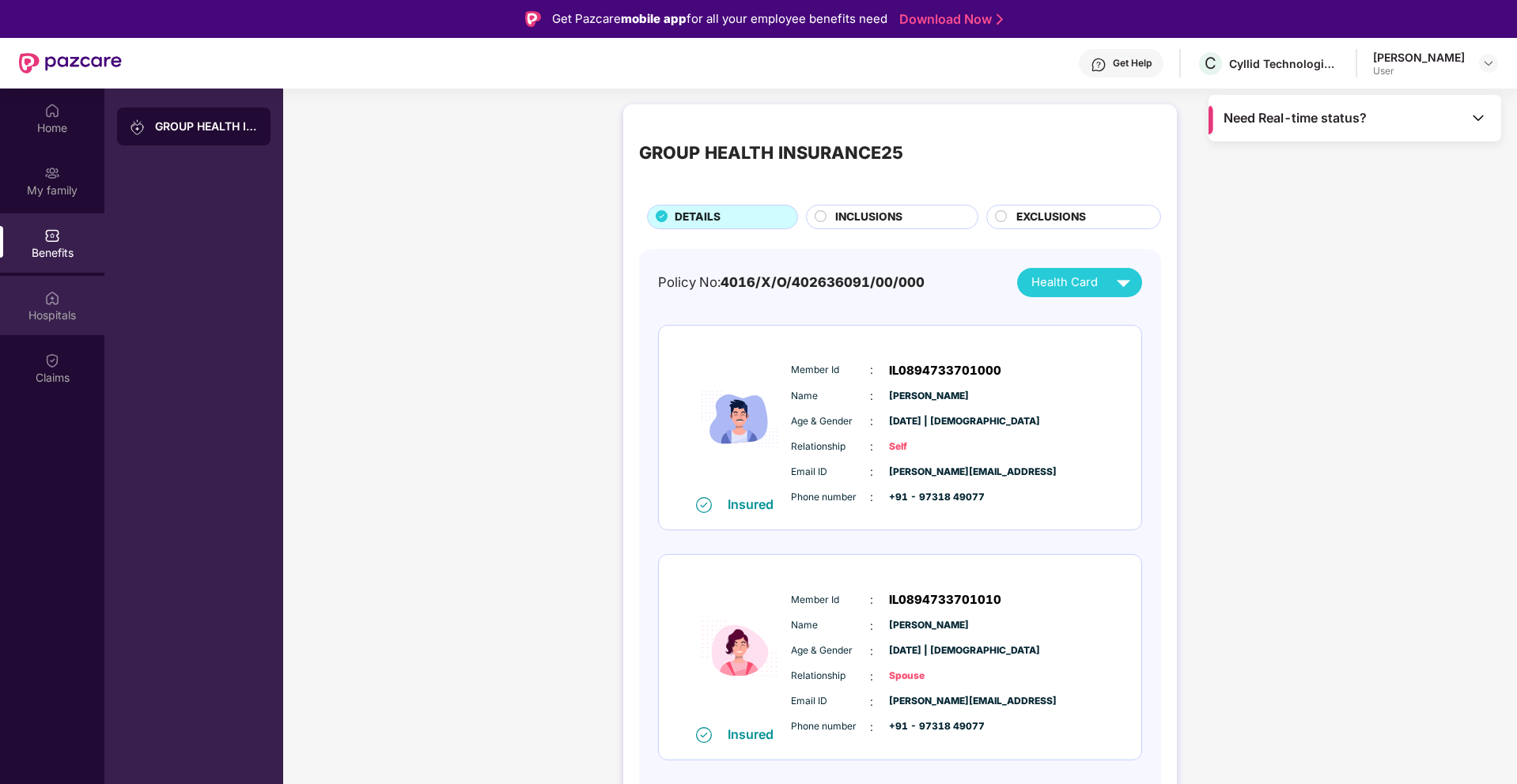
click at [51, 306] on div "Hospitals" at bounding box center [52, 305] width 104 height 59
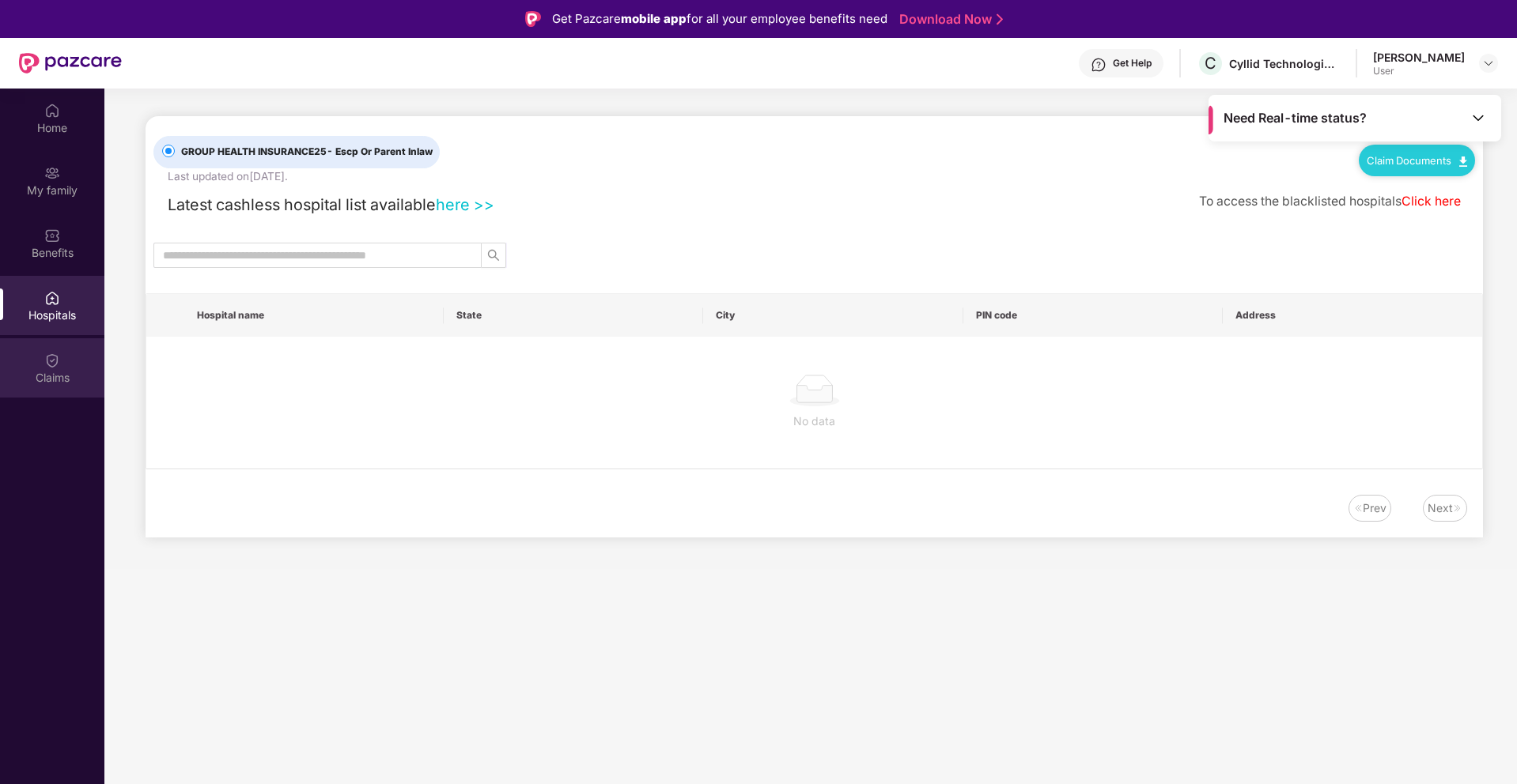
click at [53, 368] on div "Claims" at bounding box center [52, 367] width 104 height 59
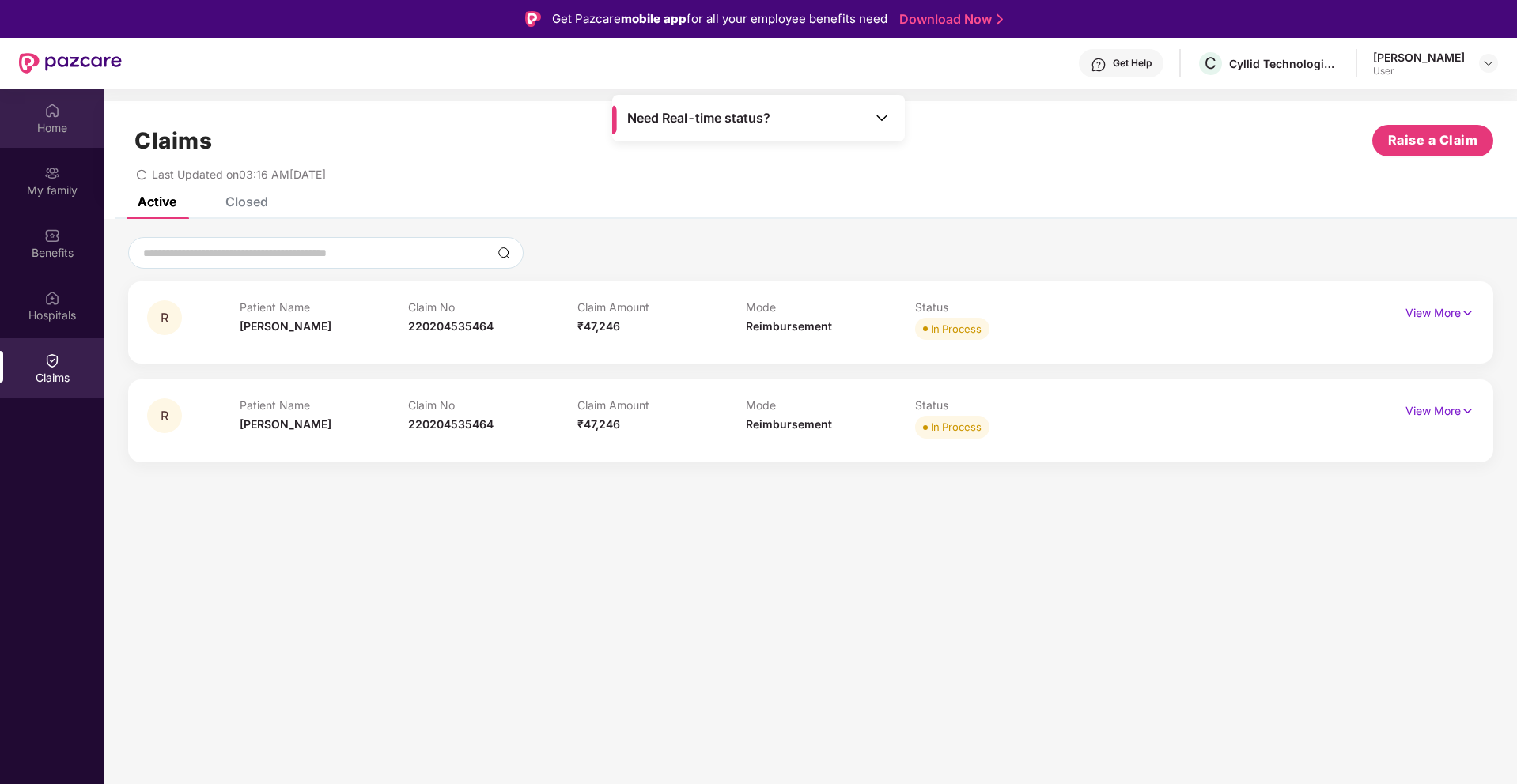
click at [52, 117] on img at bounding box center [52, 110] width 15 height 15
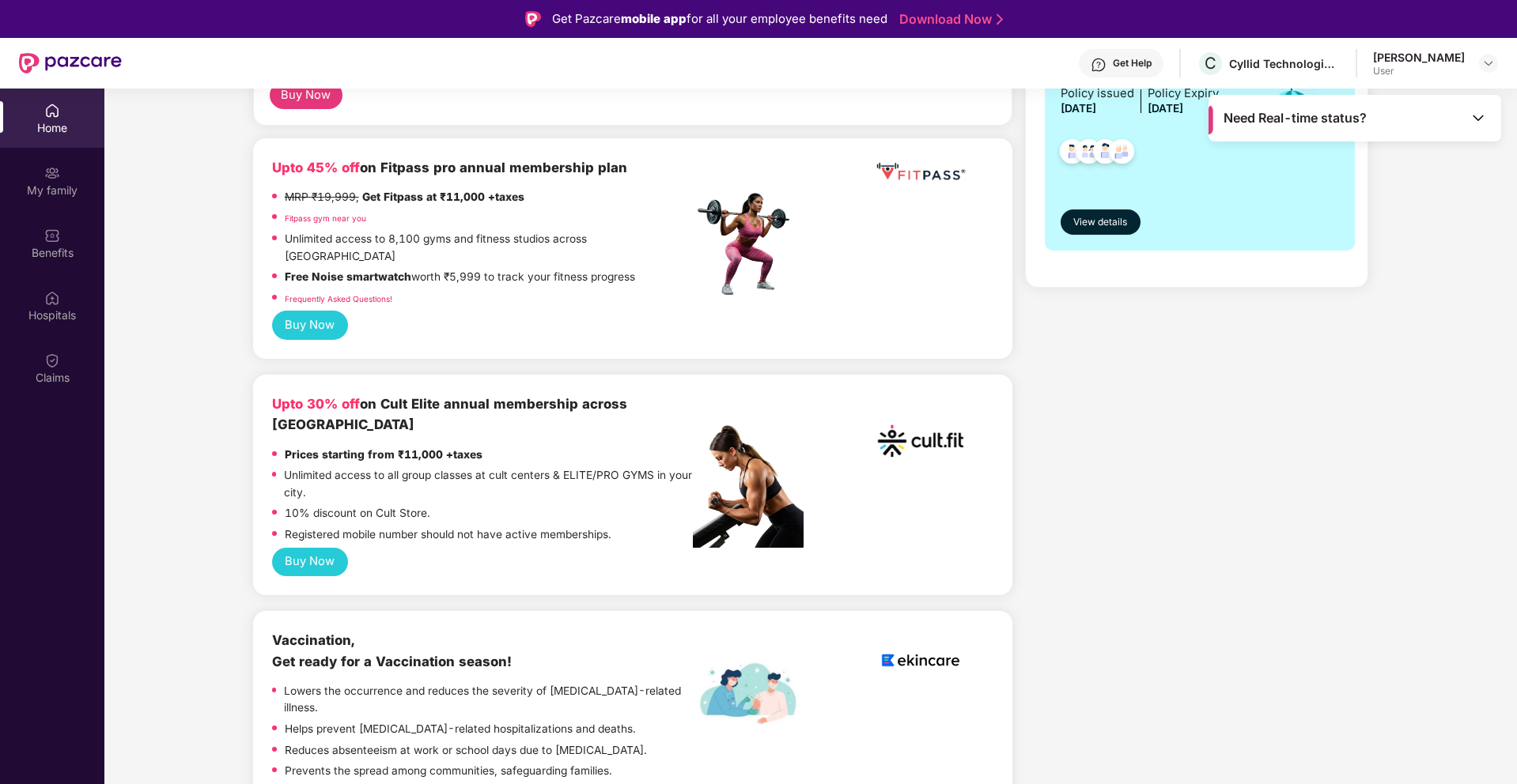
scroll to position [375, 0]
